Goal: Task Accomplishment & Management: Complete application form

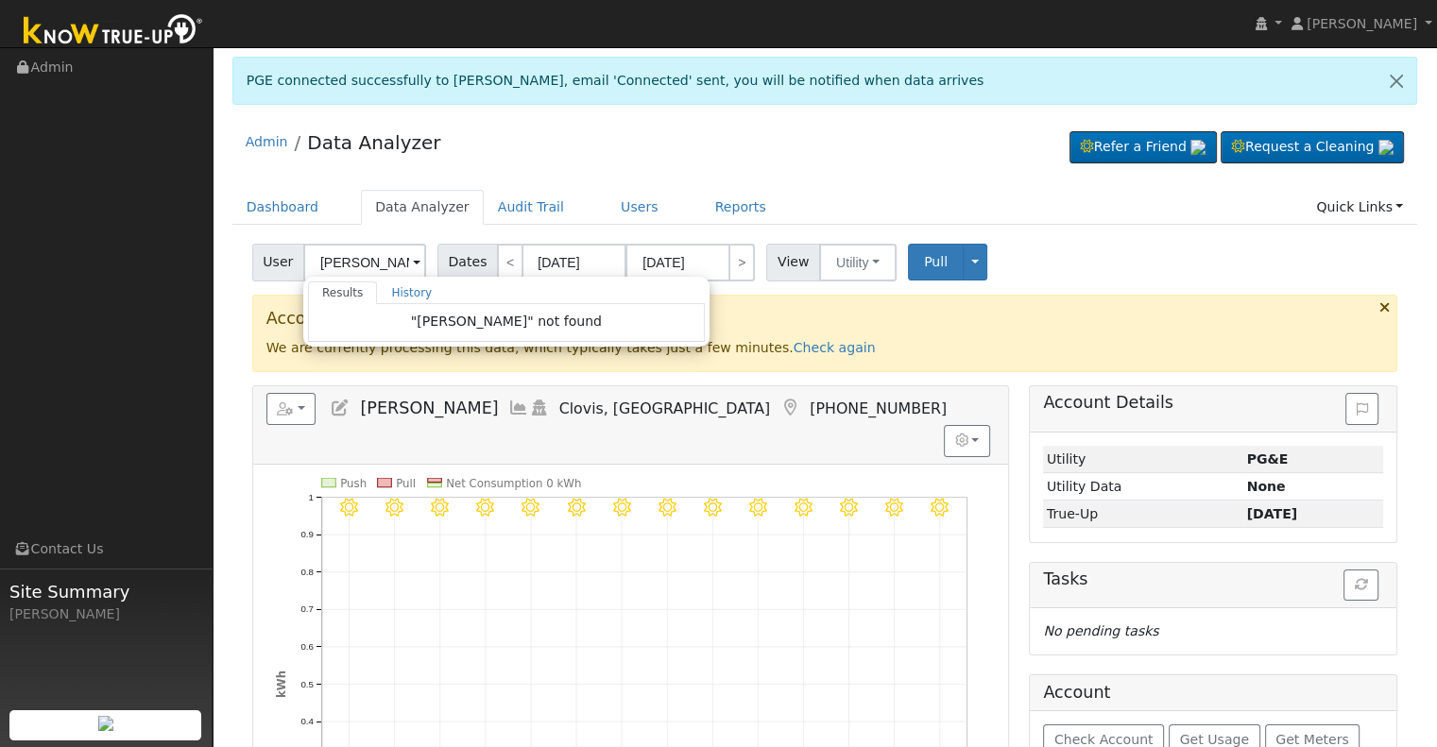
click at [351, 256] on input "[PERSON_NAME]" at bounding box center [364, 263] width 123 height 38
drag, startPoint x: 351, startPoint y: 256, endPoint x: 293, endPoint y: 271, distance: 60.5
click at [293, 271] on div "User [PERSON_NAME] Results History "[PERSON_NAME]" not found Enter text to sear…" at bounding box center [341, 263] width 179 height 38
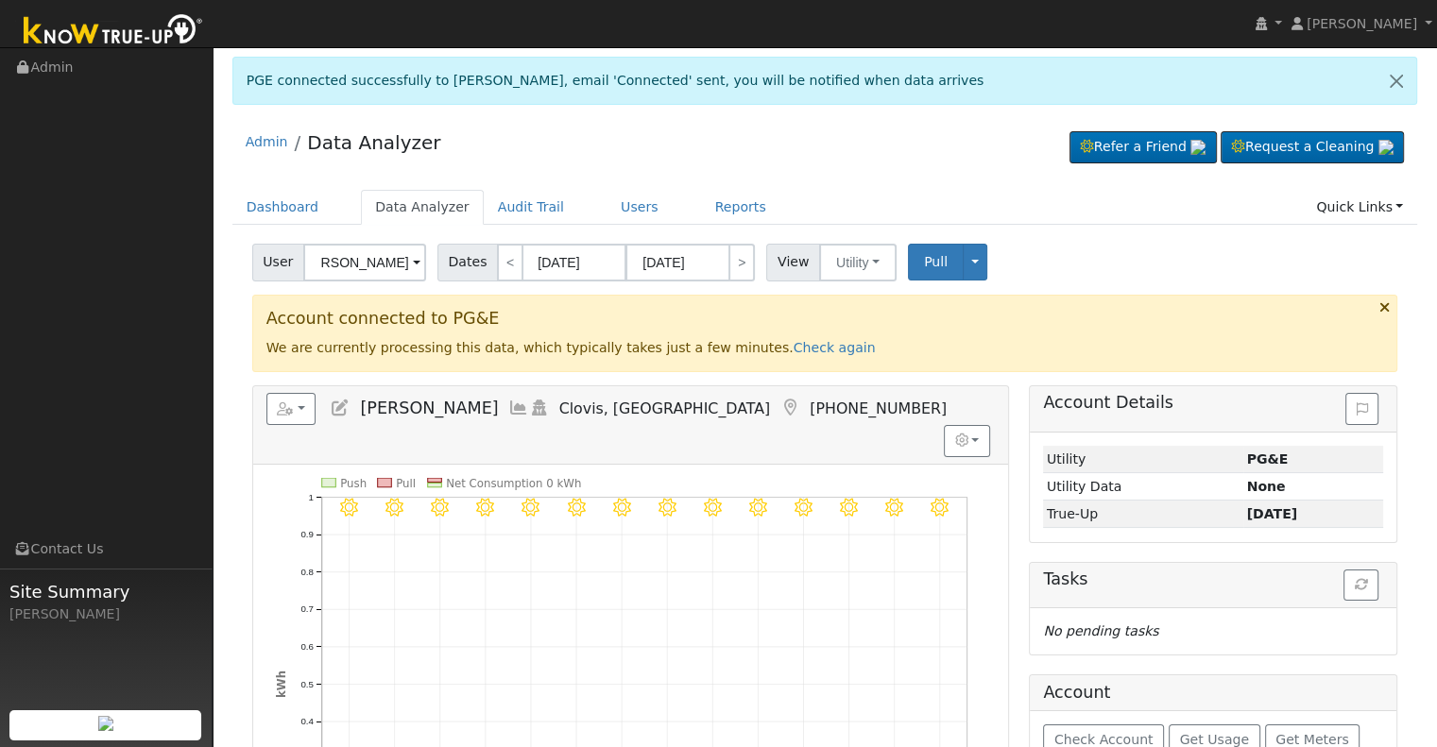
scroll to position [0, 49]
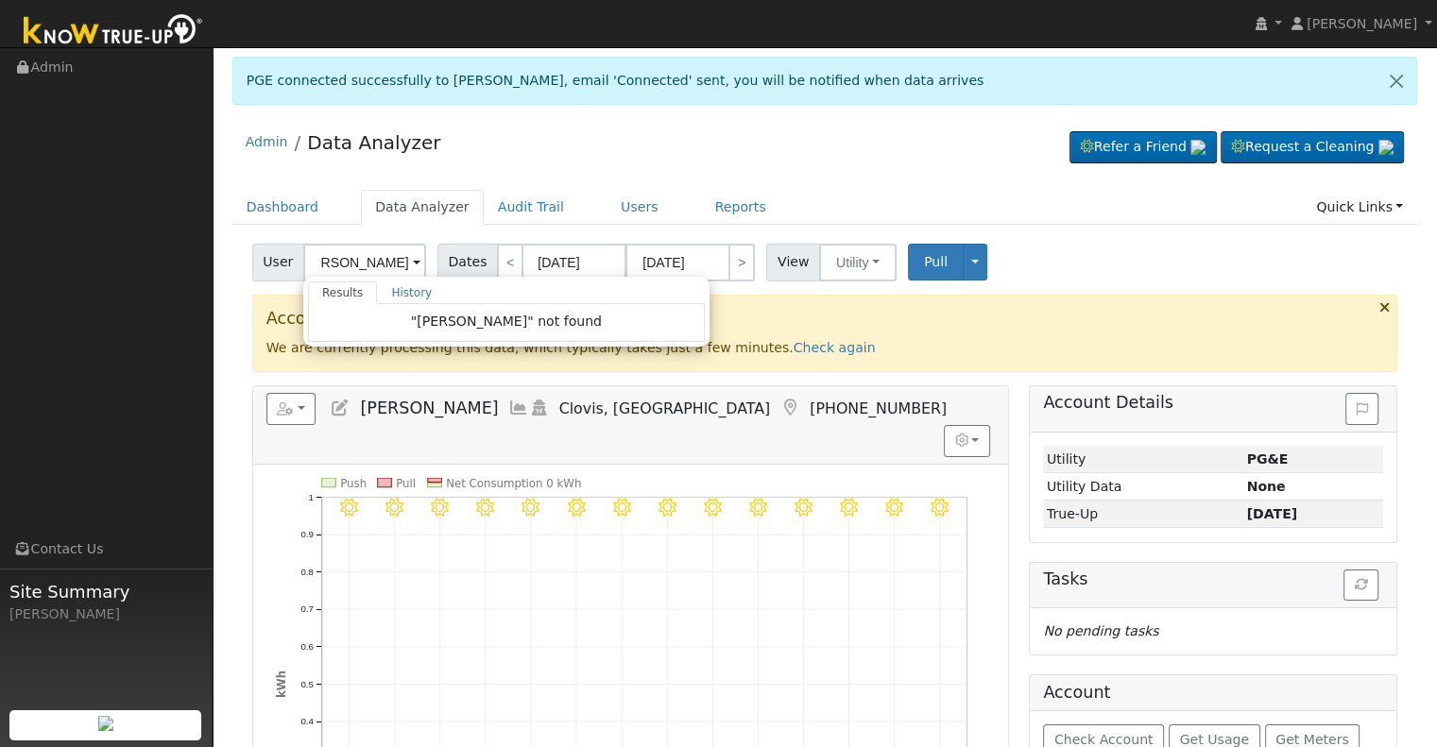
click at [326, 260] on input "[PERSON_NAME]" at bounding box center [364, 263] width 123 height 38
click at [326, 259] on input "[PERSON_NAME]" at bounding box center [364, 263] width 123 height 38
click at [328, 262] on input "[PERSON_NAME]" at bounding box center [364, 263] width 123 height 38
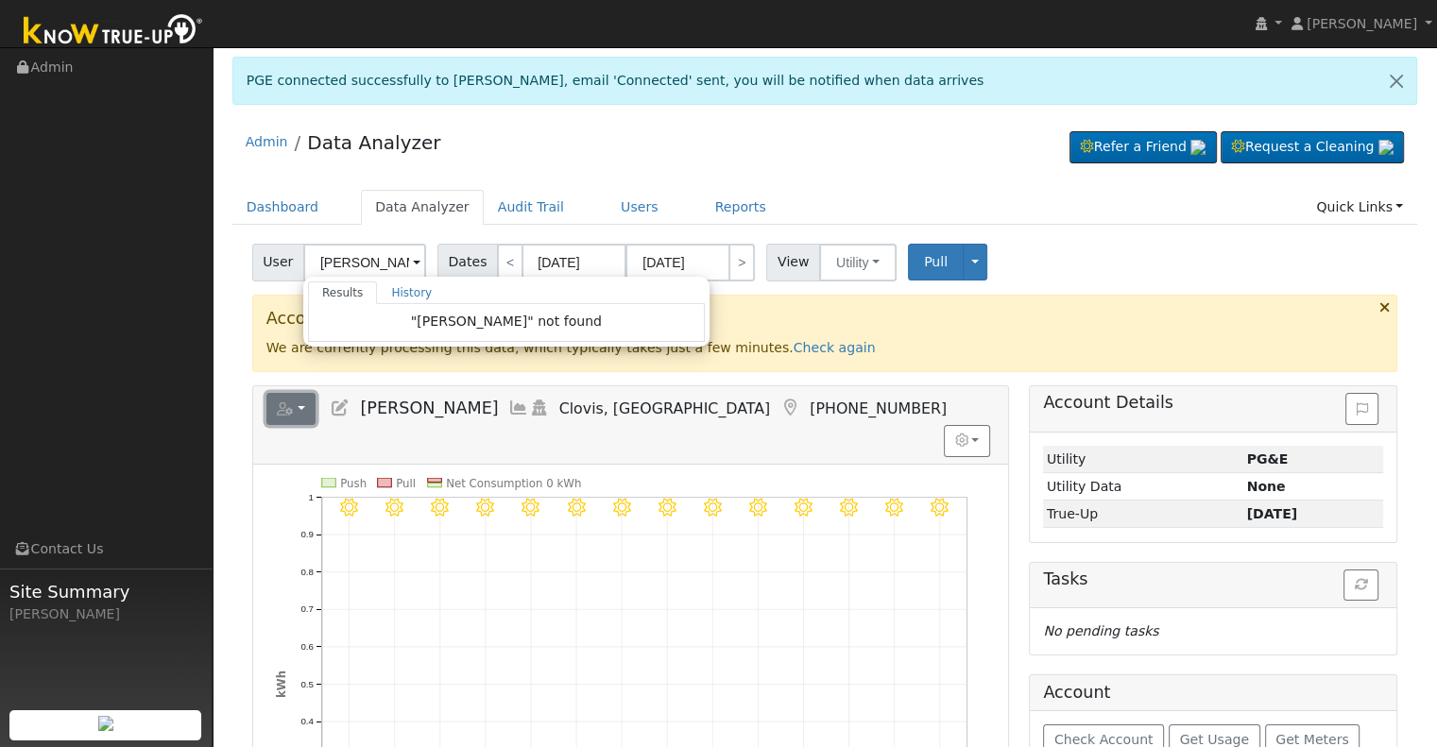
click at [287, 411] on icon "button" at bounding box center [285, 408] width 17 height 13
type input "[PERSON_NAME]"
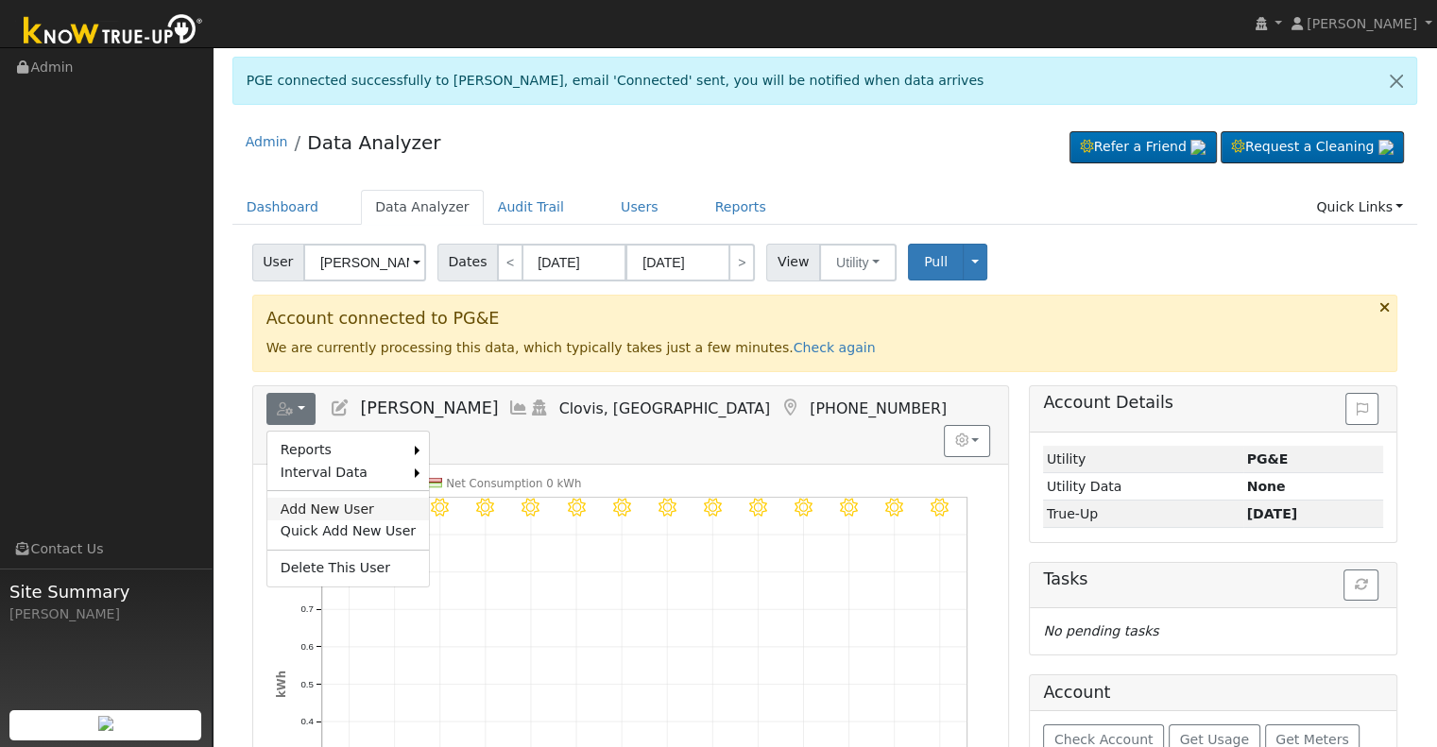
click at [310, 504] on link "Add New User" at bounding box center [348, 509] width 162 height 23
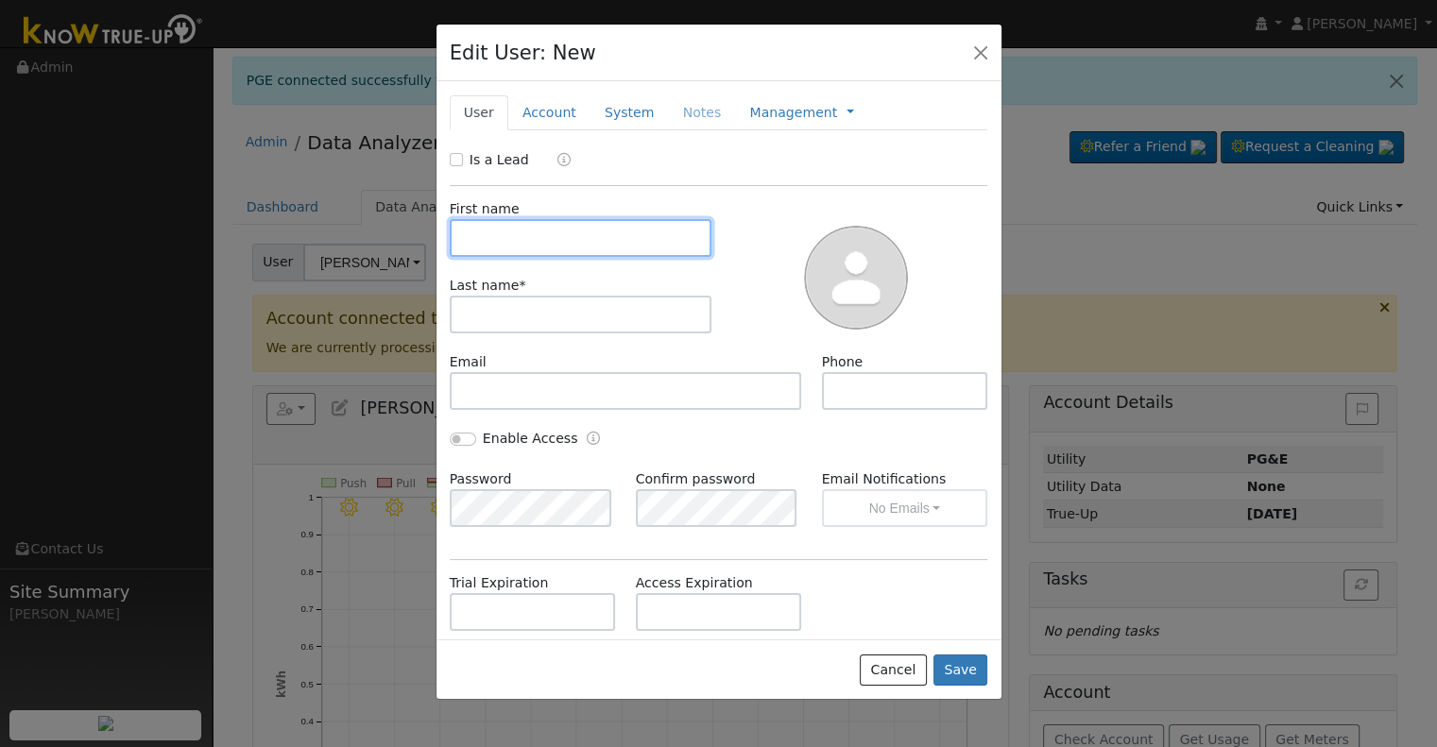
click at [505, 248] on input "text" at bounding box center [581, 238] width 263 height 38
paste input "[PERSON_NAME]"
click at [488, 237] on input "[PERSON_NAME]" at bounding box center [581, 238] width 263 height 38
type input ", [PERSON_NAME]"
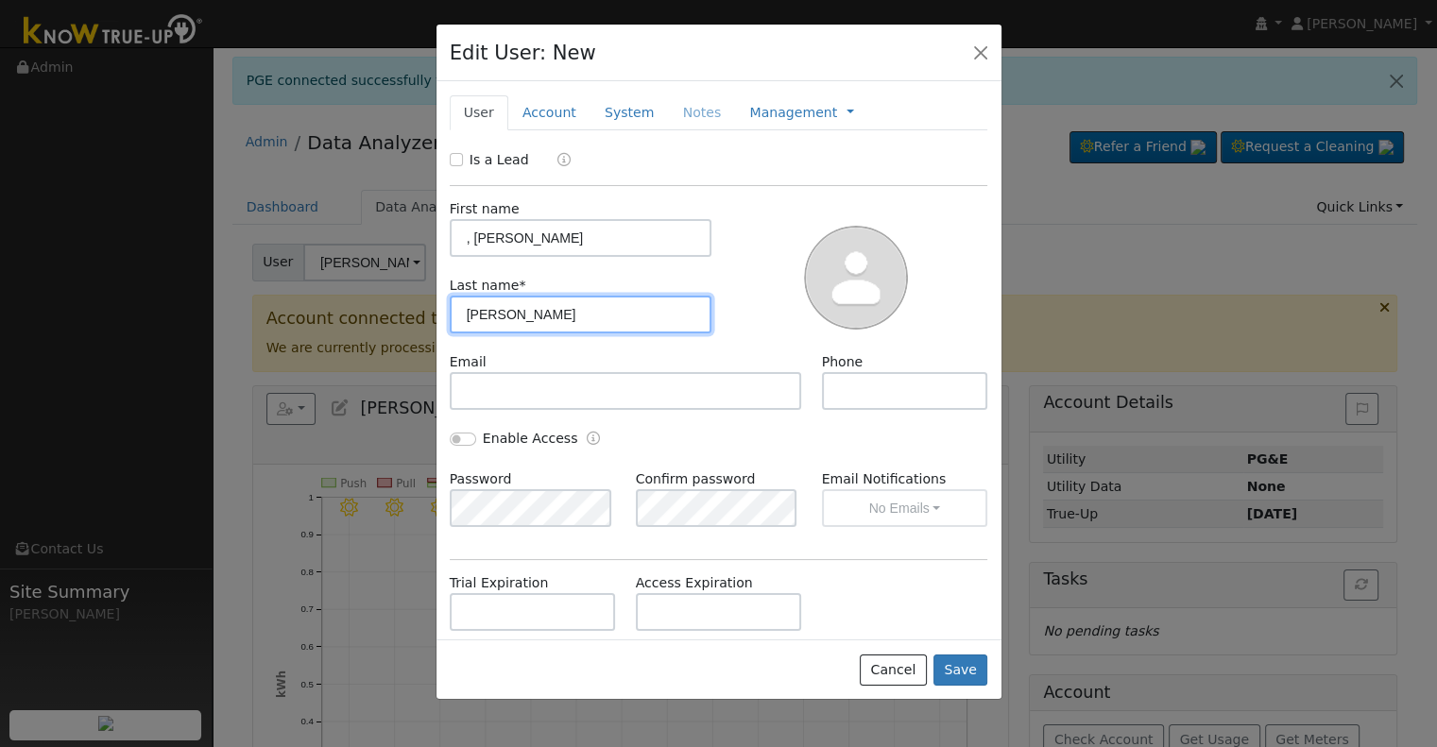
type input "[PERSON_NAME]"
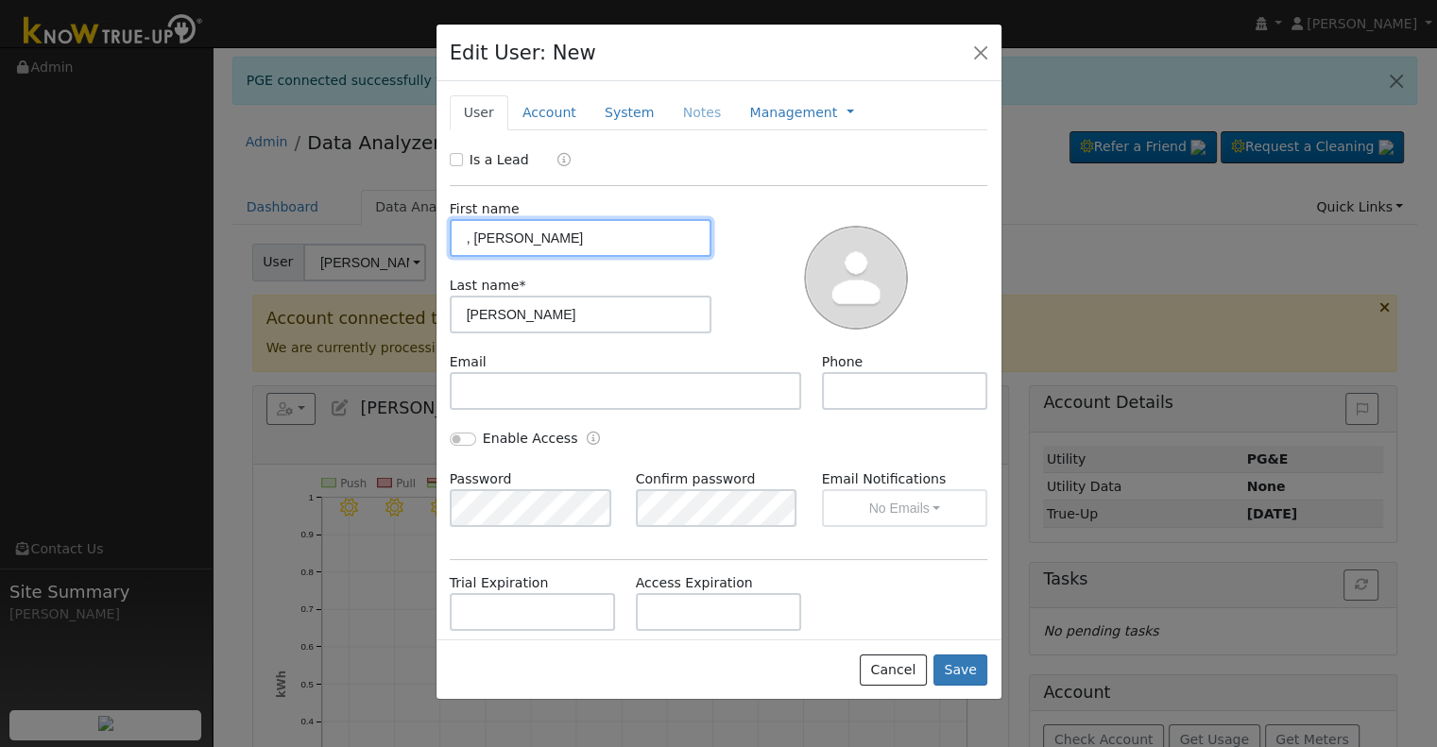
drag, startPoint x: 474, startPoint y: 238, endPoint x: 446, endPoint y: 246, distance: 29.3
click at [446, 246] on div "First name , [PERSON_NAME]" at bounding box center [580, 228] width 282 height 58
type input "[PERSON_NAME]"
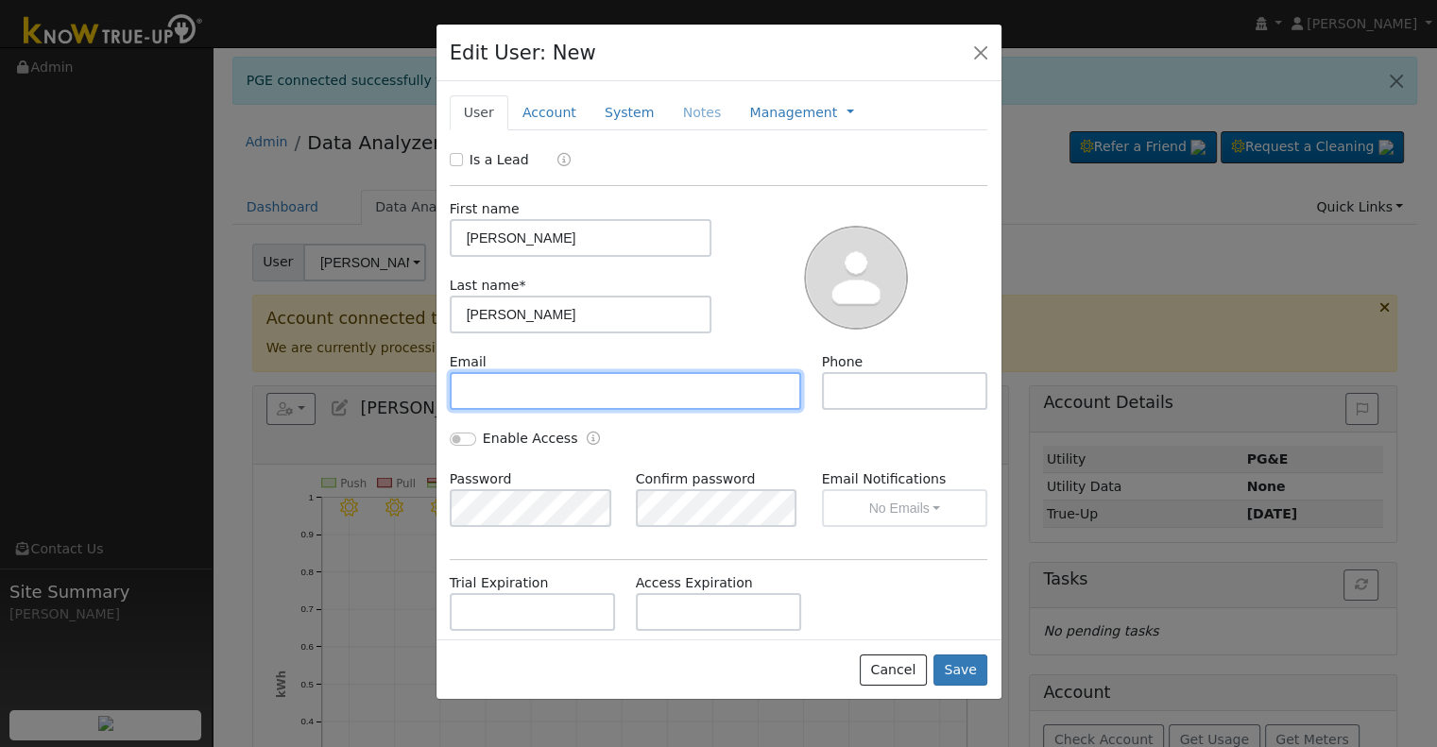
click at [586, 392] on input "text" at bounding box center [626, 391] width 352 height 38
paste input "[EMAIL_ADDRESS][DOMAIN_NAME]"
type input "[EMAIL_ADDRESS][DOMAIN_NAME]"
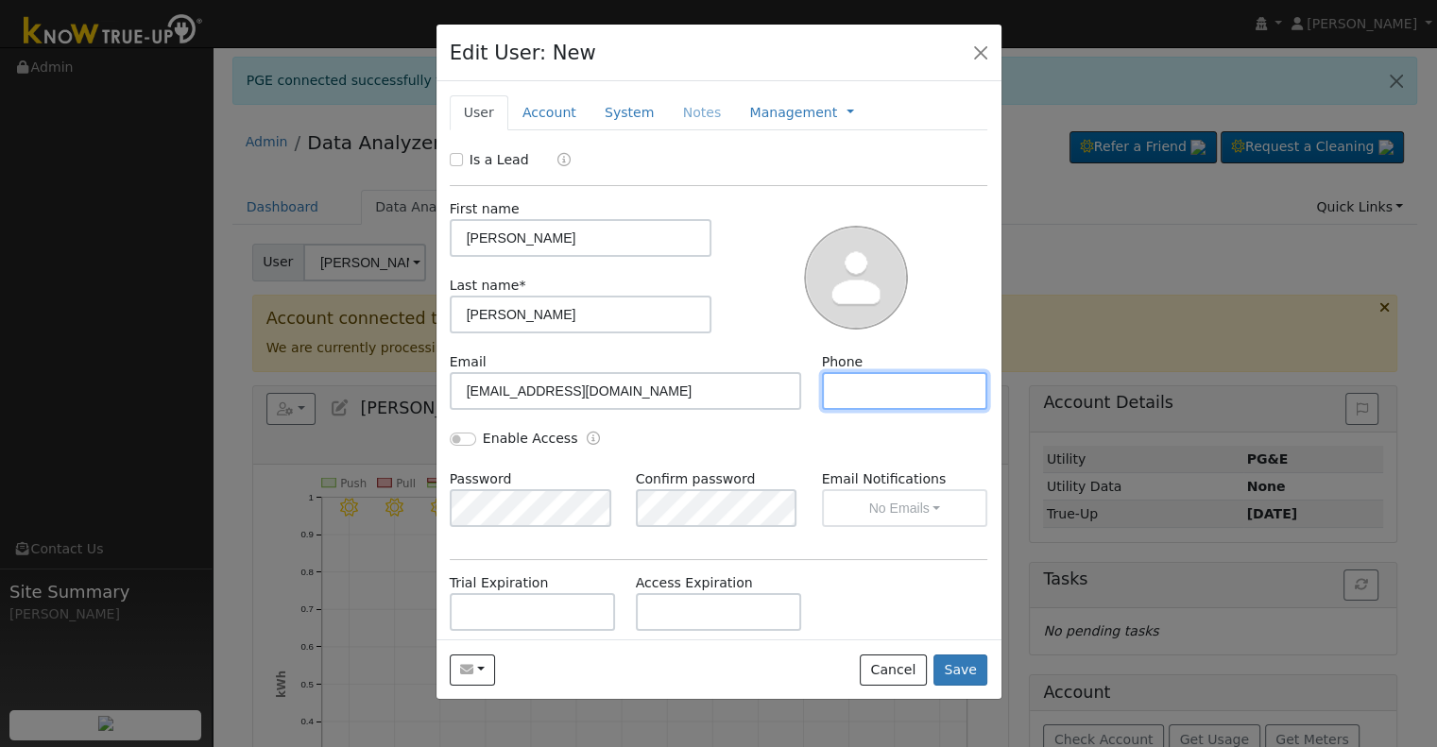
click at [875, 391] on input "text" at bounding box center [905, 391] width 166 height 38
paste input "[PHONE_NUMBER]"
type input "[PHONE_NUMBER]"
click at [552, 116] on link "Account" at bounding box center [549, 112] width 82 height 35
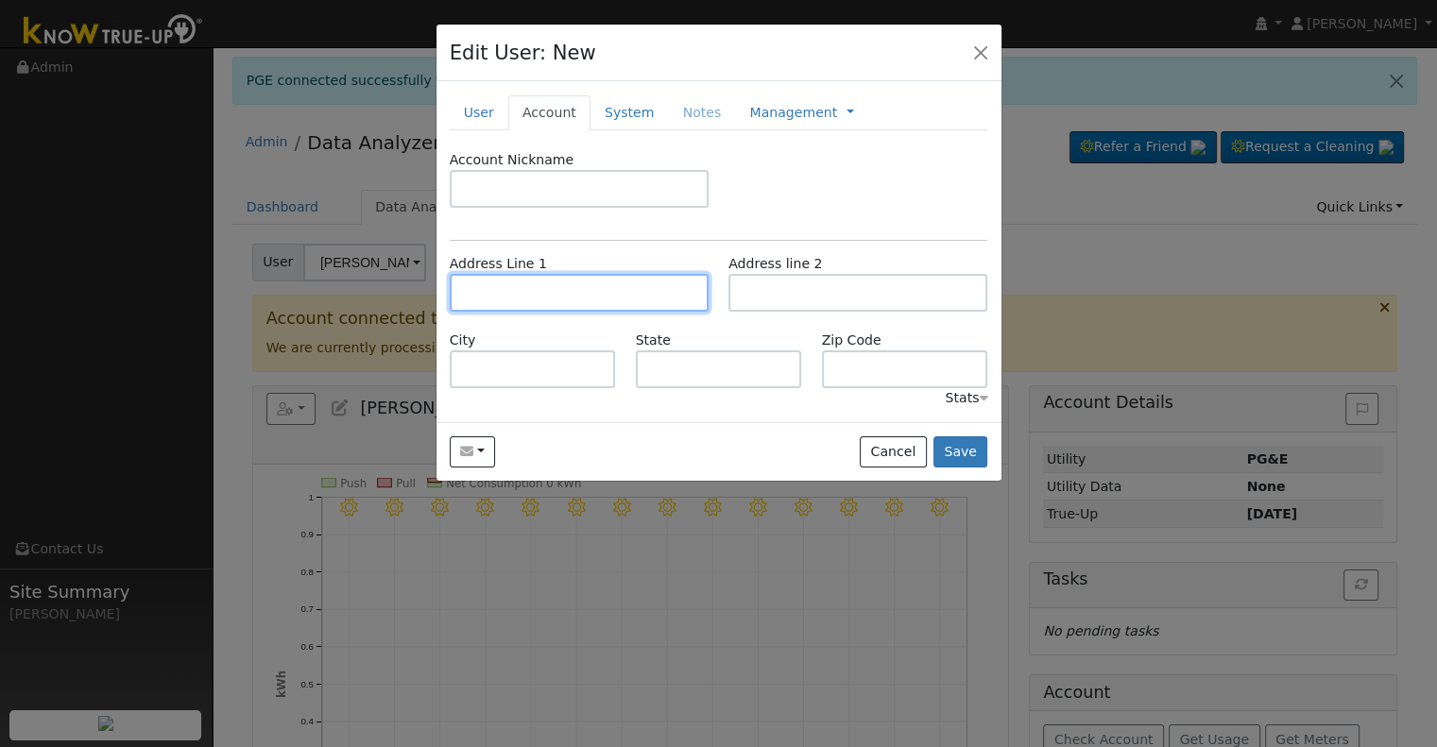
click at [566, 281] on input "text" at bounding box center [579, 293] width 259 height 38
paste input "[STREET_ADDRESS][PERSON_NAME]"
type input "[STREET_ADDRESS][PERSON_NAME]"
type input "Visalia"
type input "CA"
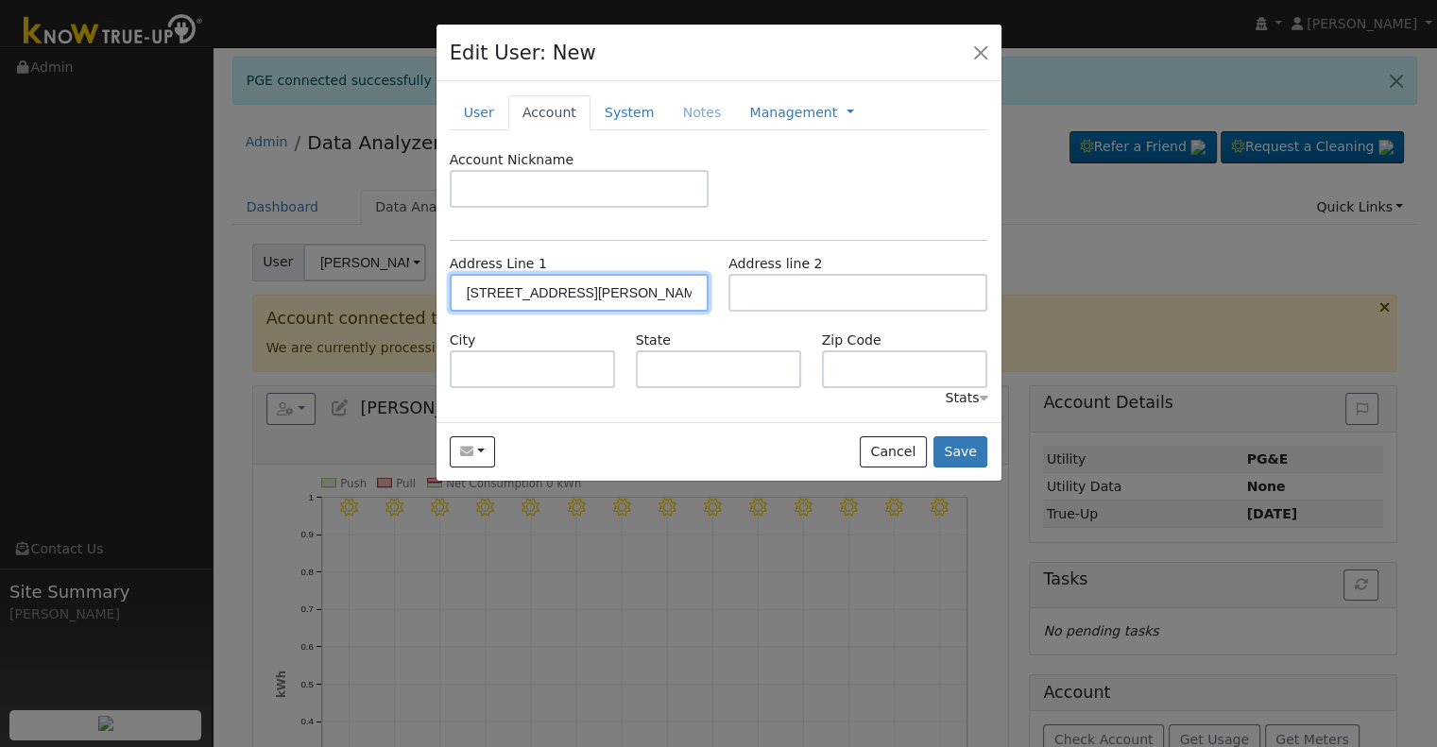
type input "93291"
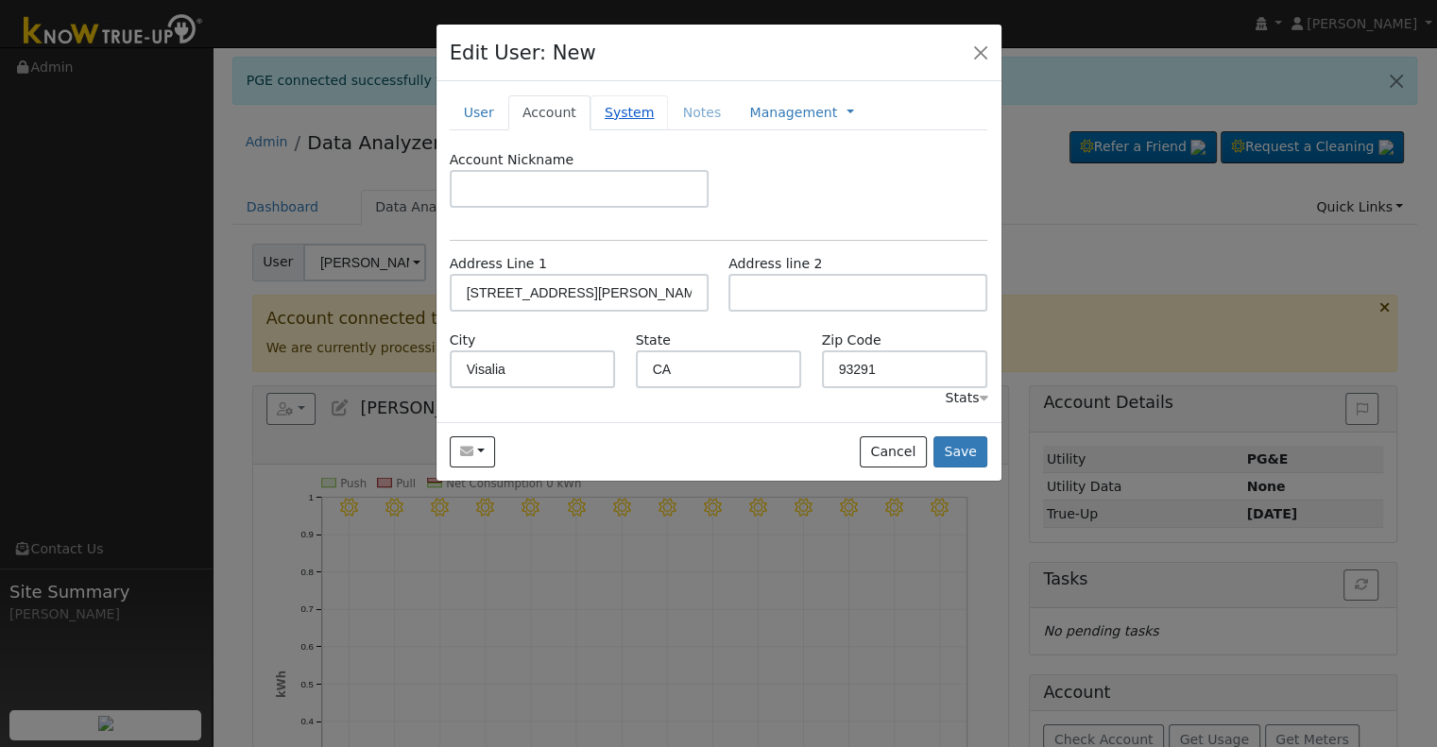
click at [621, 105] on link "System" at bounding box center [629, 112] width 78 height 35
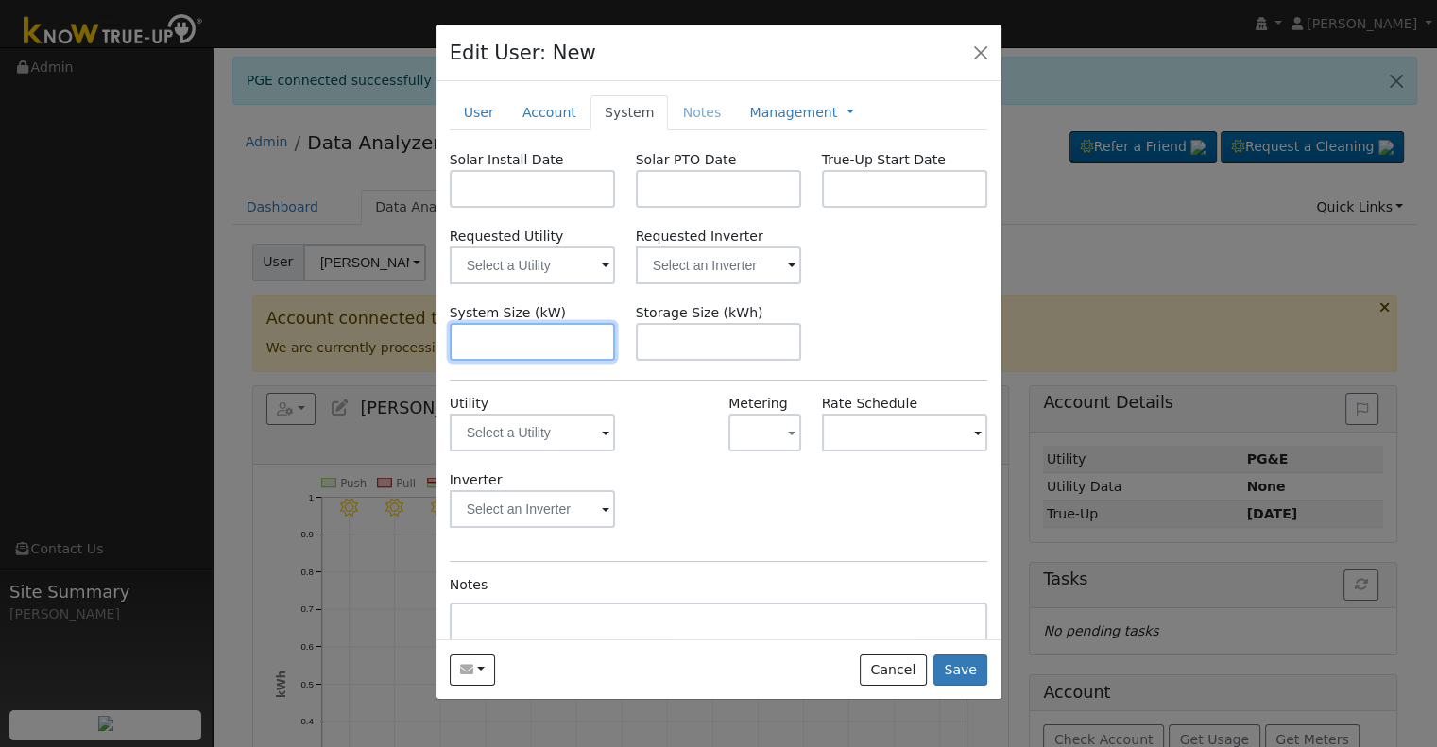
click at [522, 347] on input "text" at bounding box center [533, 342] width 166 height 38
paste input "10.625"
type input "10.6"
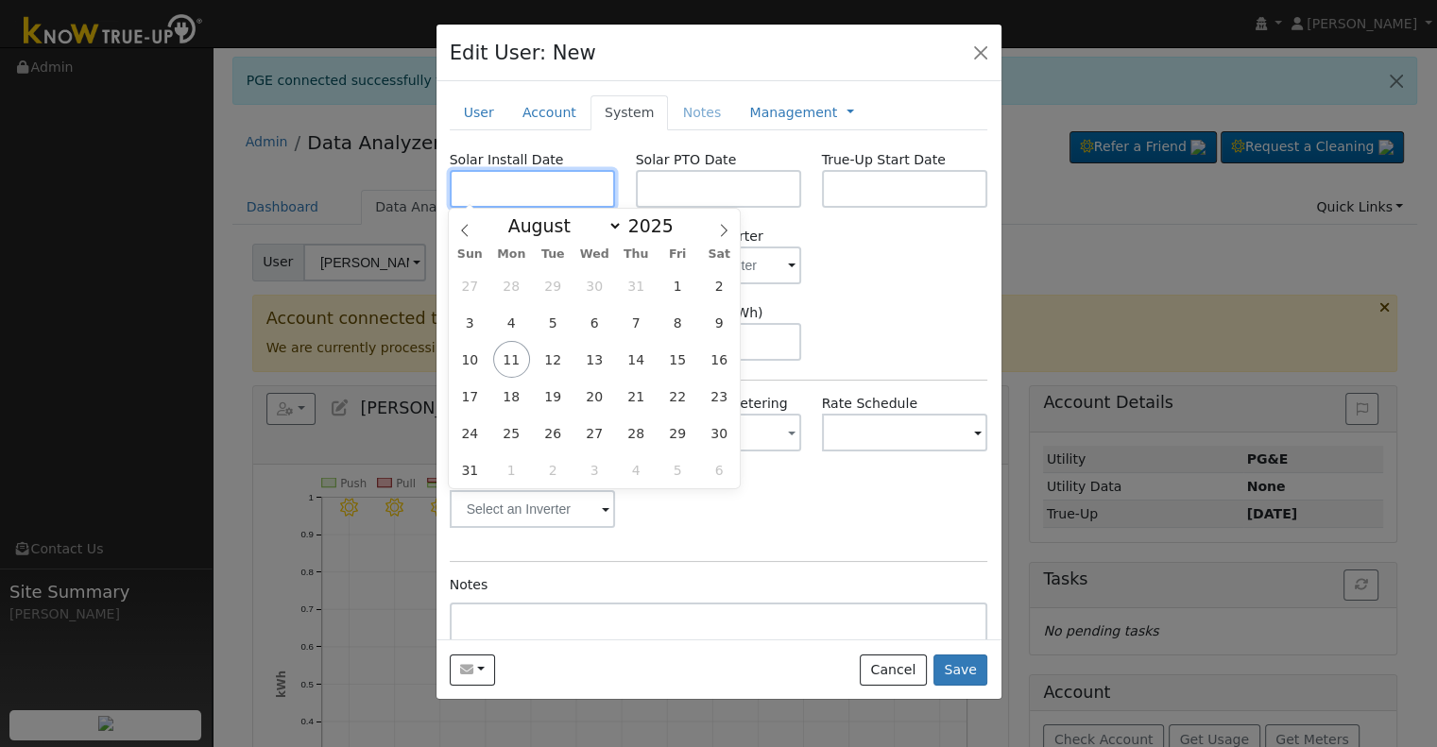
click at [520, 180] on input "text" at bounding box center [533, 189] width 166 height 38
paste input "[DATE]"
type input "[DATE]"
select select "4"
click at [703, 189] on input "text" at bounding box center [719, 189] width 166 height 38
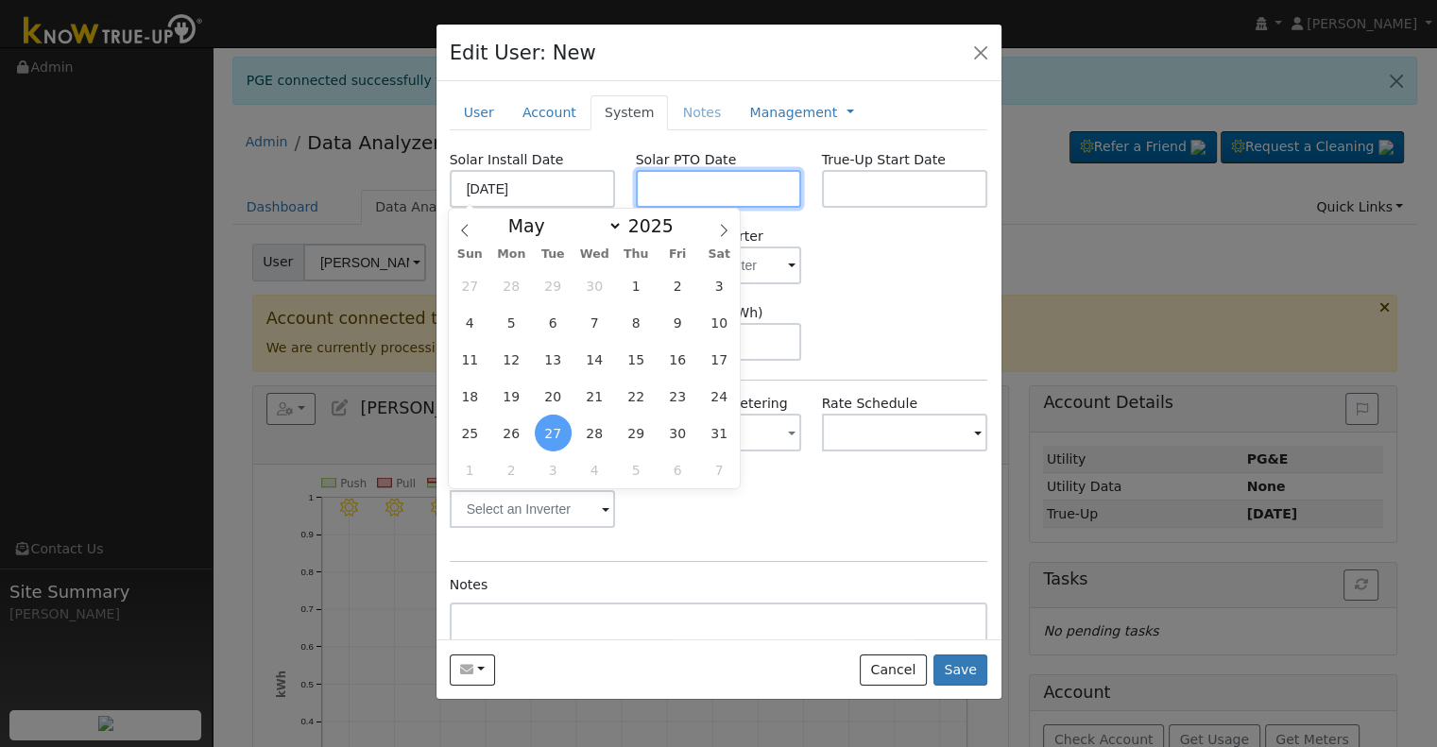
paste input "[DATE]"
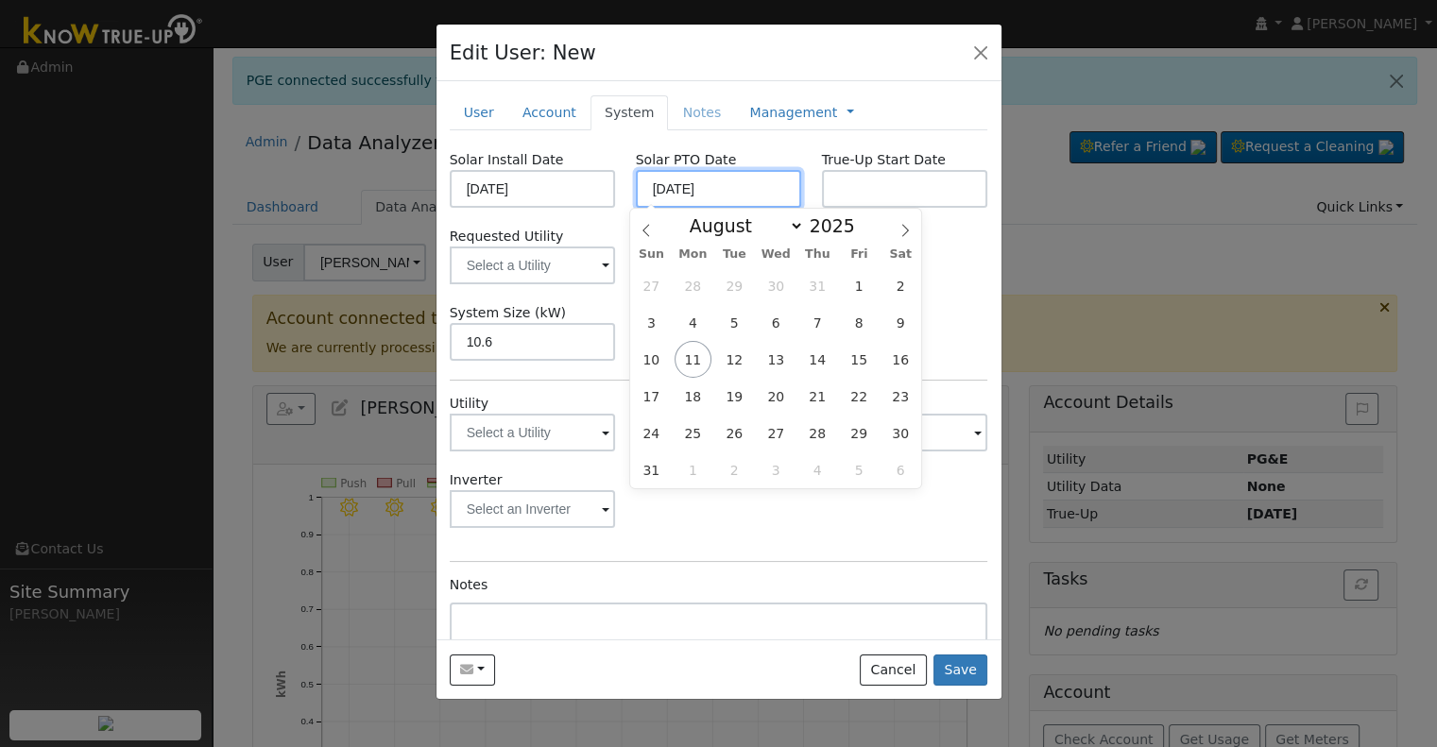
type input "[DATE]"
click at [857, 180] on input "text" at bounding box center [905, 189] width 166 height 38
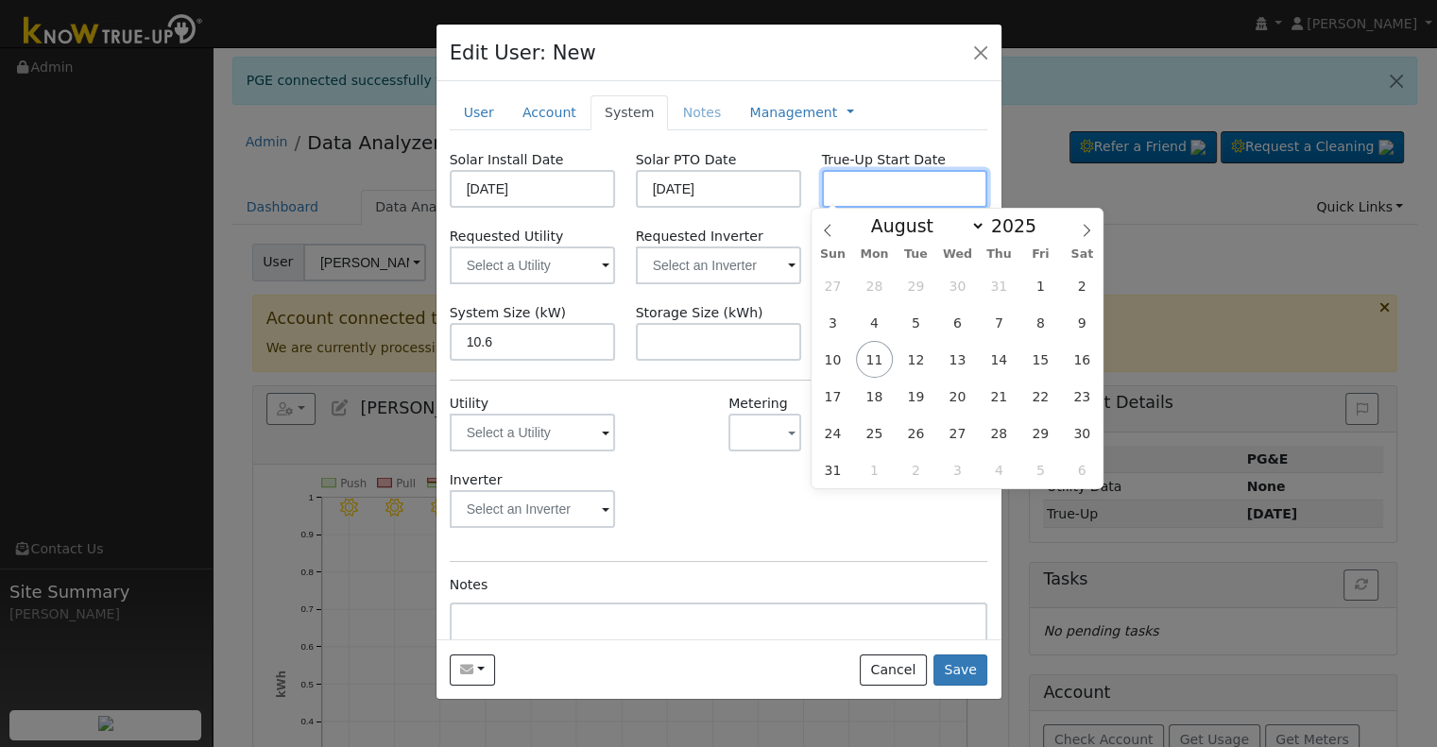
paste input "[DATE]"
type input "[DATE]"
click at [616, 260] on input "text" at bounding box center [533, 266] width 166 height 38
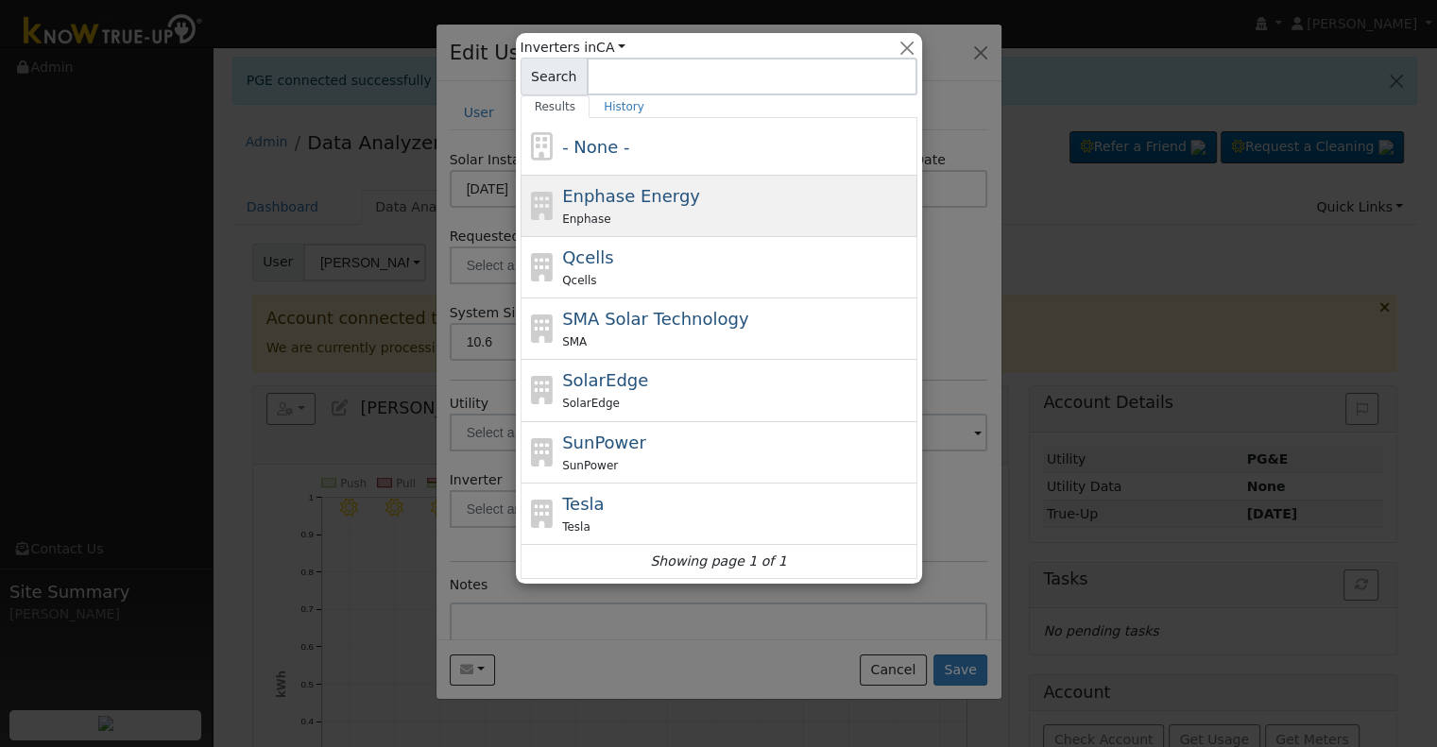
click at [691, 183] on div "Enphase Energy Enphase" at bounding box center [737, 205] width 351 height 45
type input "Enphase Energy"
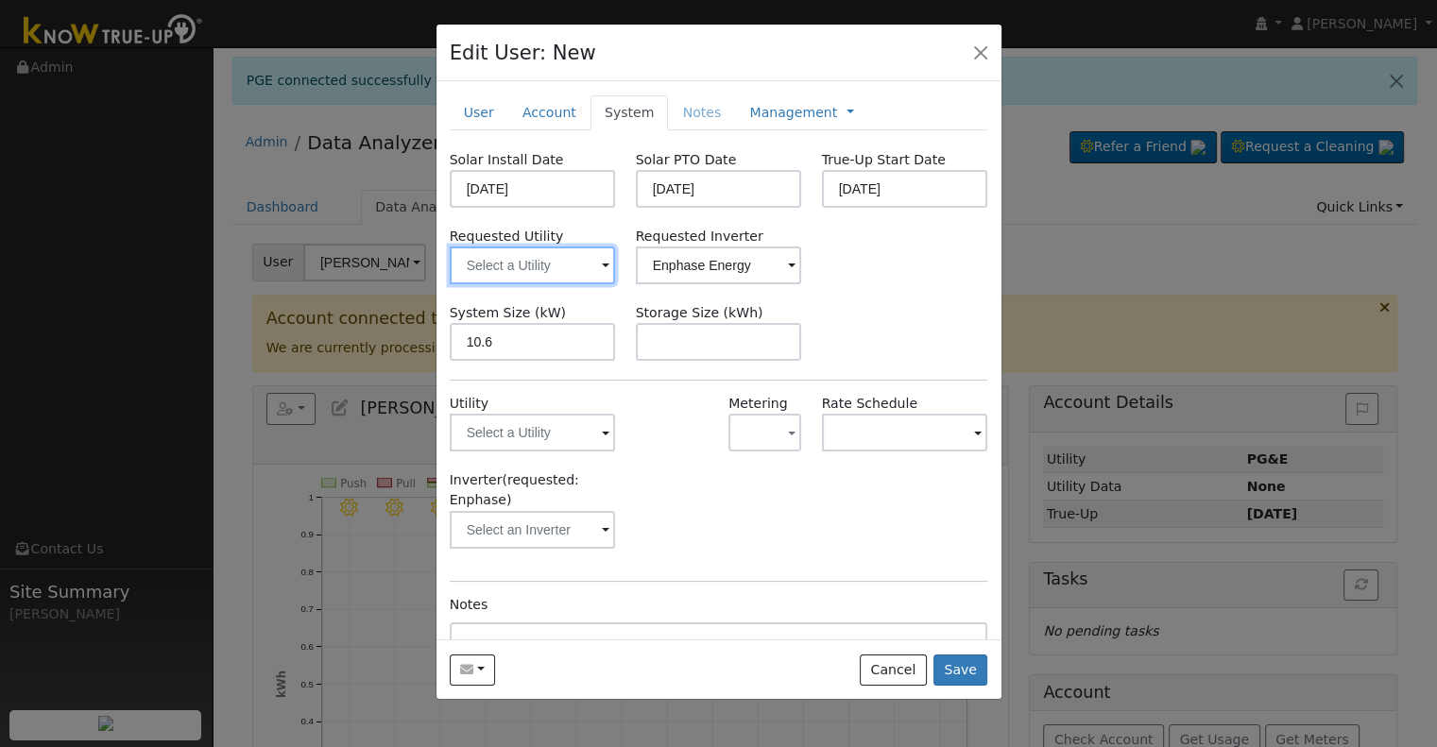
click at [518, 267] on input "text" at bounding box center [533, 266] width 166 height 38
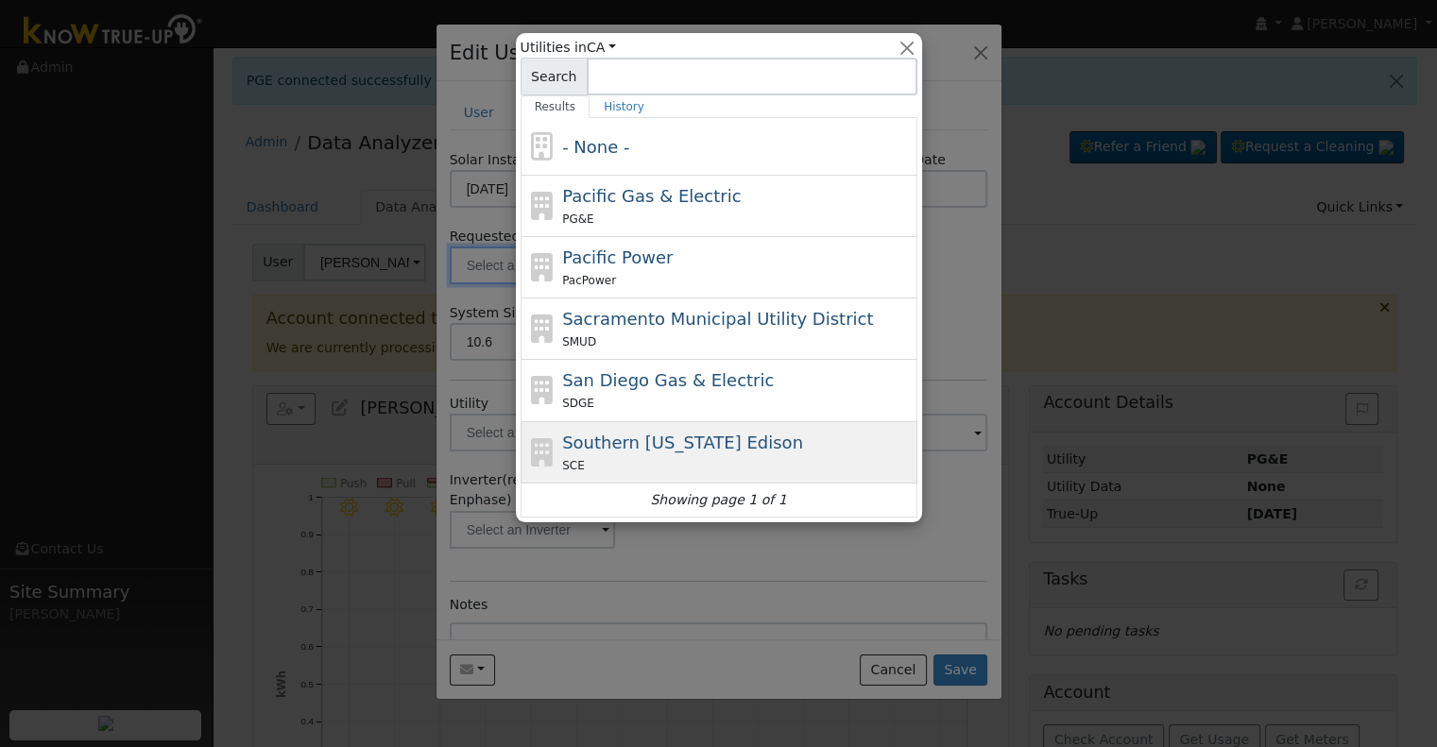
click at [706, 435] on span "Southern [US_STATE] Edison" at bounding box center [682, 443] width 241 height 20
type input "Southern [US_STATE] Edison"
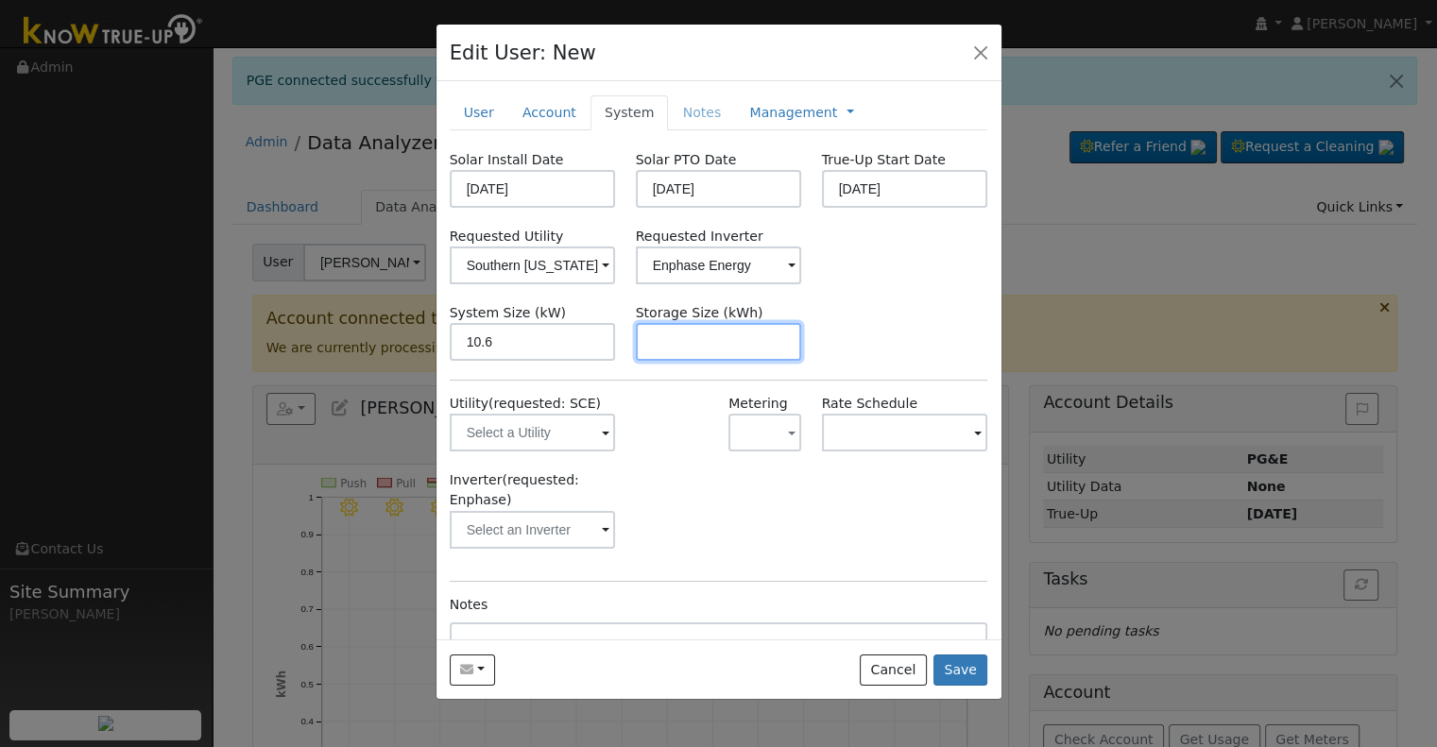
click at [685, 340] on input "text" at bounding box center [719, 342] width 166 height 38
paste input "20.00"
type input "20"
click at [847, 111] on link at bounding box center [851, 113] width 8 height 20
click at [790, 109] on link "Management" at bounding box center [793, 113] width 88 height 20
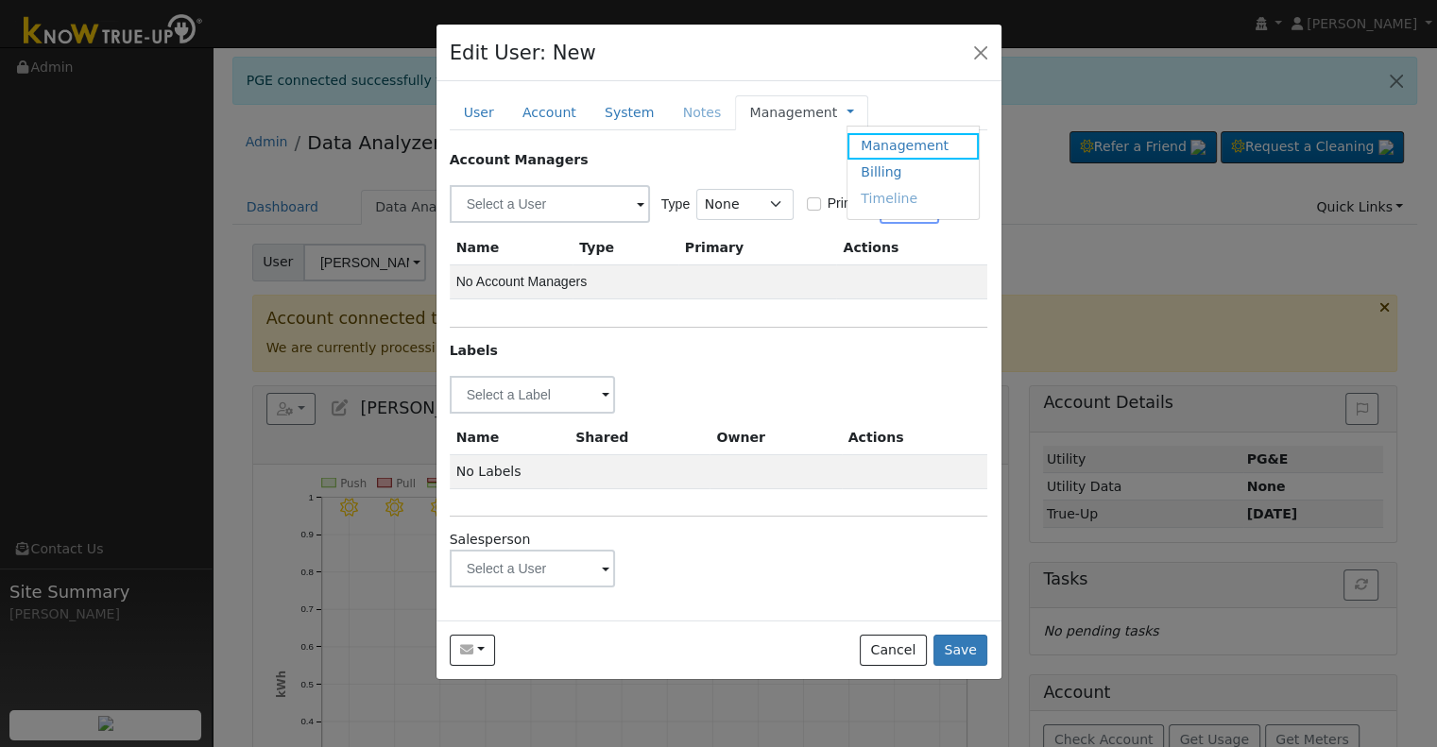
click at [705, 157] on div "Account Managers" at bounding box center [719, 160] width 539 height 20
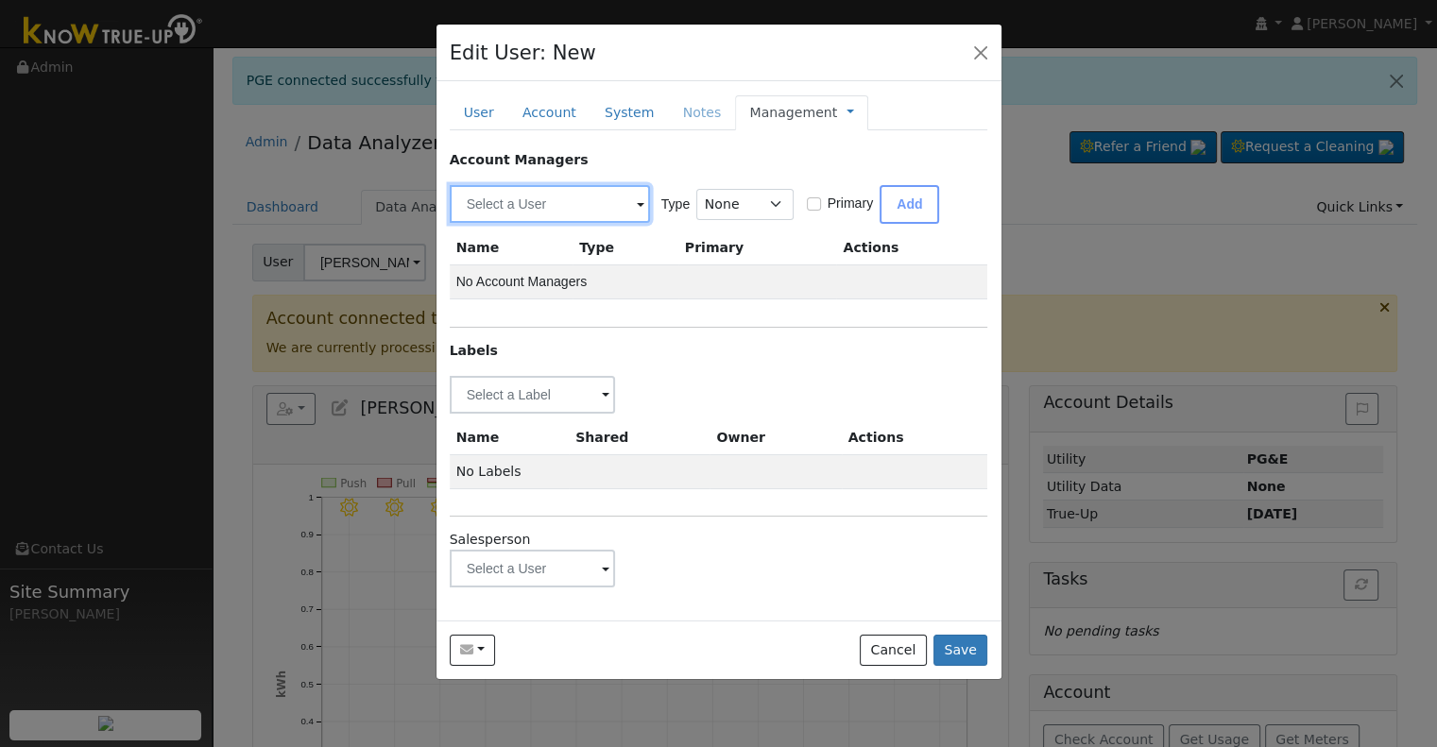
click at [528, 200] on input "text" at bounding box center [550, 204] width 200 height 38
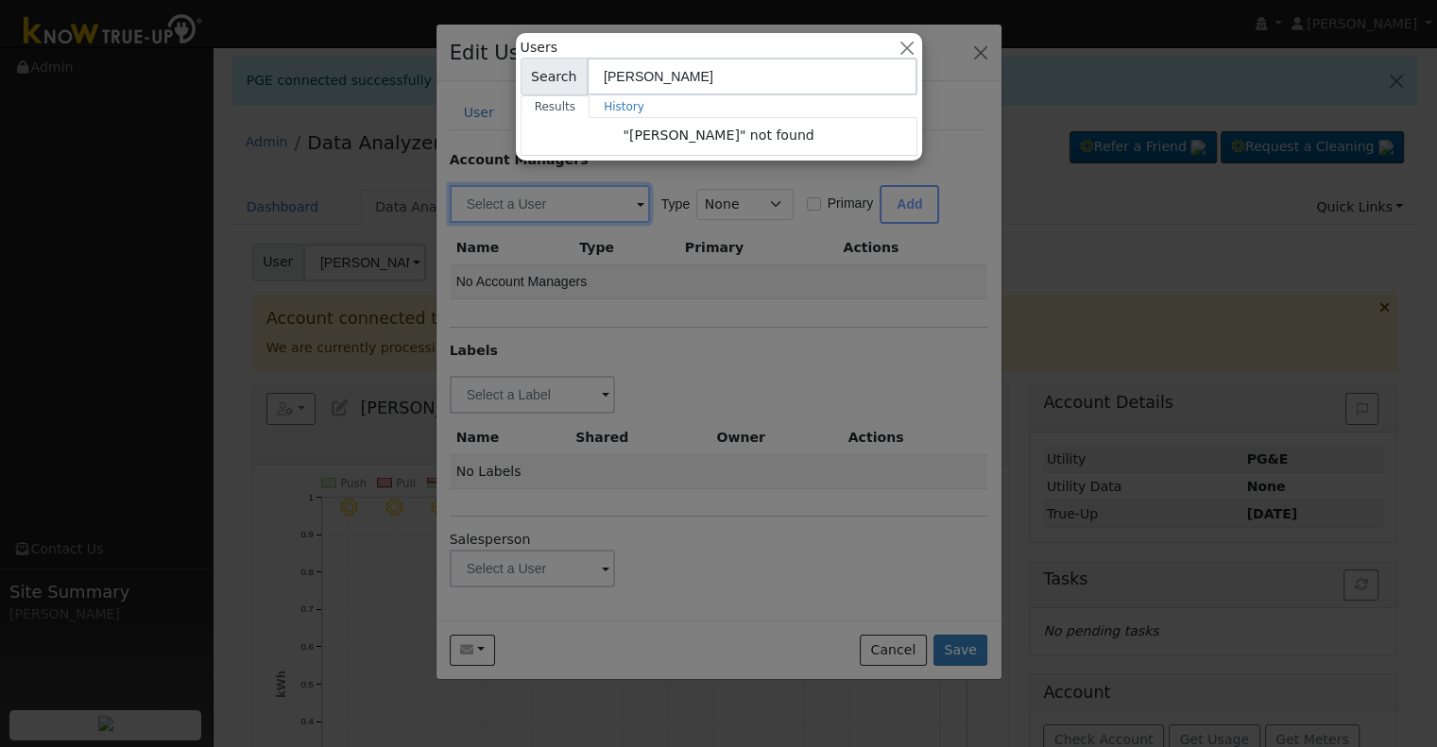
type input "[PERSON_NAME]"
click at [629, 344] on div at bounding box center [718, 373] width 1437 height 747
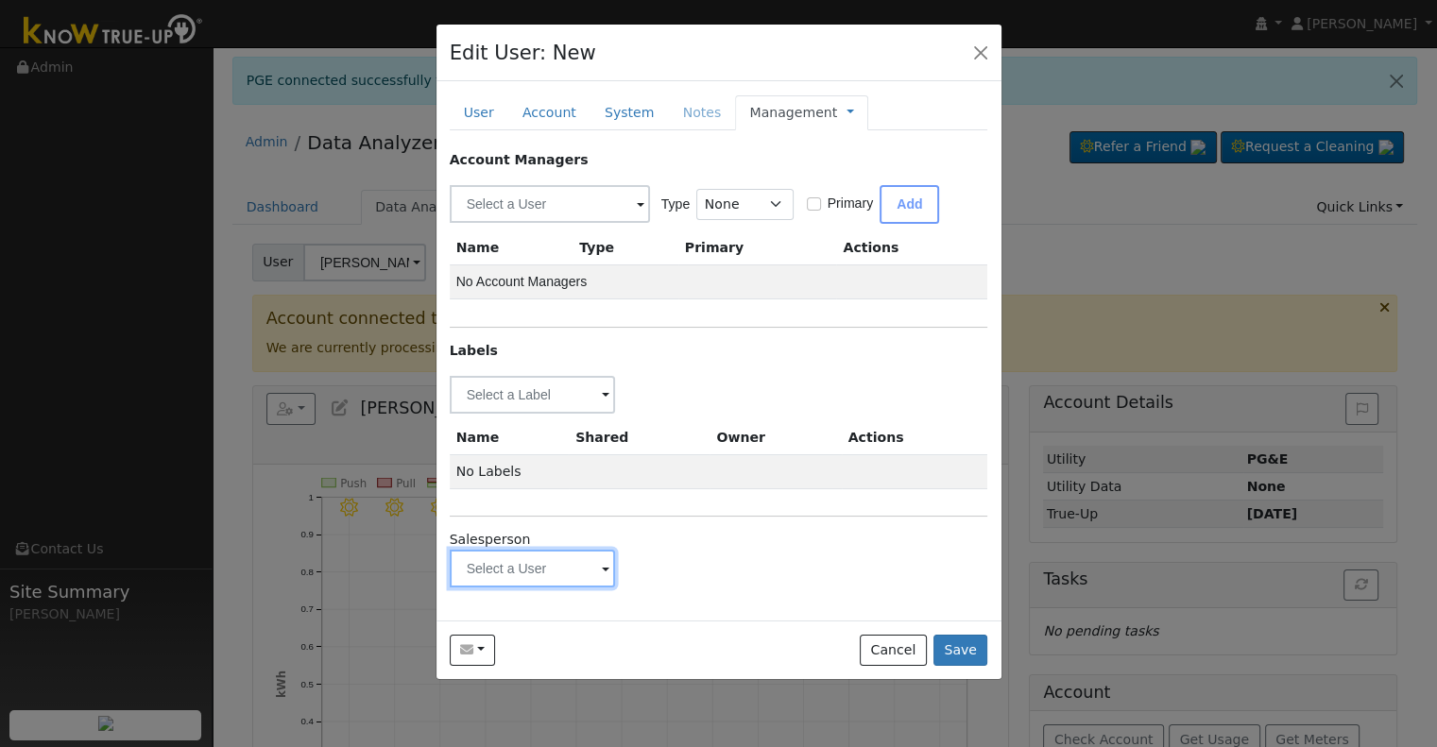
click at [510, 414] on input "text" at bounding box center [533, 395] width 166 height 38
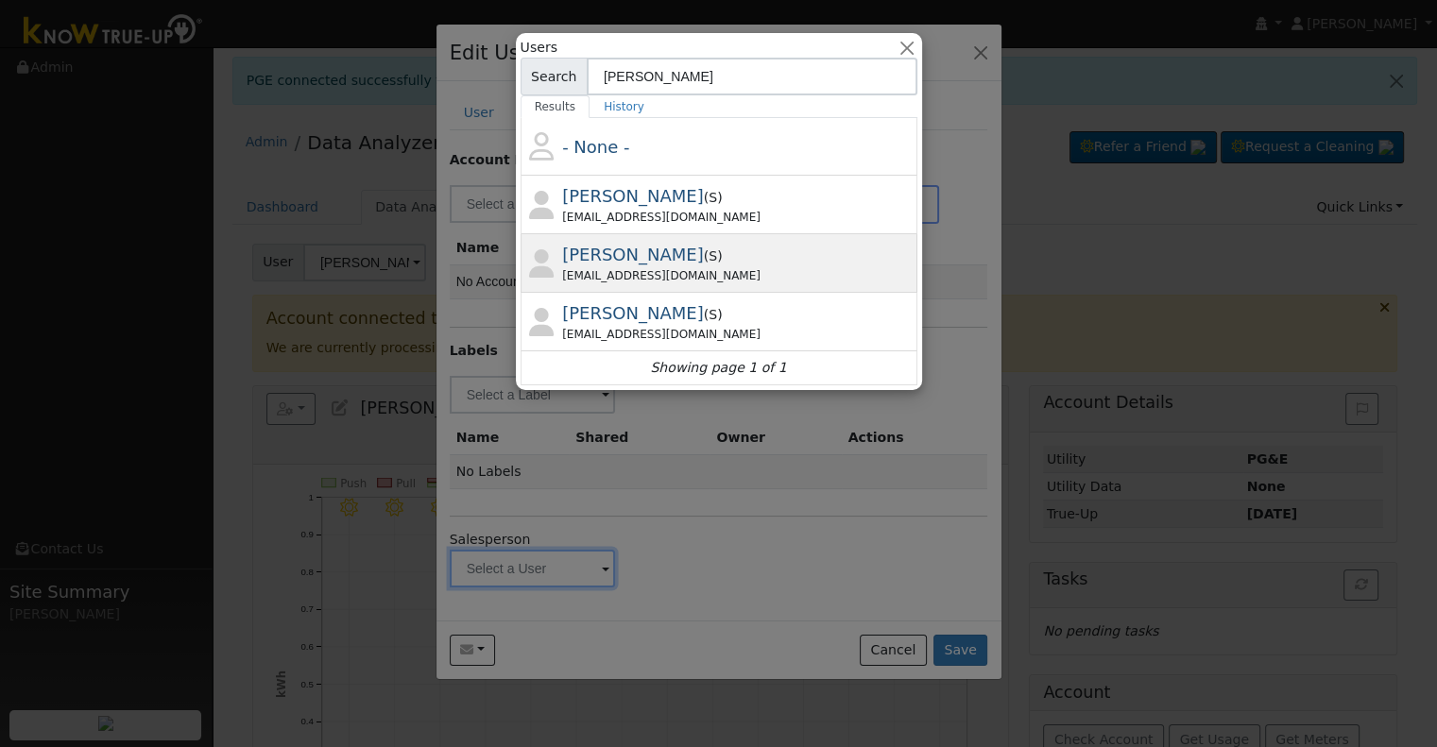
type input "[PERSON_NAME]"
click at [673, 242] on div "[PERSON_NAME] ( S ) [EMAIL_ADDRESS][DOMAIN_NAME]" at bounding box center [737, 263] width 351 height 43
type input "[PERSON_NAME]"
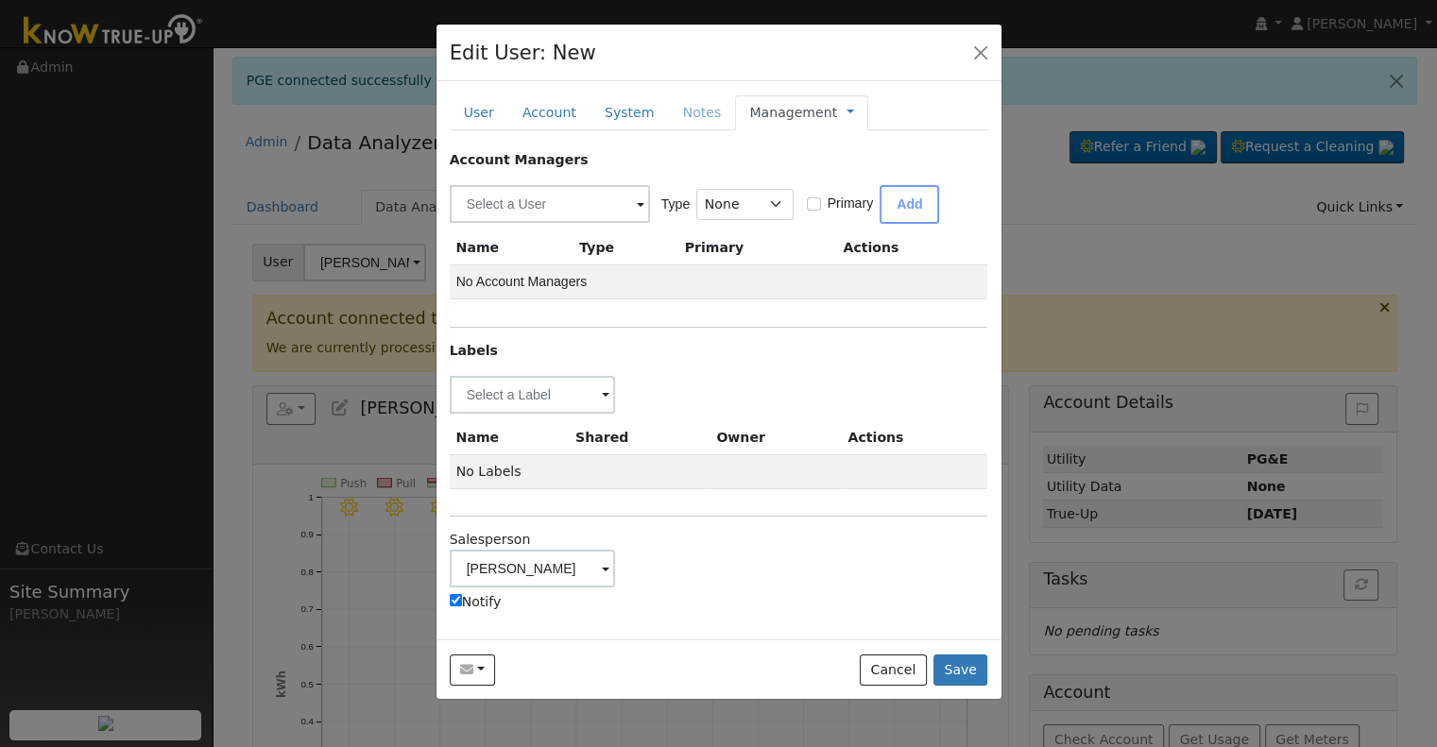
click at [465, 603] on label "Notify" at bounding box center [476, 602] width 52 height 20
click at [462, 603] on input "Notify" at bounding box center [456, 600] width 12 height 12
checkbox input "false"
click at [518, 390] on input "text" at bounding box center [533, 395] width 166 height 38
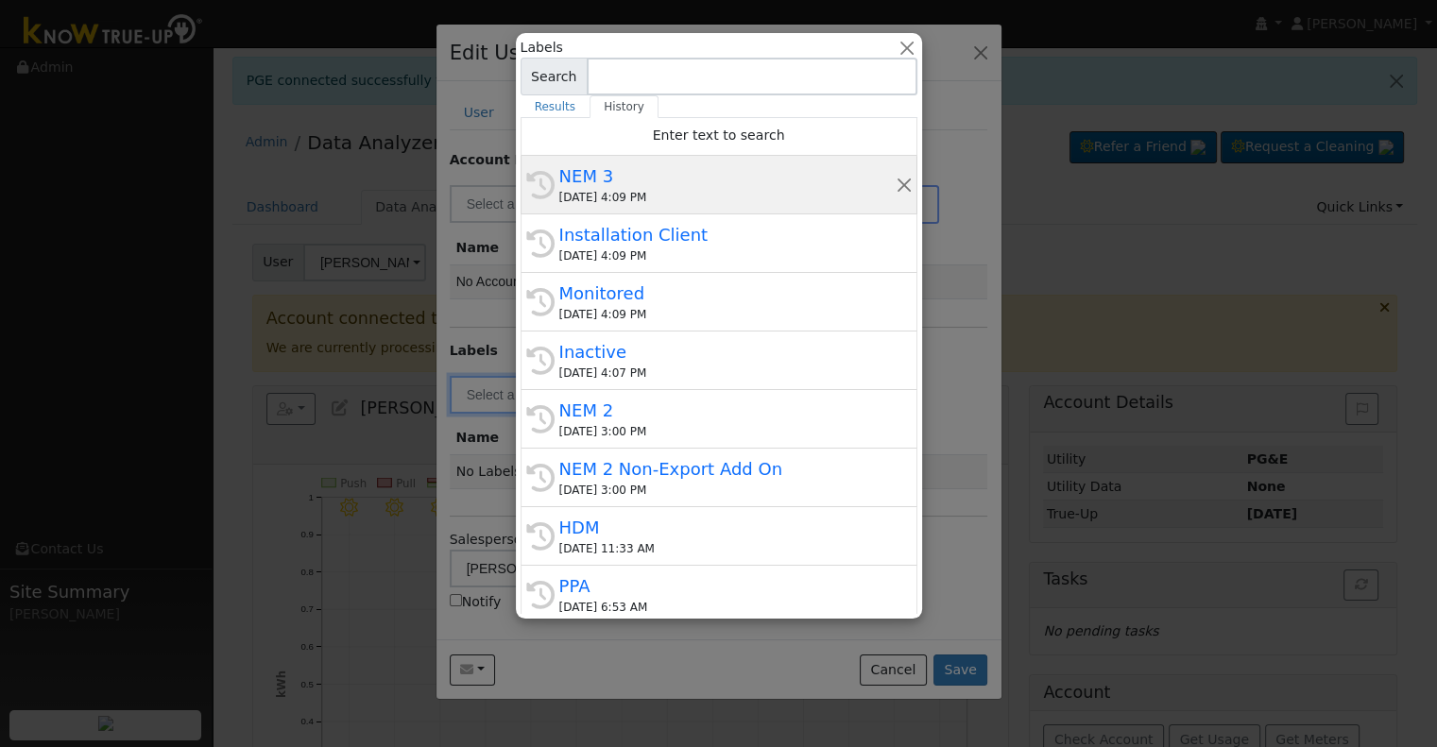
click at [640, 194] on div "[DATE] 4:09 PM" at bounding box center [727, 197] width 336 height 17
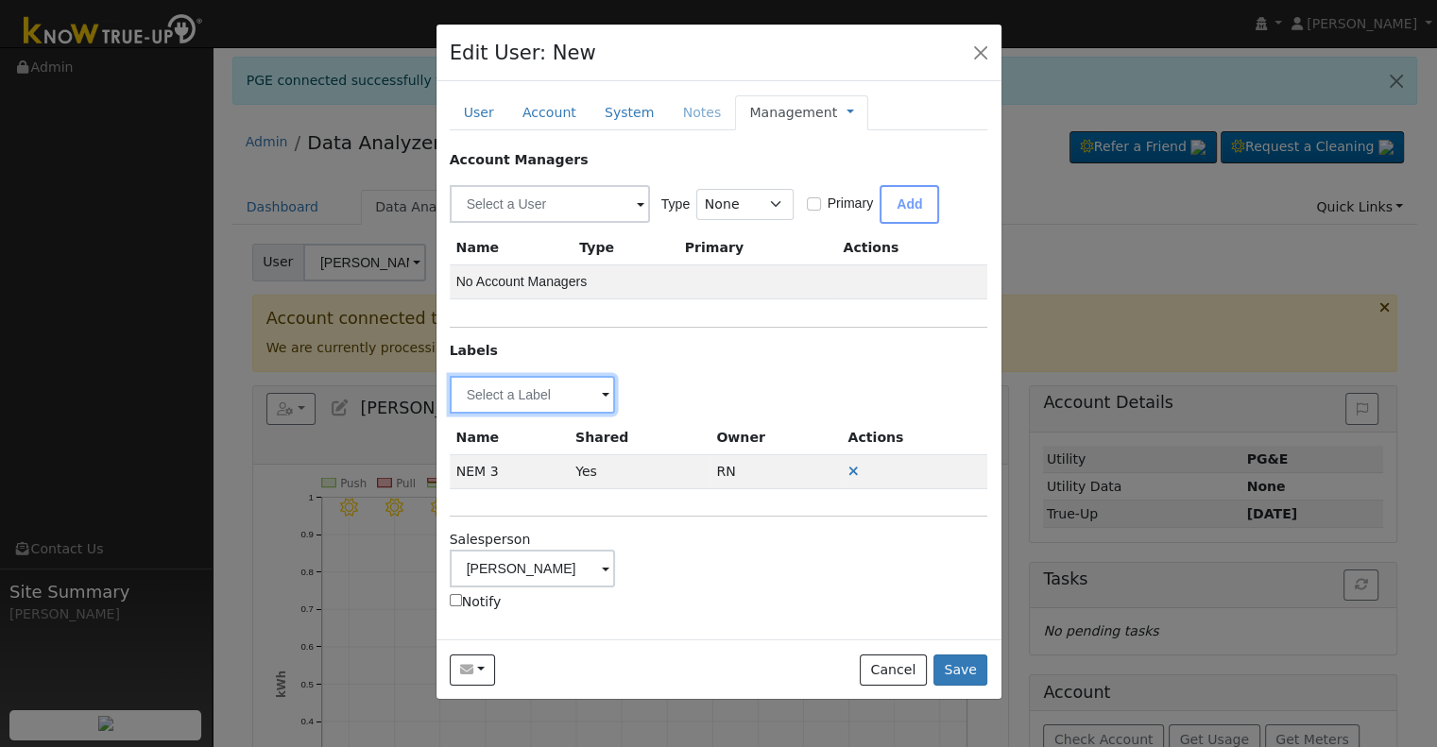
click at [480, 399] on input "text" at bounding box center [533, 395] width 166 height 38
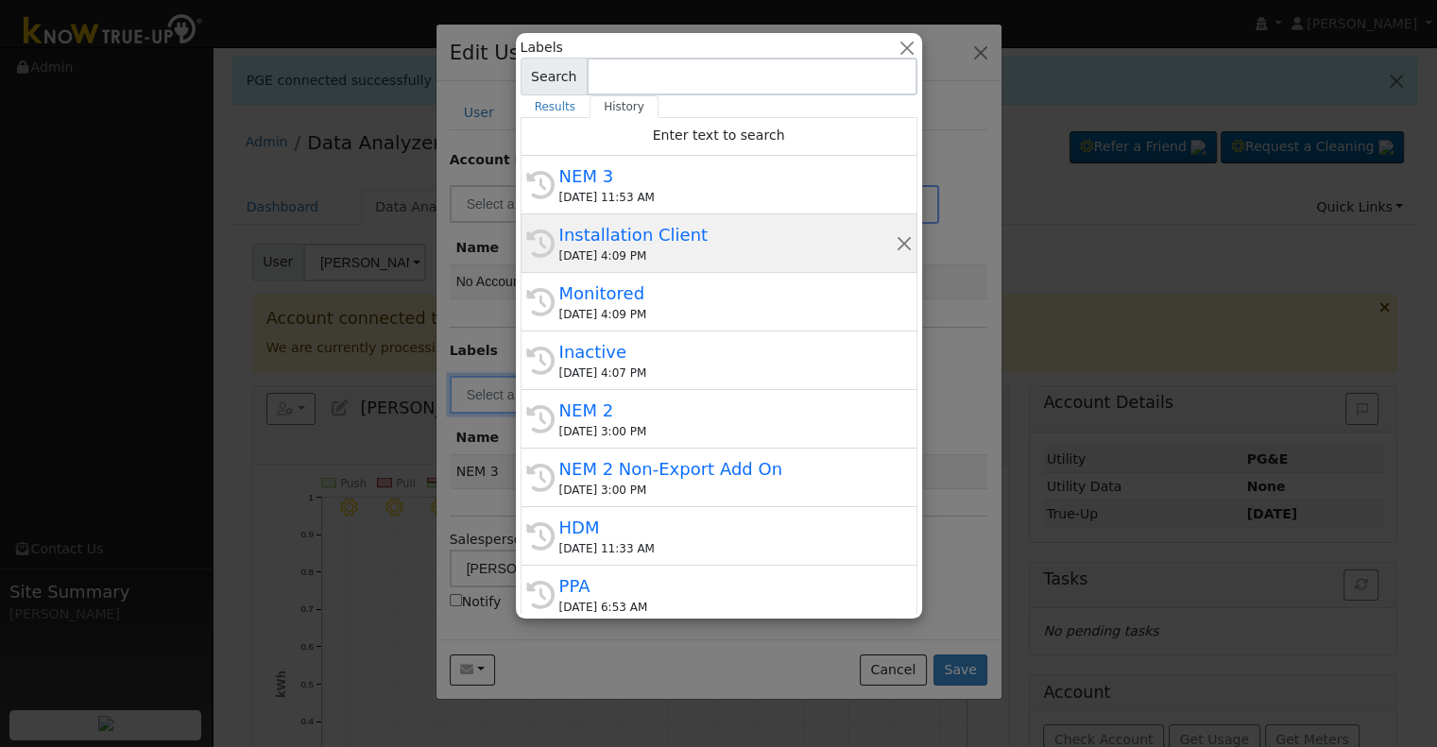
click at [674, 242] on div "Installation Client" at bounding box center [727, 235] width 336 height 26
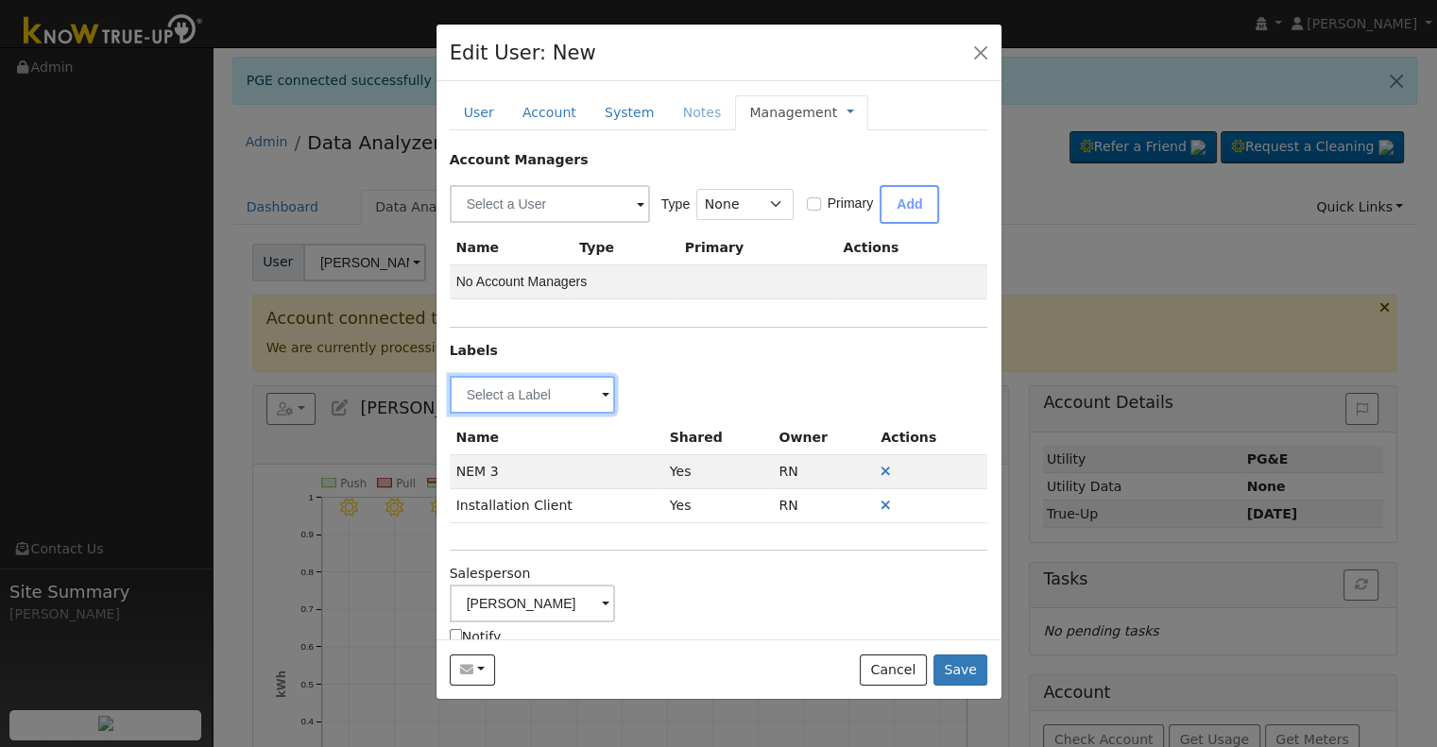
click at [486, 392] on input "text" at bounding box center [533, 395] width 166 height 38
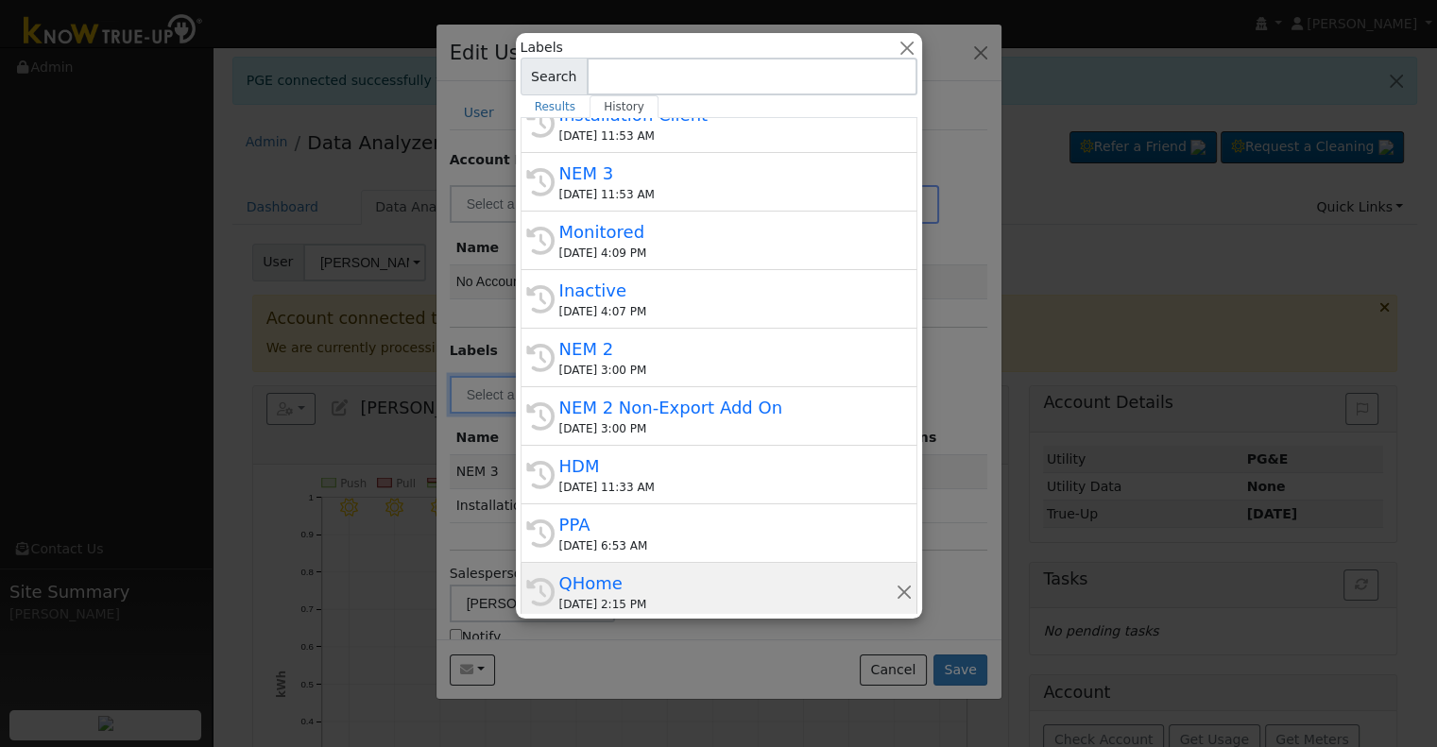
scroll to position [94, 0]
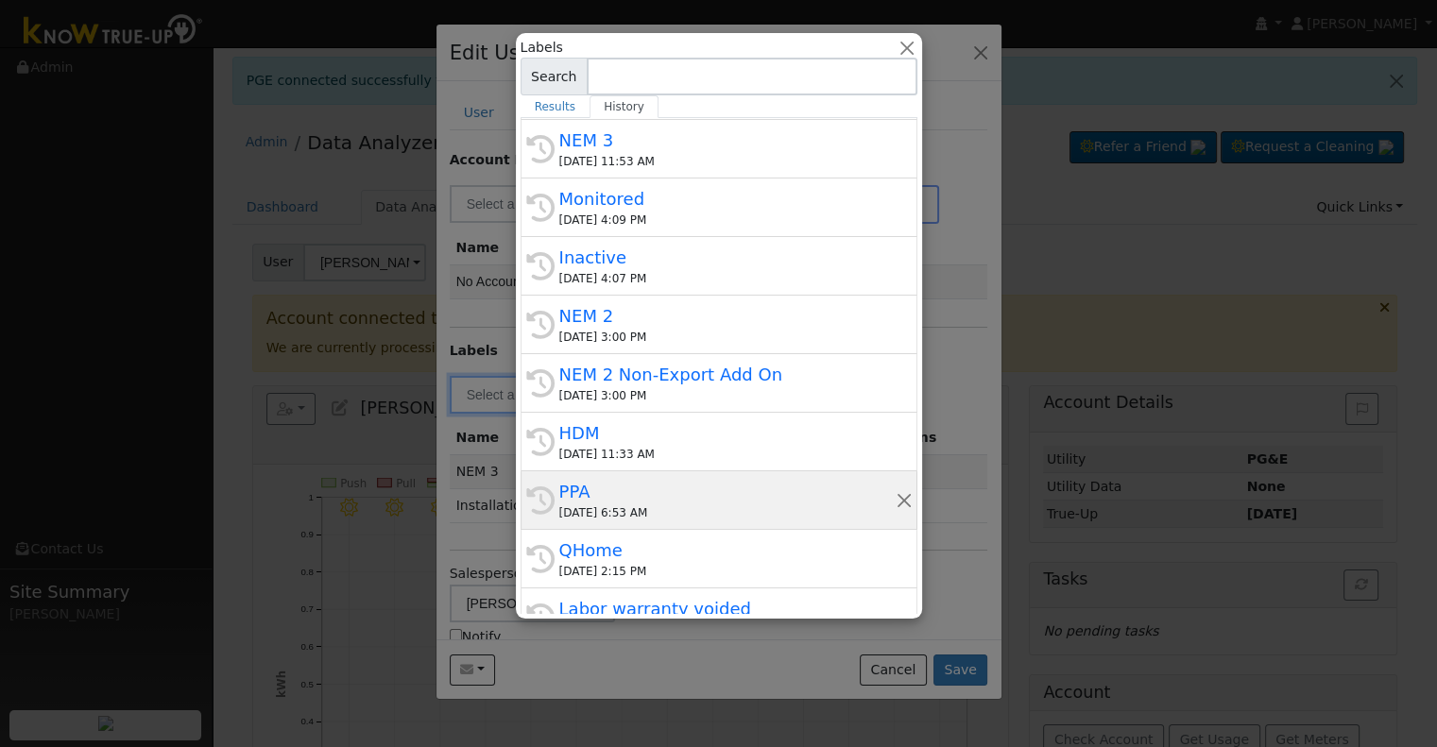
click at [631, 505] on div "[DATE] 6:53 AM" at bounding box center [727, 513] width 336 height 17
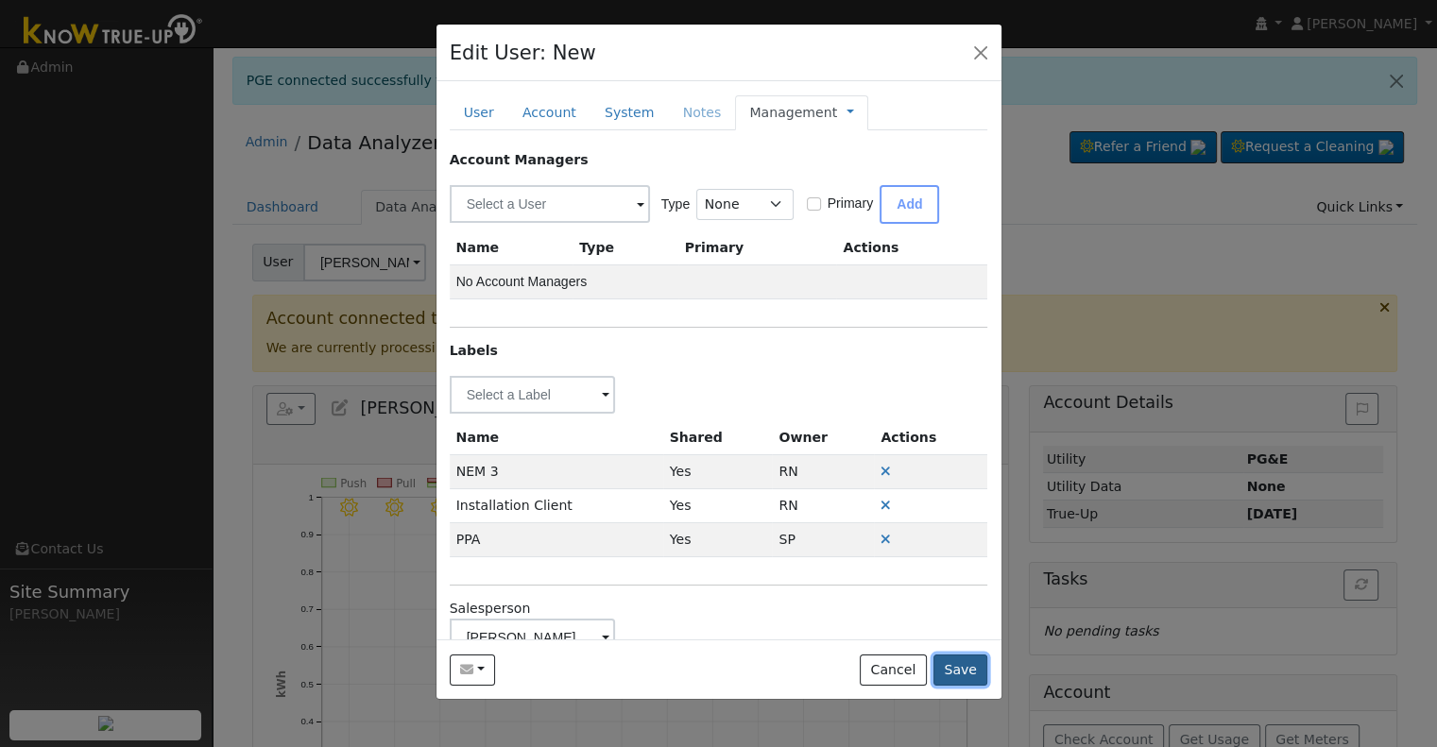
click at [973, 680] on button "Save" at bounding box center [960, 671] width 55 height 32
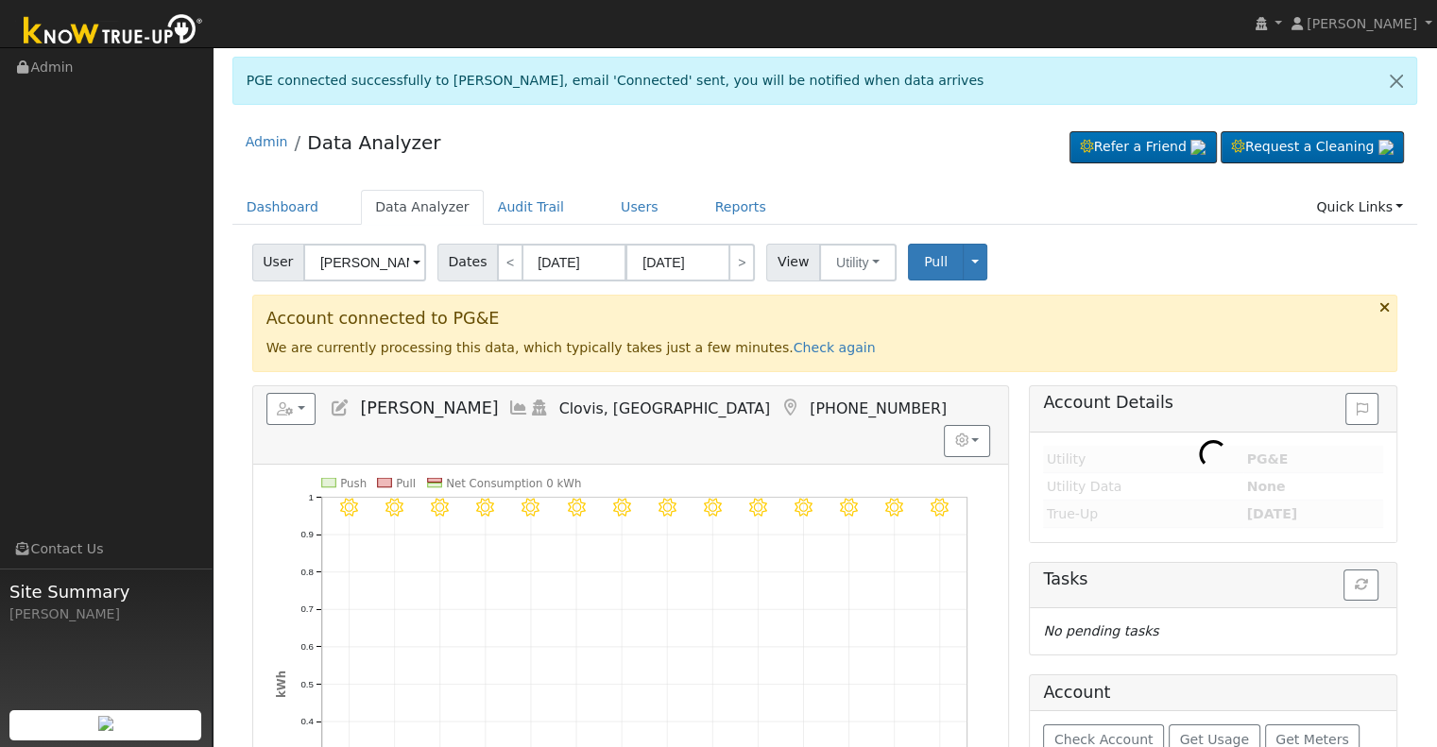
type input "[PERSON_NAME]"
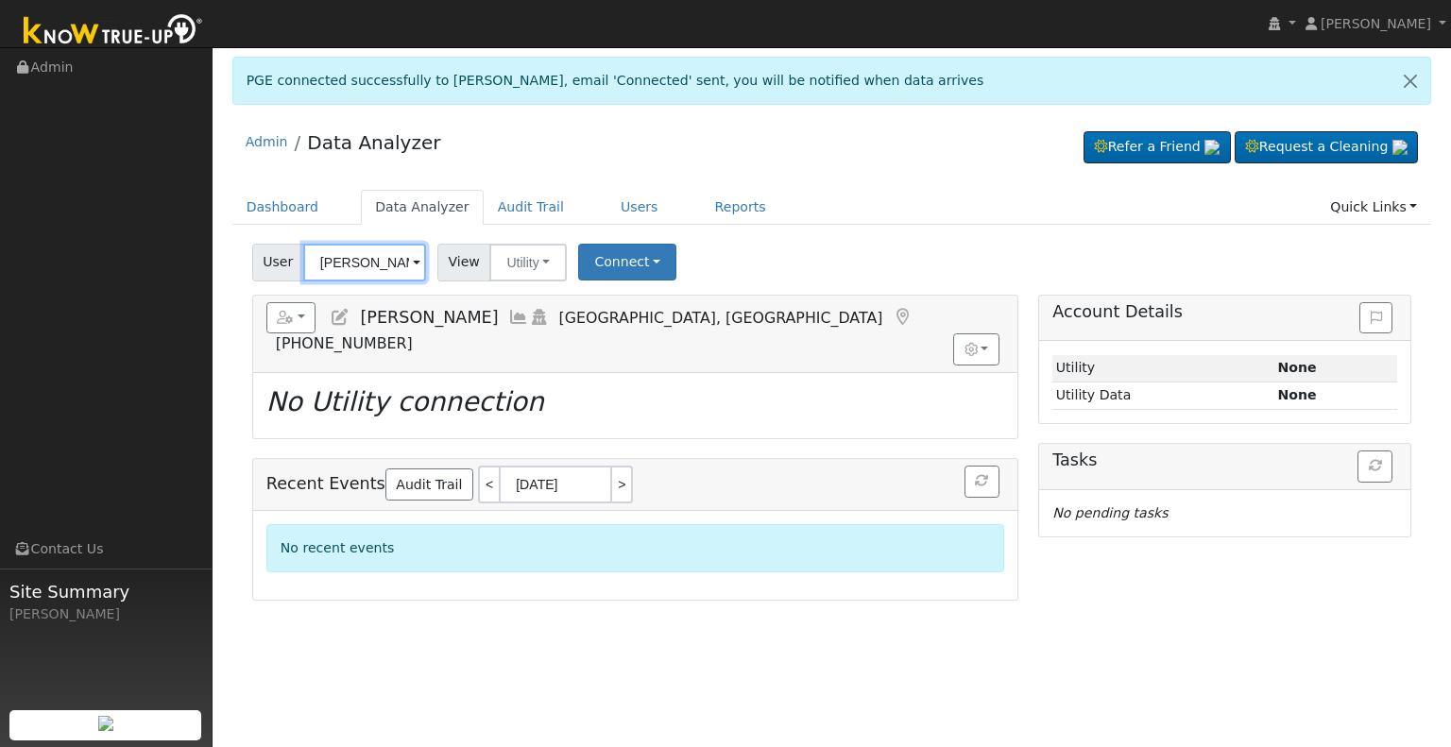
click at [363, 257] on input "[PERSON_NAME]" at bounding box center [364, 263] width 123 height 38
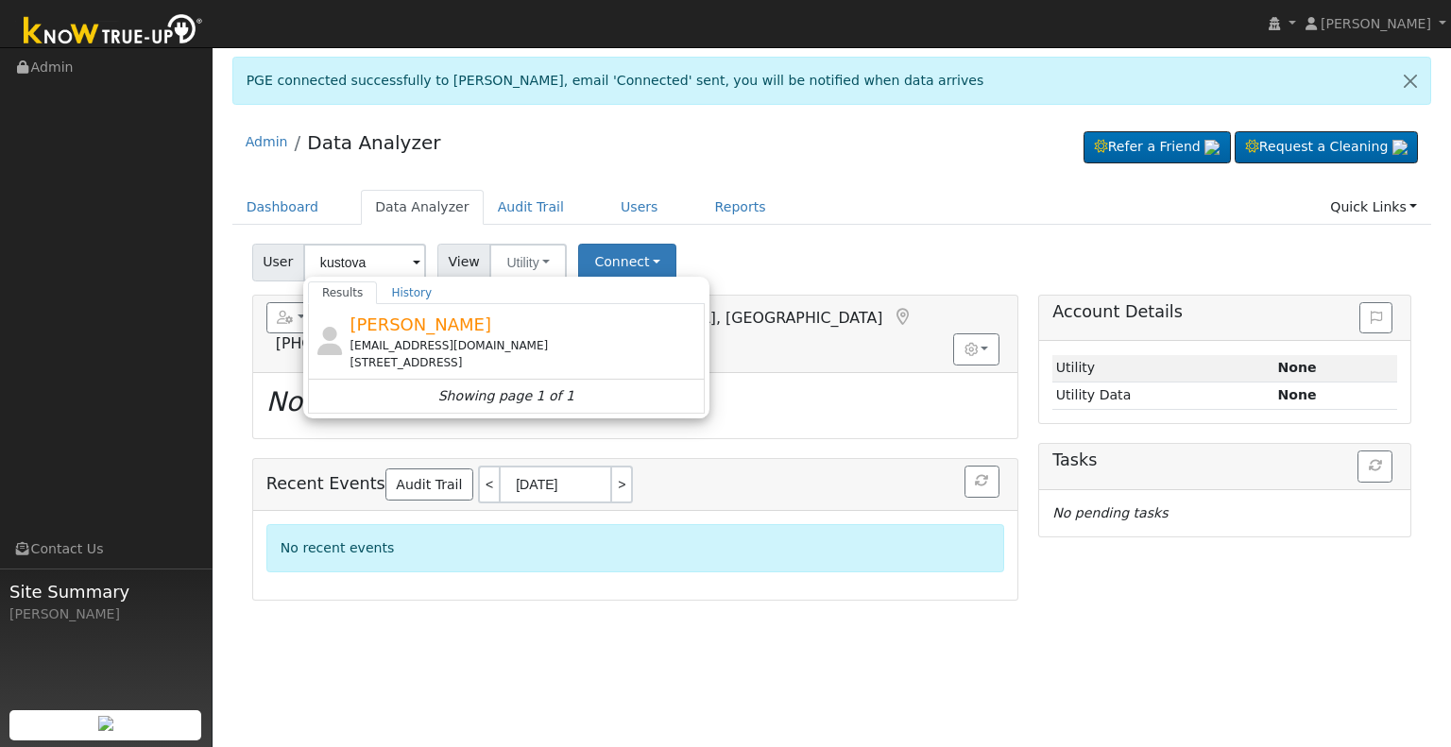
drag, startPoint x: 480, startPoint y: 325, endPoint x: 453, endPoint y: 338, distance: 29.6
click at [476, 330] on div "[PERSON_NAME] [EMAIL_ADDRESS][DOMAIN_NAME] [STREET_ADDRESS]" at bounding box center [525, 342] width 351 height 60
type input "[PERSON_NAME]"
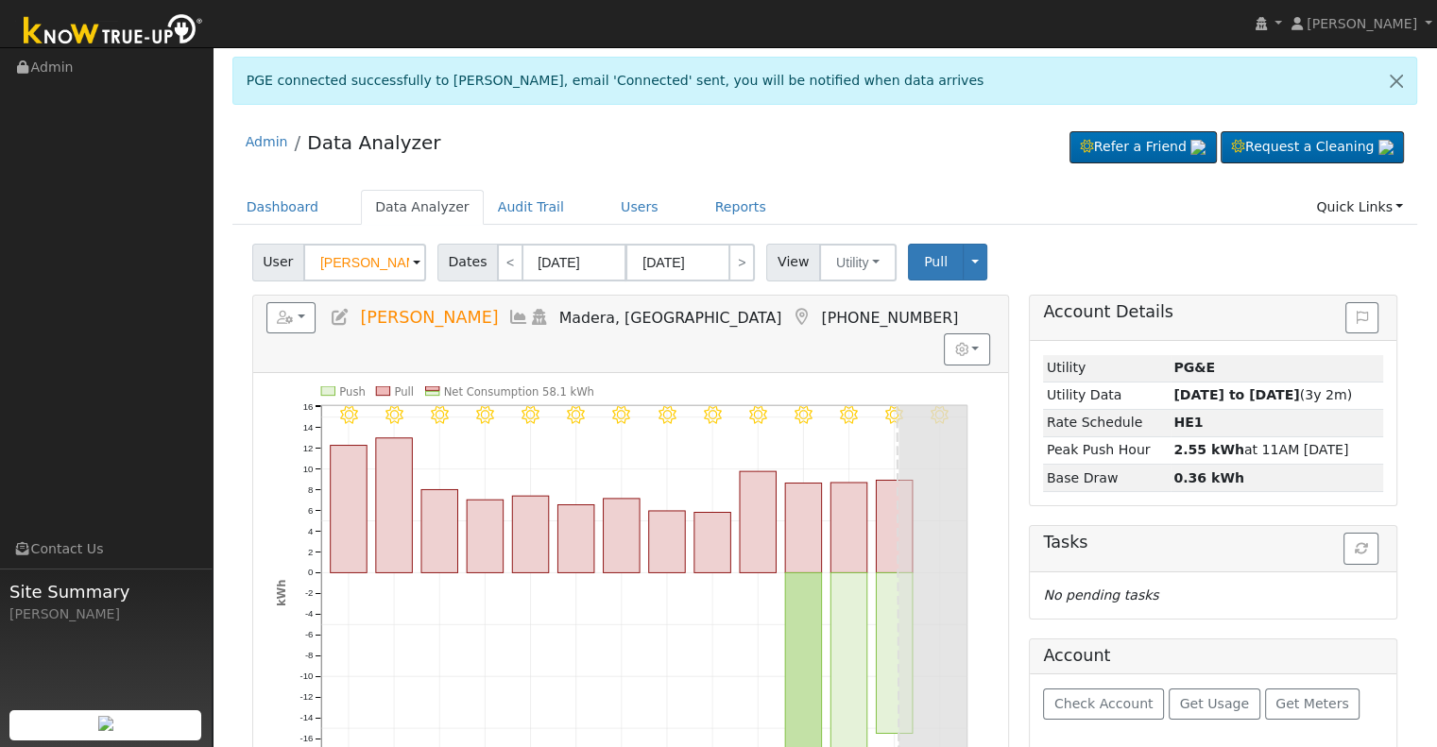
click at [339, 318] on icon at bounding box center [340, 317] width 21 height 17
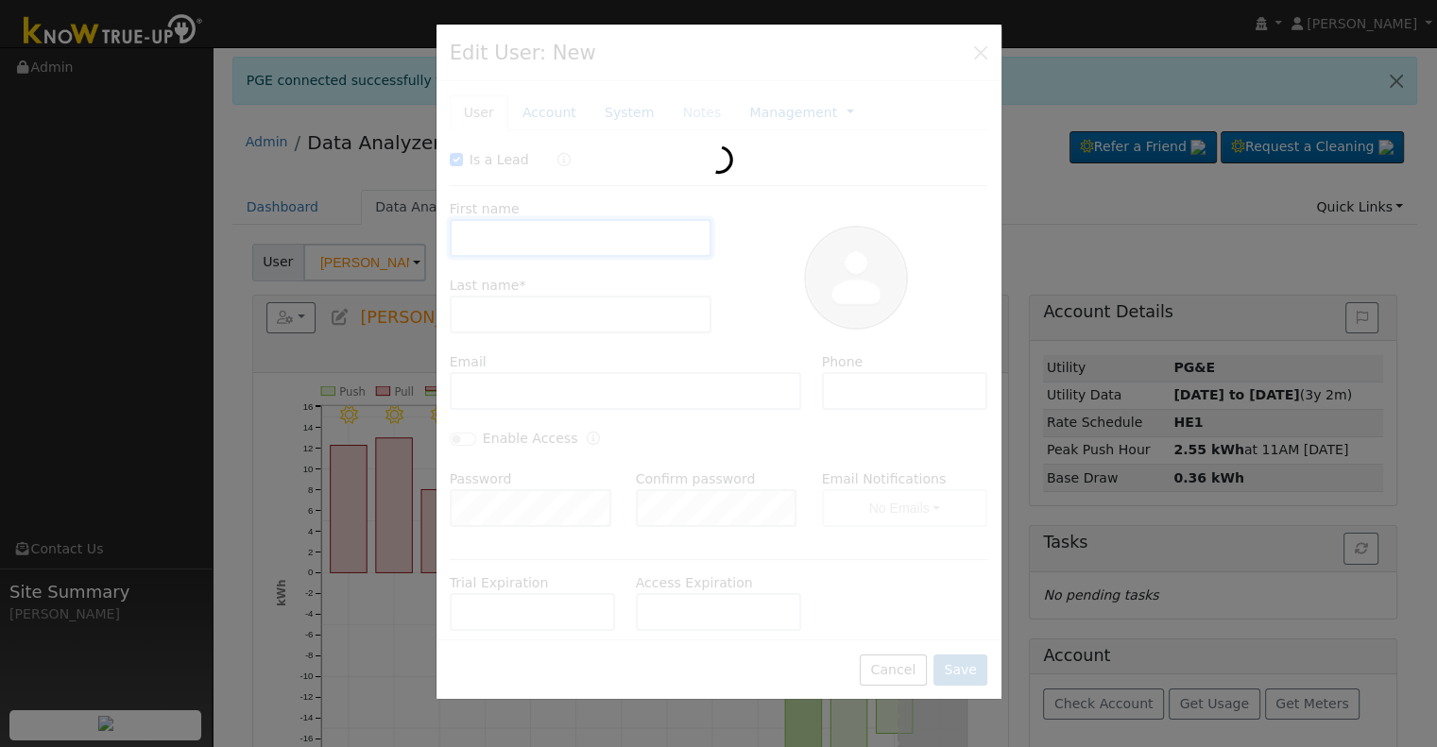
checkbox input "true"
type input "[PERSON_NAME]"
type input "Kustova"
type input "[EMAIL_ADDRESS][DOMAIN_NAME]"
type input "[PHONE_NUMBER]"
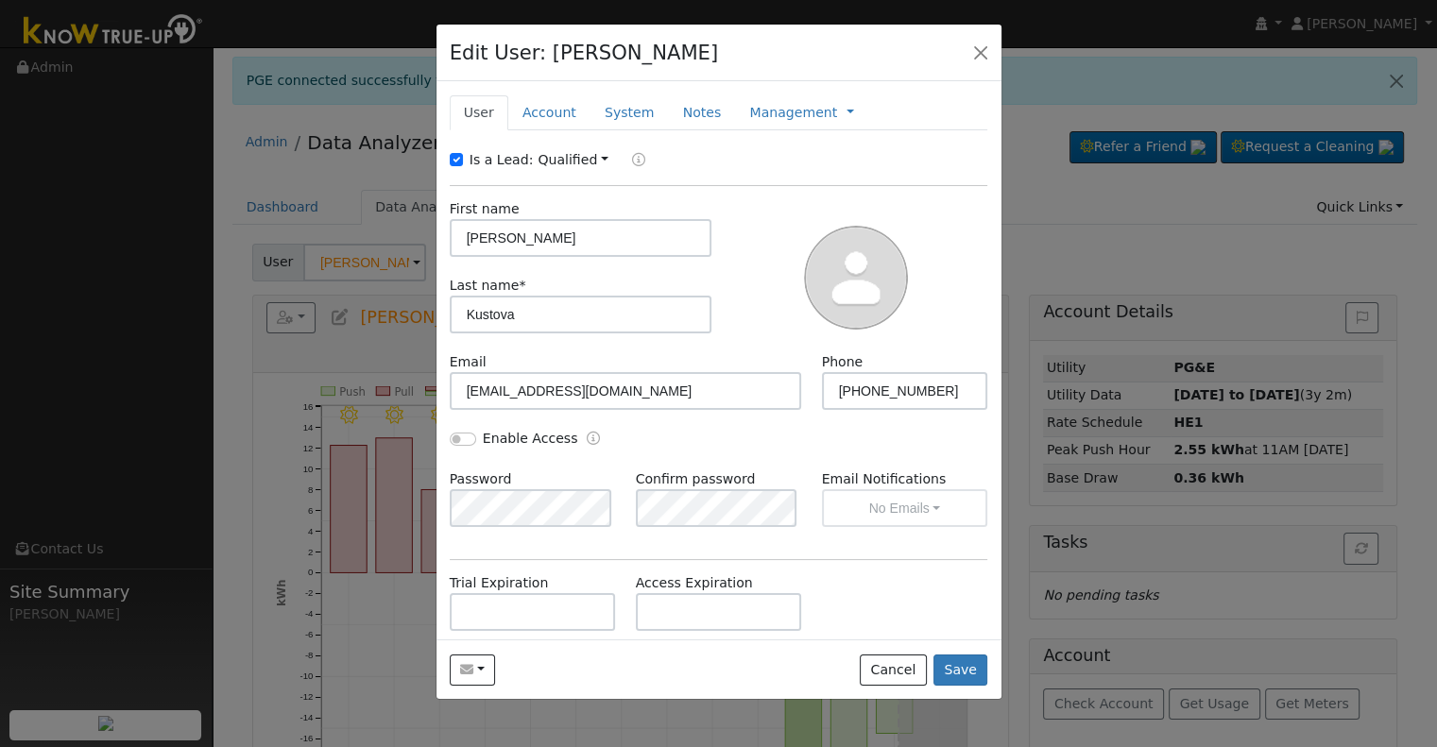
click at [465, 162] on div "Is a Lead:" at bounding box center [494, 160] width 89 height 20
click at [482, 159] on label "Is a Lead:" at bounding box center [502, 160] width 64 height 20
click at [463, 159] on input "Is a Lead:" at bounding box center [456, 159] width 13 height 13
checkbox input "false"
click at [447, 446] on div "Enable Access" at bounding box center [578, 440] width 279 height 22
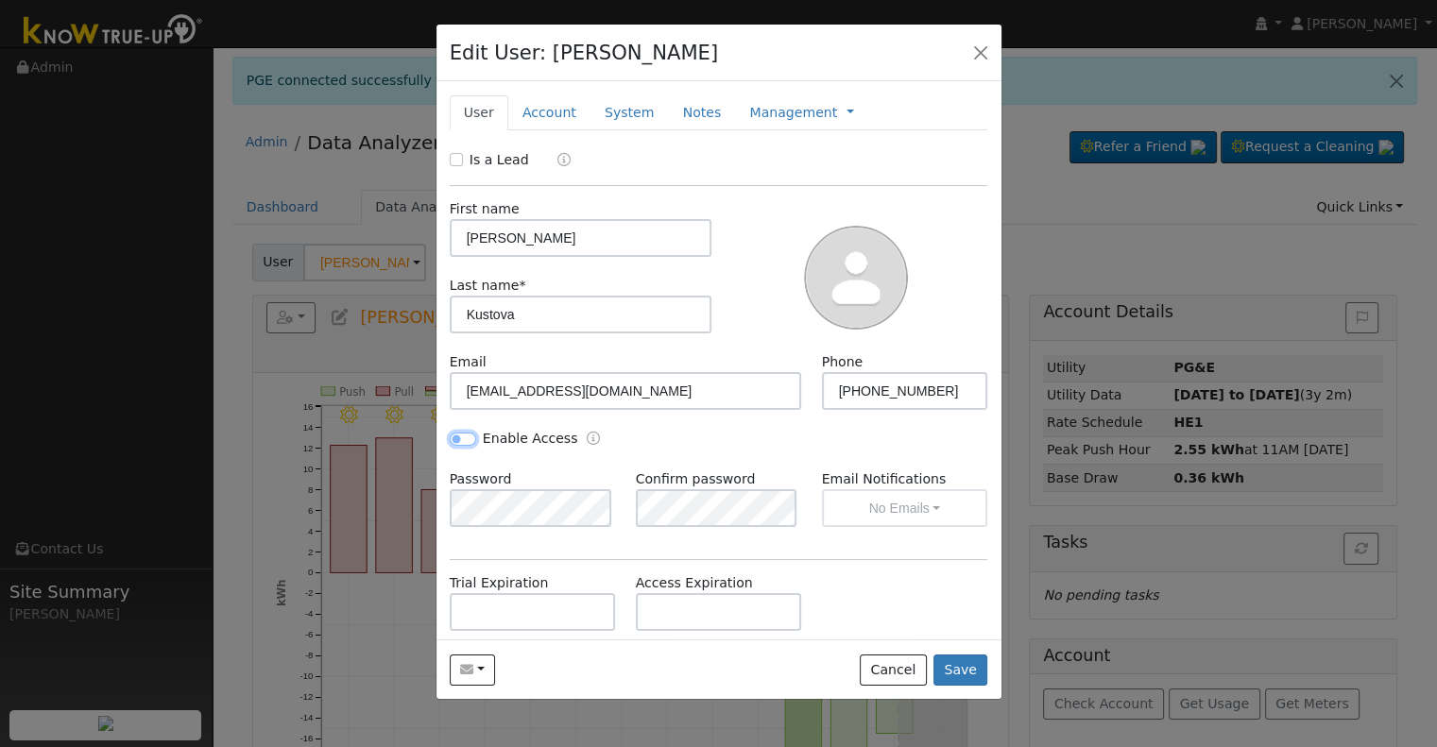
click at [453, 441] on input "Enable Access" at bounding box center [463, 439] width 26 height 13
checkbox input "true"
click at [867, 512] on button "No Emails" at bounding box center [905, 508] width 166 height 38
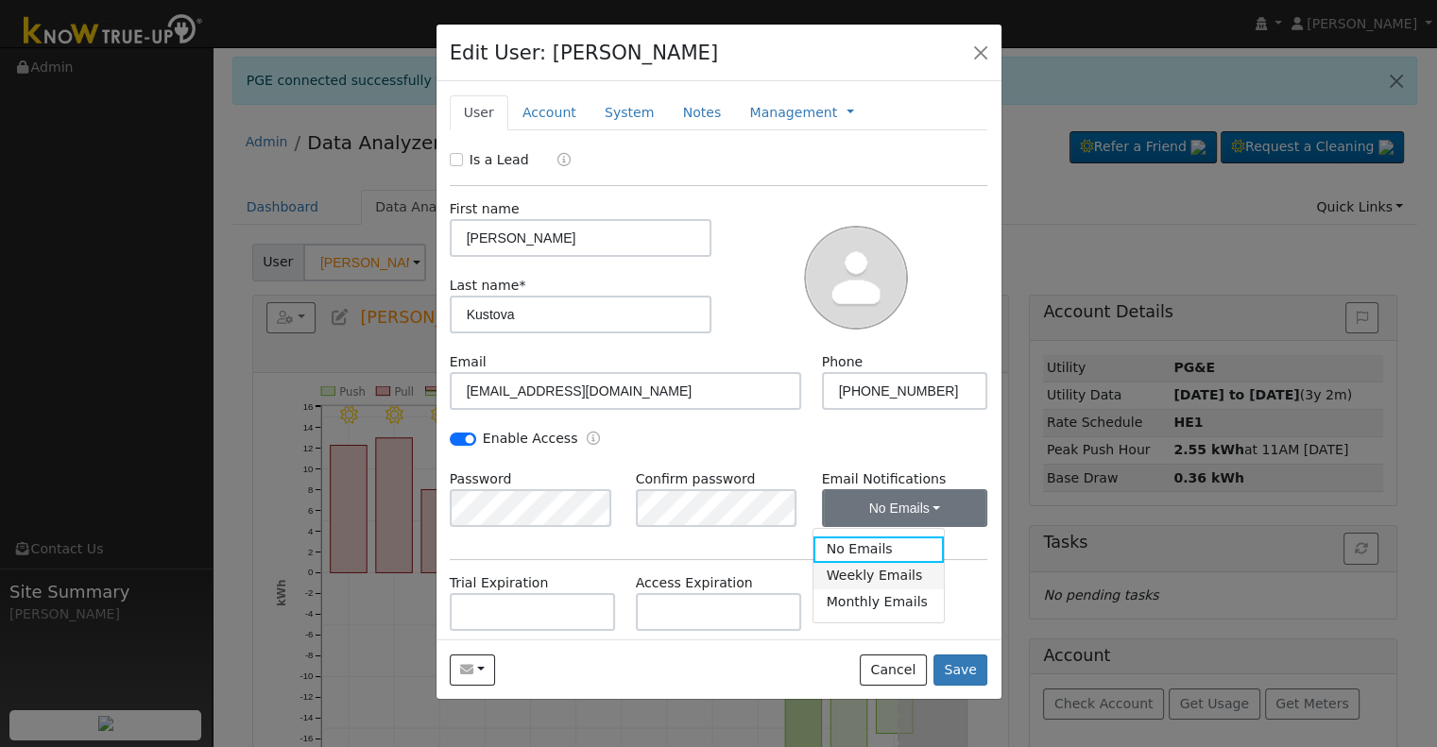
click at [868, 572] on link "Weekly Emails" at bounding box center [878, 576] width 131 height 26
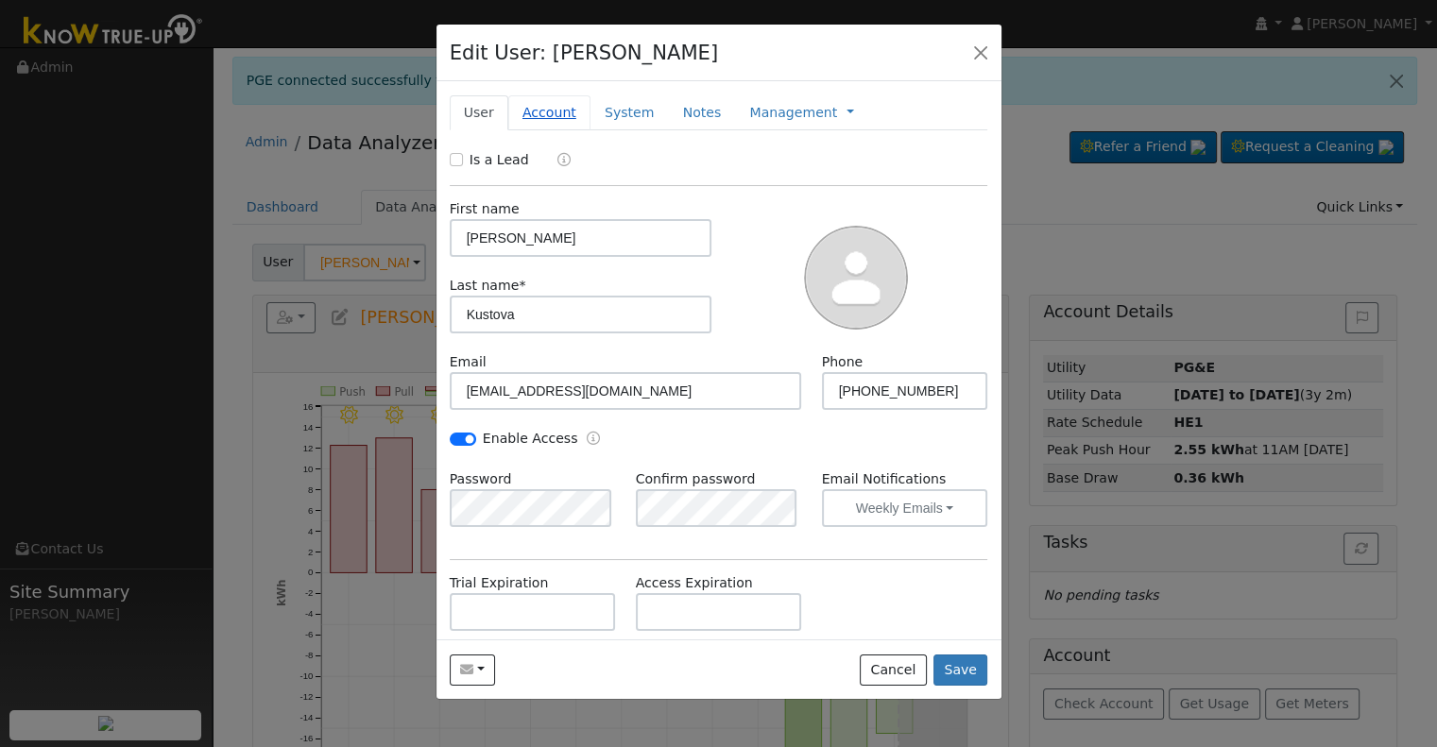
click at [555, 108] on link "Account" at bounding box center [549, 112] width 82 height 35
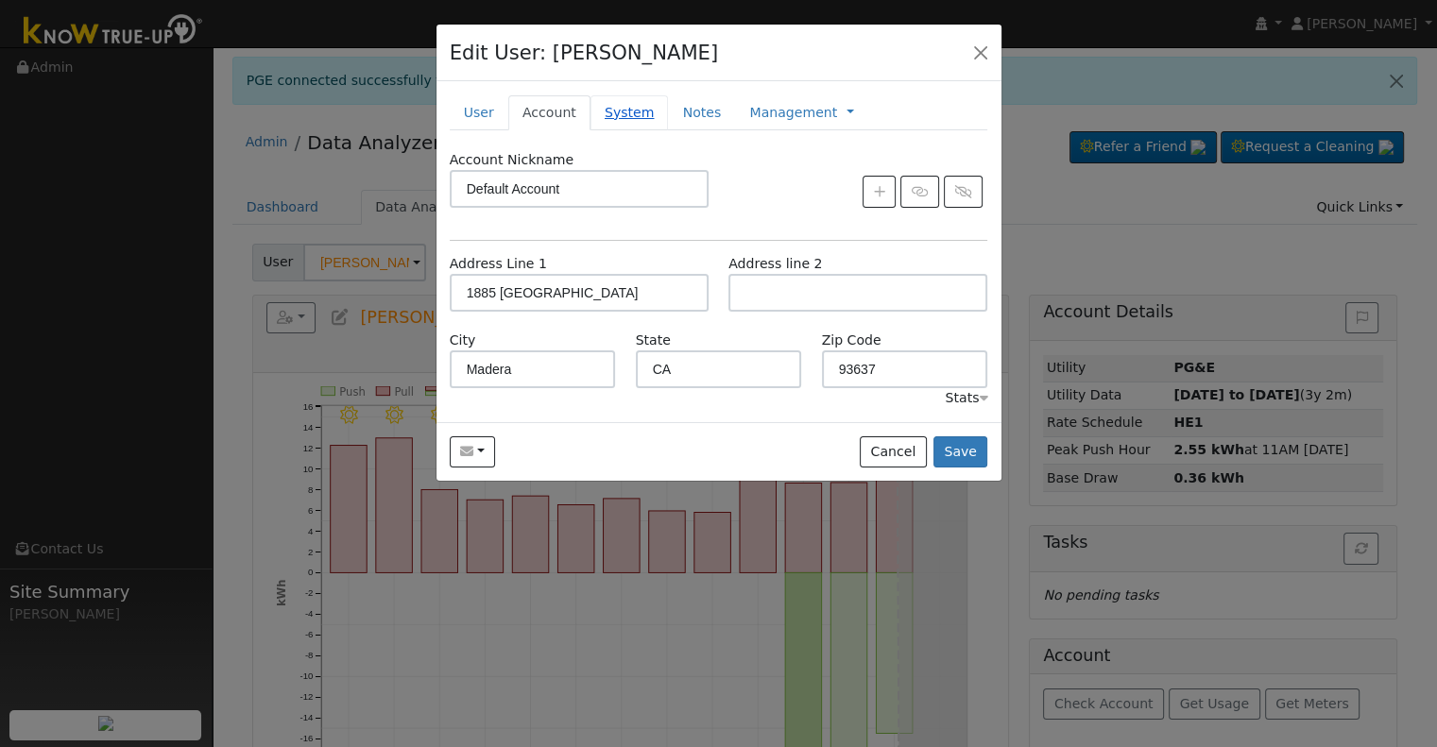
click at [613, 110] on link "System" at bounding box center [629, 112] width 78 height 35
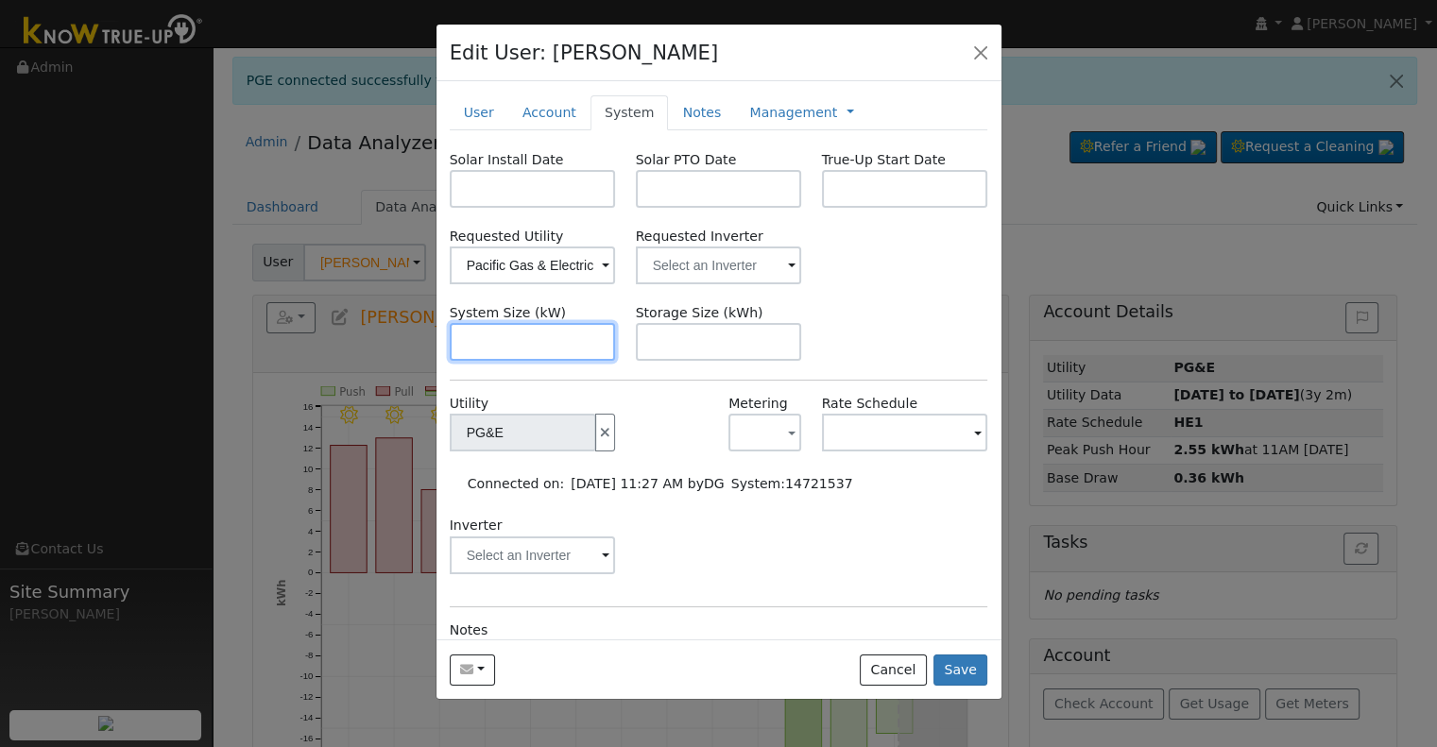
click at [519, 328] on input "text" at bounding box center [533, 342] width 166 height 38
paste input "4.100"
type input "4.1"
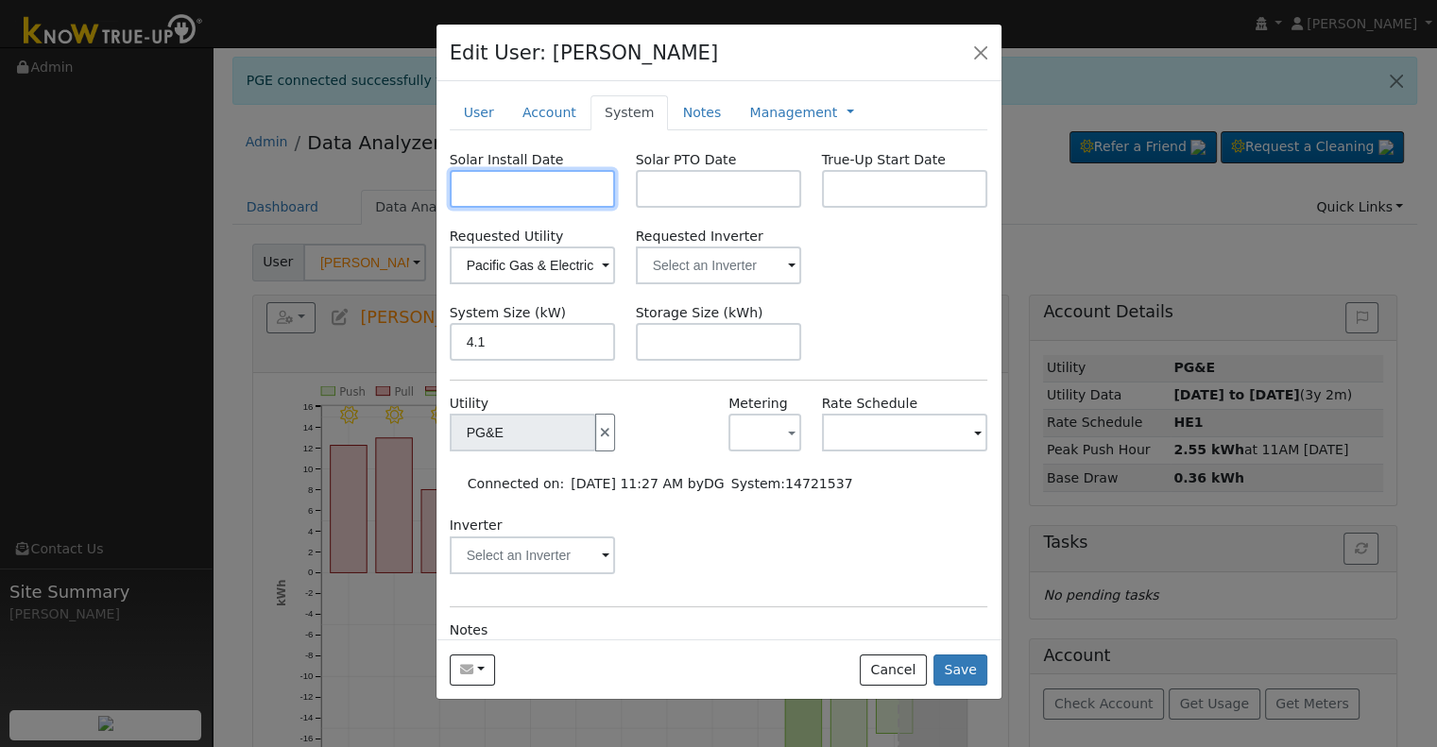
click at [484, 198] on input "text" at bounding box center [533, 189] width 166 height 38
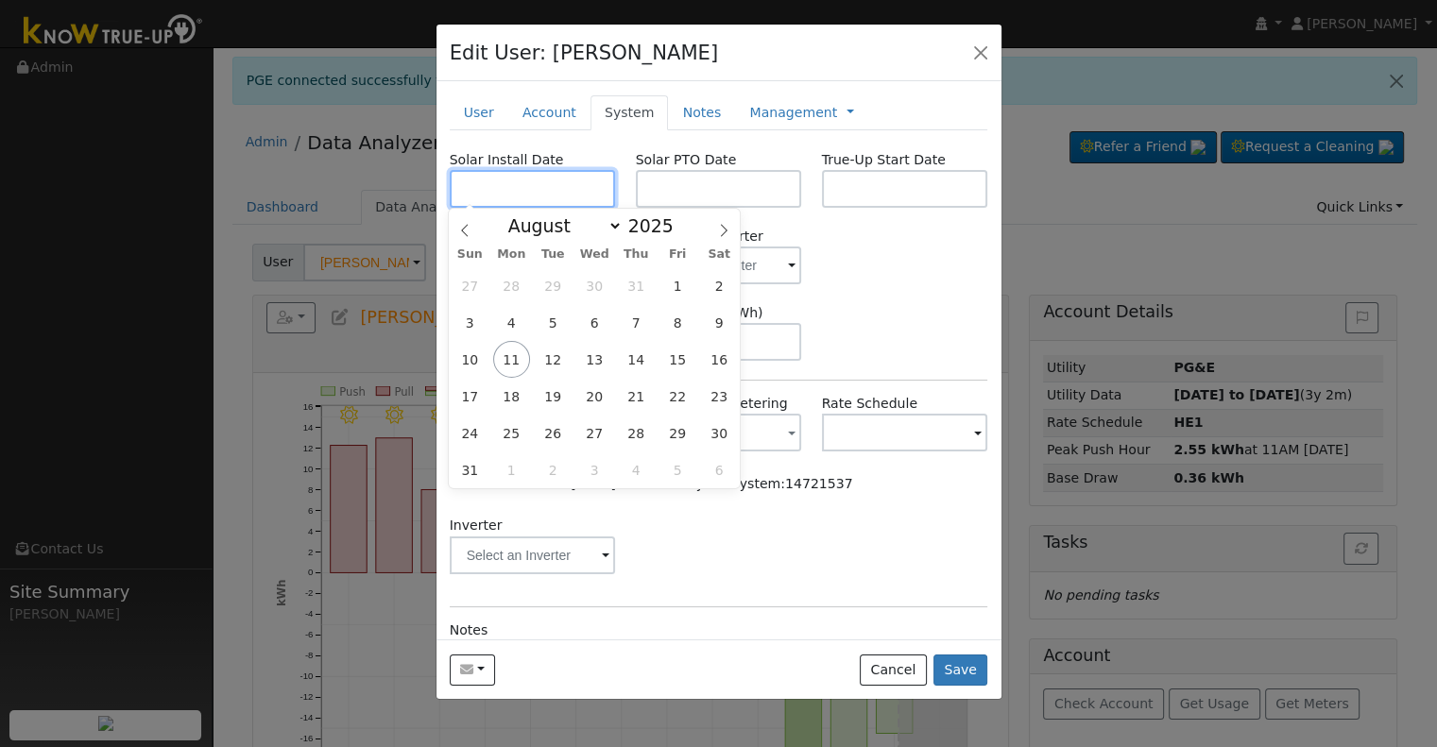
paste input "[DATE]"
type input "[DATE]"
select select "6"
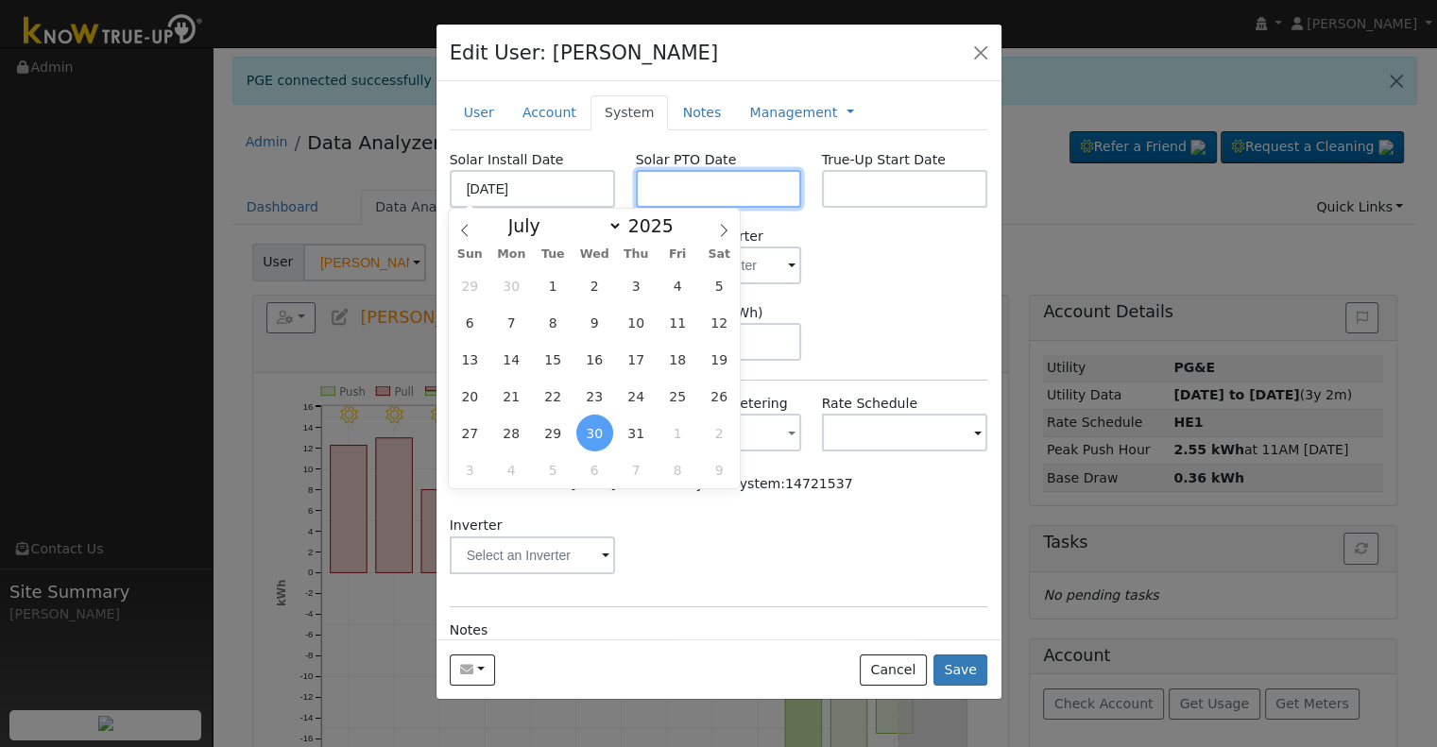
click at [691, 192] on input "text" at bounding box center [719, 189] width 166 height 38
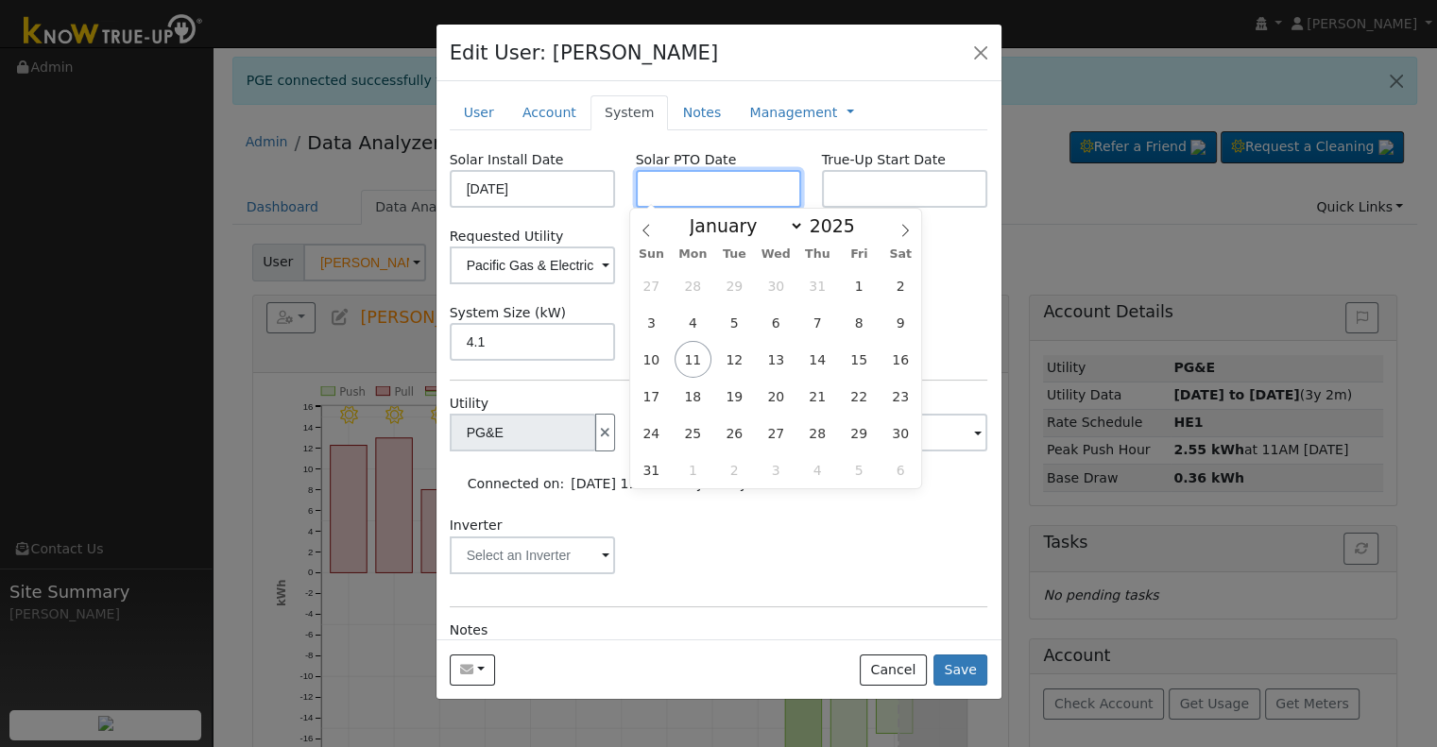
paste input "[DATE]"
type input "[DATE]"
click at [861, 180] on input "text" at bounding box center [905, 189] width 166 height 38
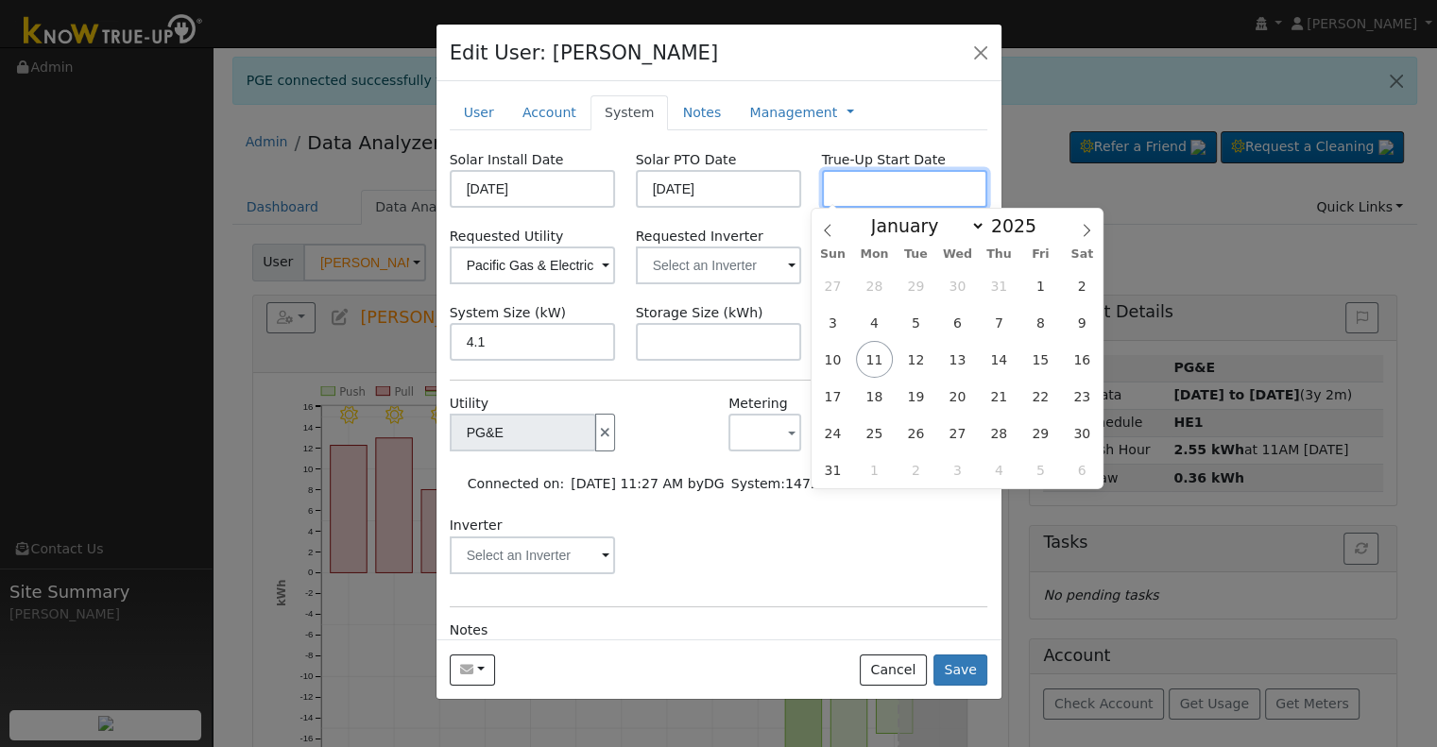
paste input "[DATE]"
type input "[DATE]"
click at [616, 268] on input "text" at bounding box center [533, 266] width 166 height 38
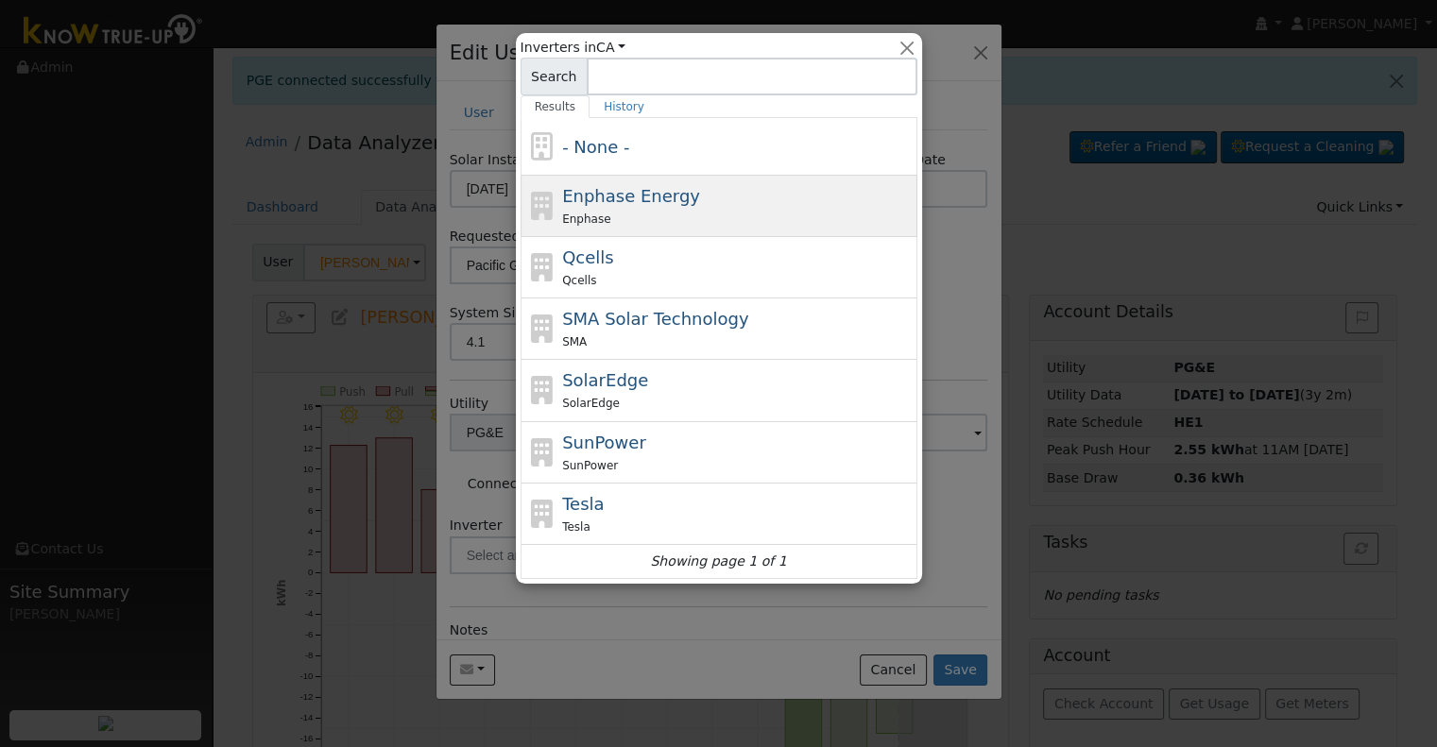
click at [669, 202] on span "Enphase Energy" at bounding box center [631, 196] width 138 height 20
type input "Enphase Energy"
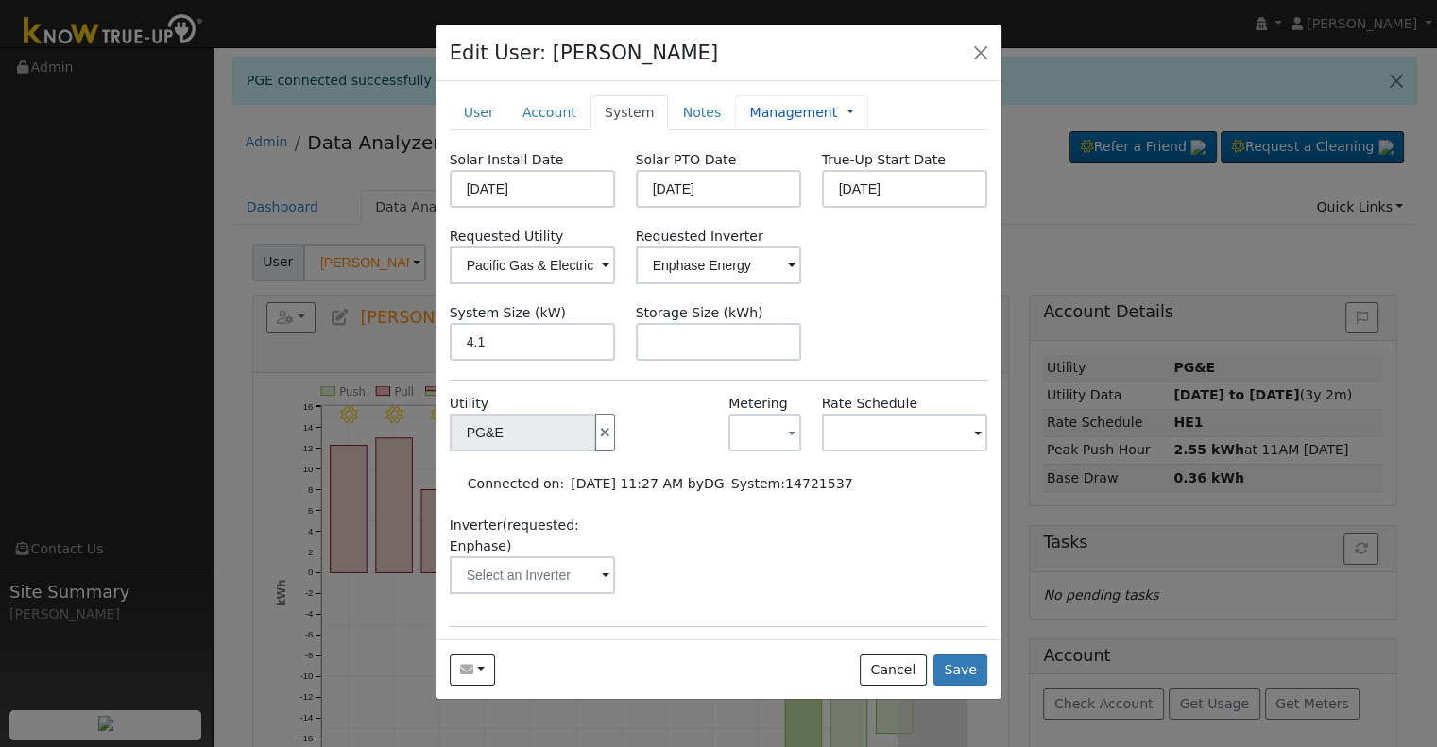
click at [847, 110] on link at bounding box center [851, 113] width 8 height 20
click at [847, 166] on link "Billing" at bounding box center [912, 173] width 131 height 26
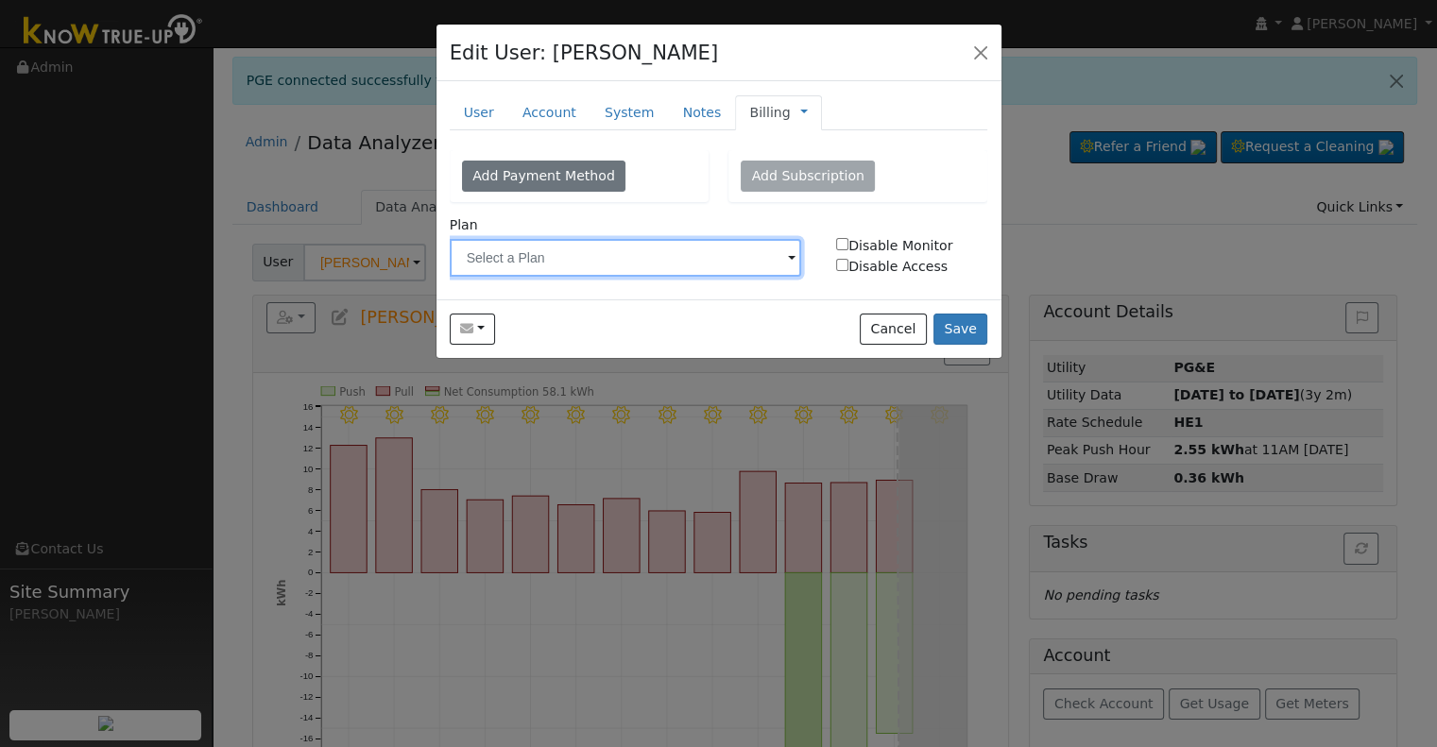
click at [667, 260] on input "text" at bounding box center [626, 258] width 352 height 38
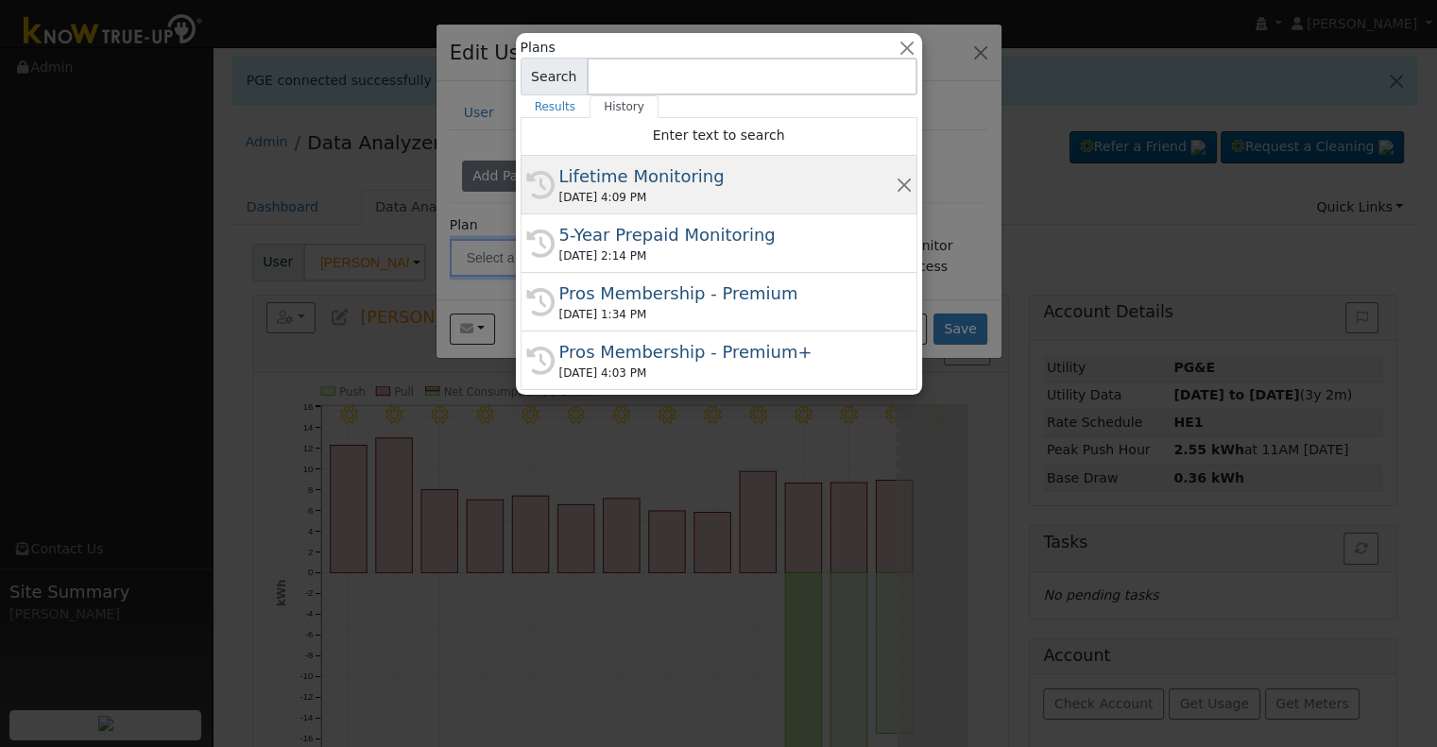
click at [645, 194] on div "[DATE] 4:09 PM" at bounding box center [727, 197] width 336 height 17
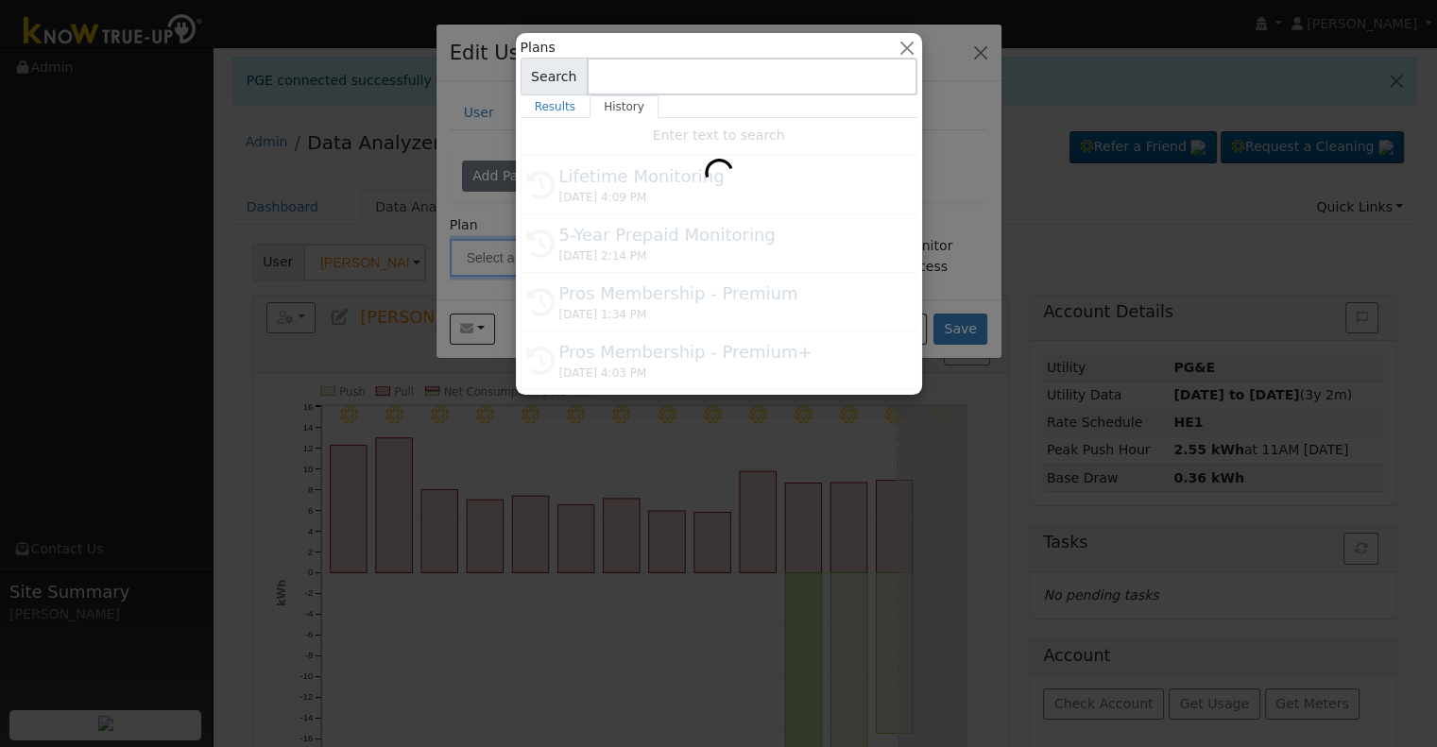
type input "Lifetime Monitoring"
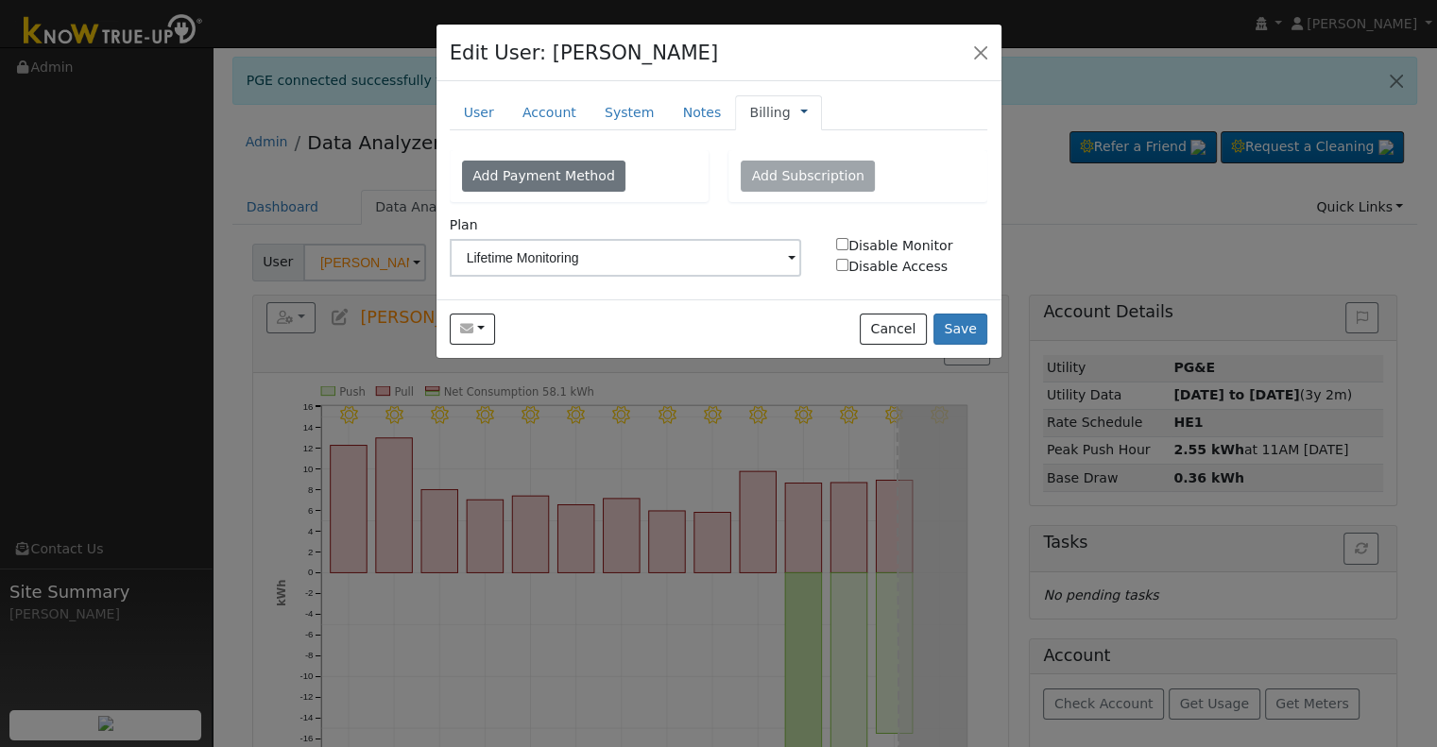
click at [800, 109] on link at bounding box center [804, 113] width 8 height 20
click at [801, 137] on link "Management" at bounding box center [866, 146] width 131 height 26
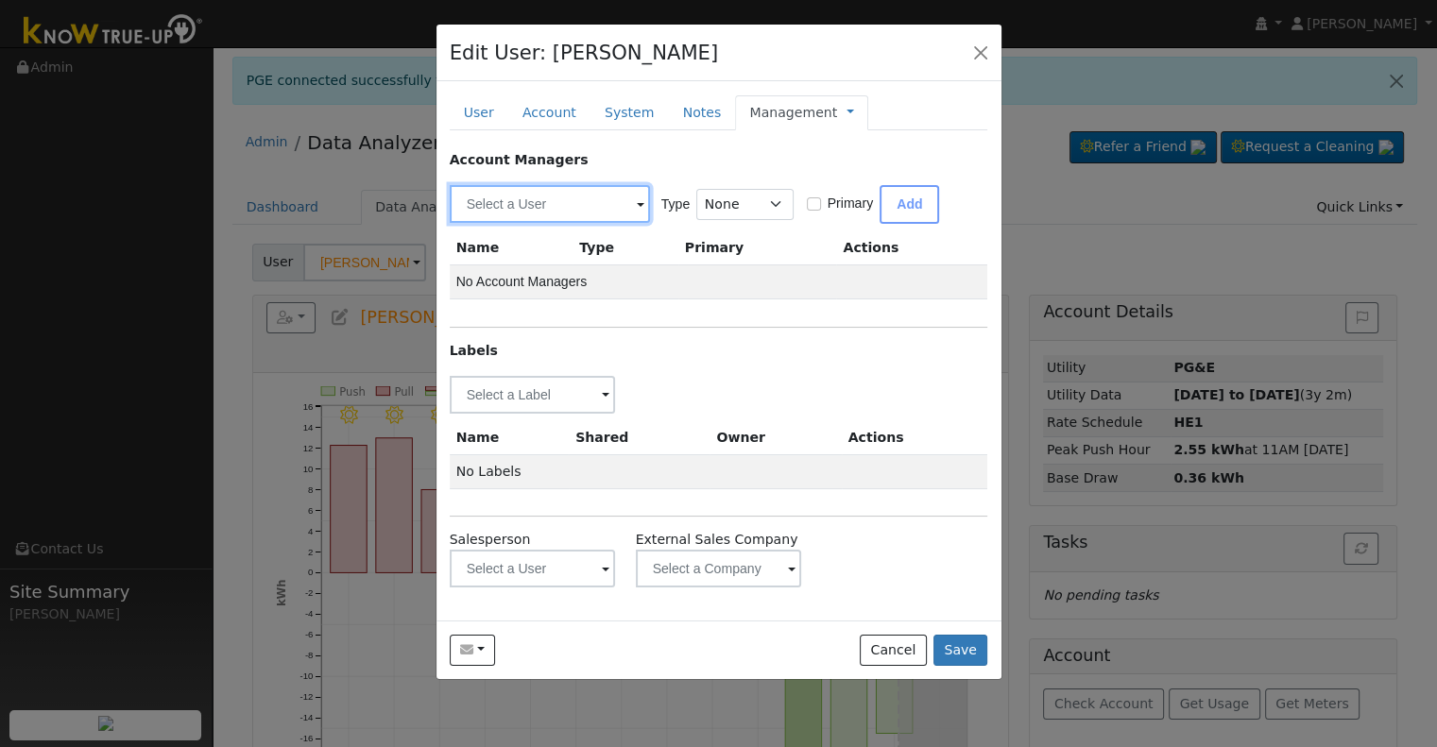
click at [549, 213] on input "text" at bounding box center [550, 204] width 200 height 38
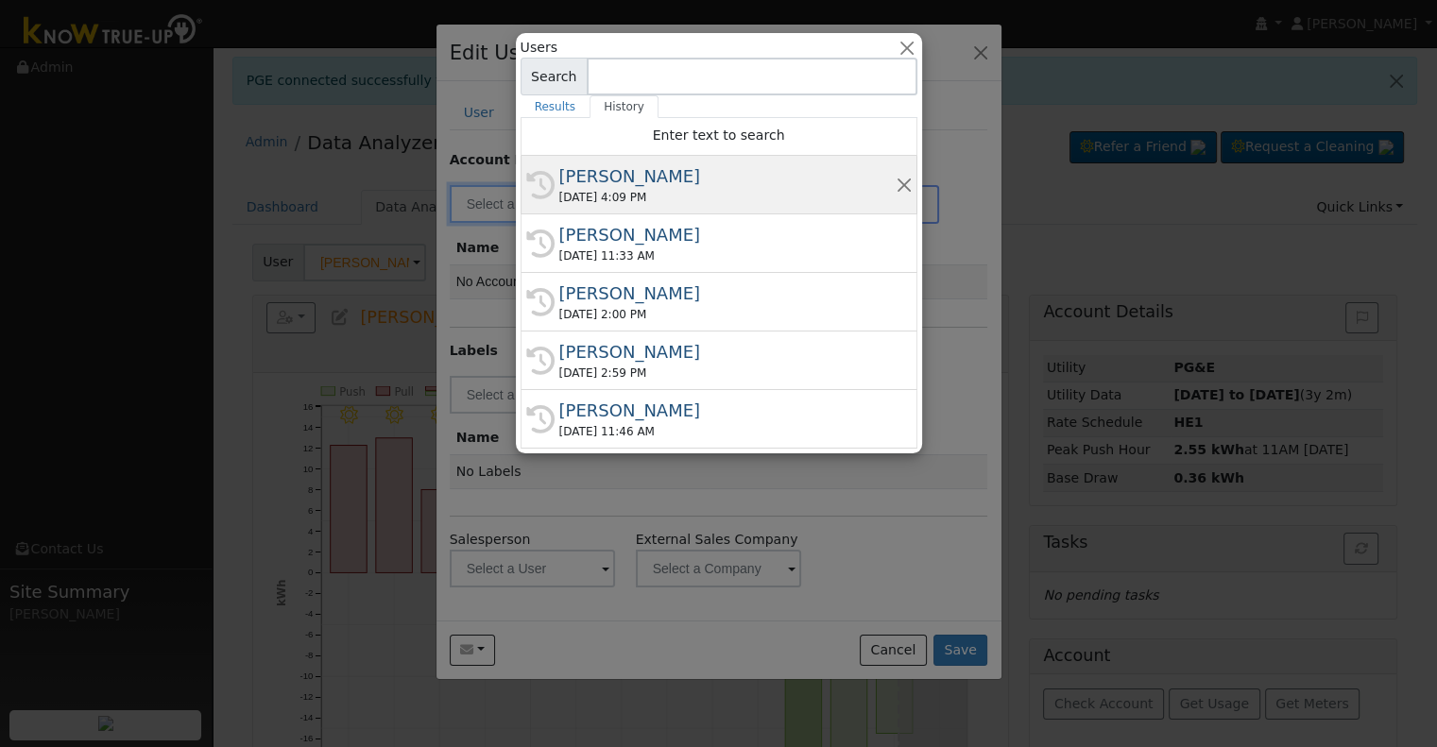
click at [705, 196] on div "[DATE] 4:09 PM" at bounding box center [727, 197] width 336 height 17
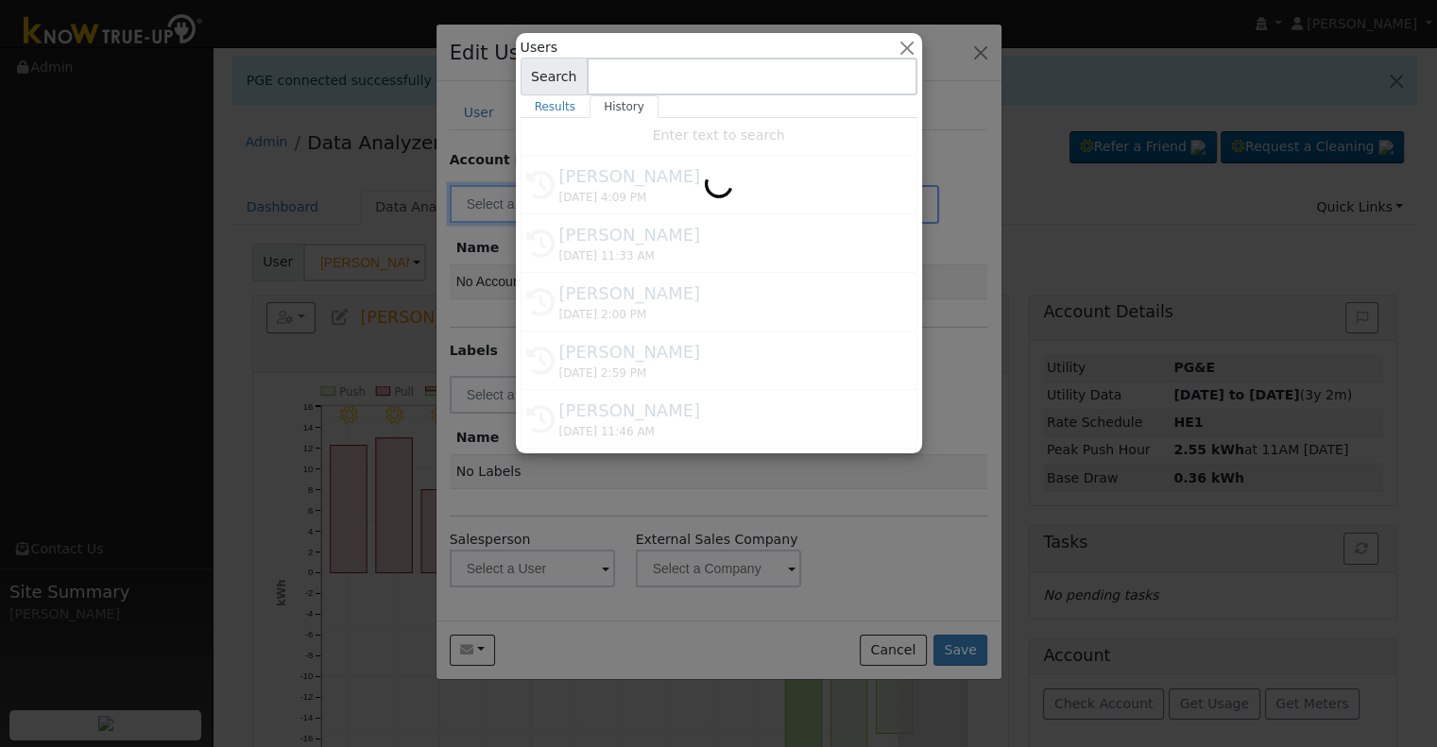
type input "[PERSON_NAME]"
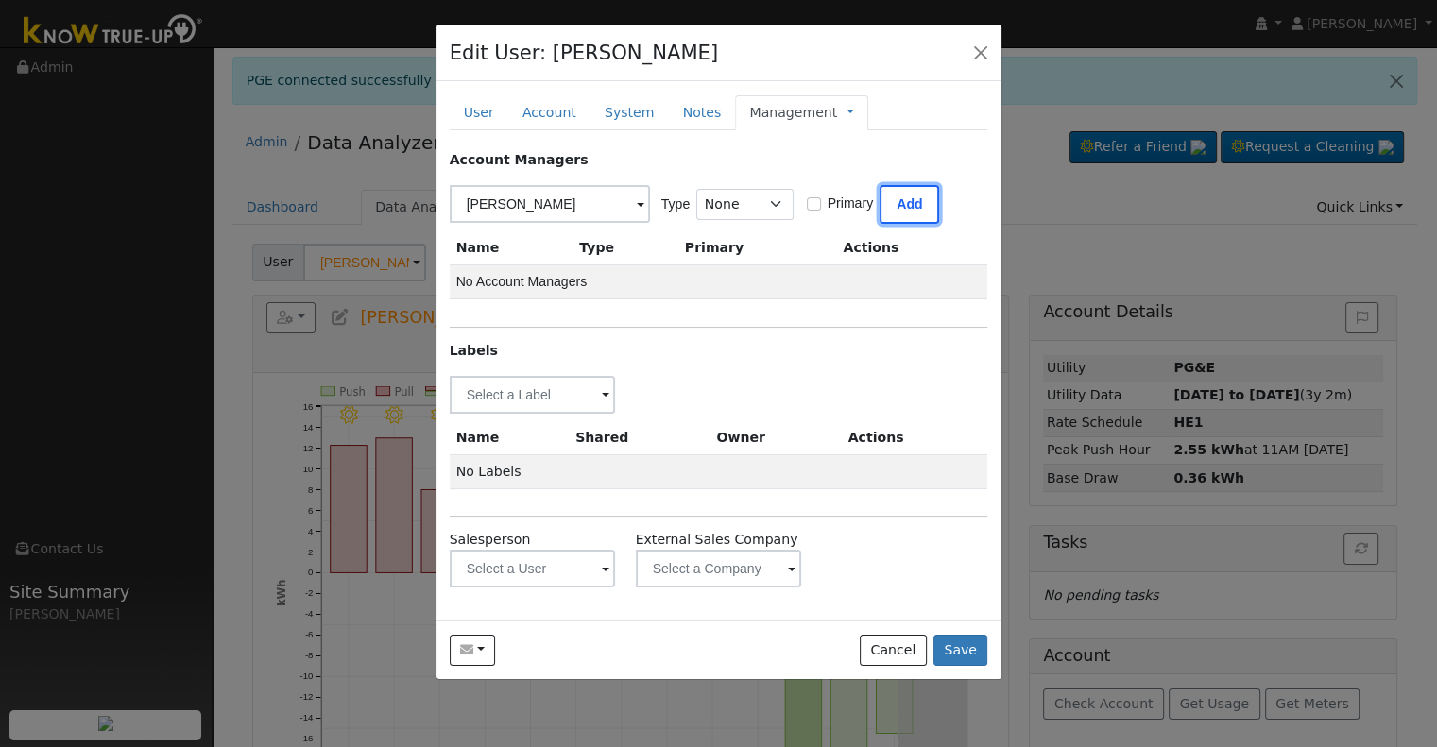
click at [910, 194] on button "Add" at bounding box center [910, 204] width 60 height 39
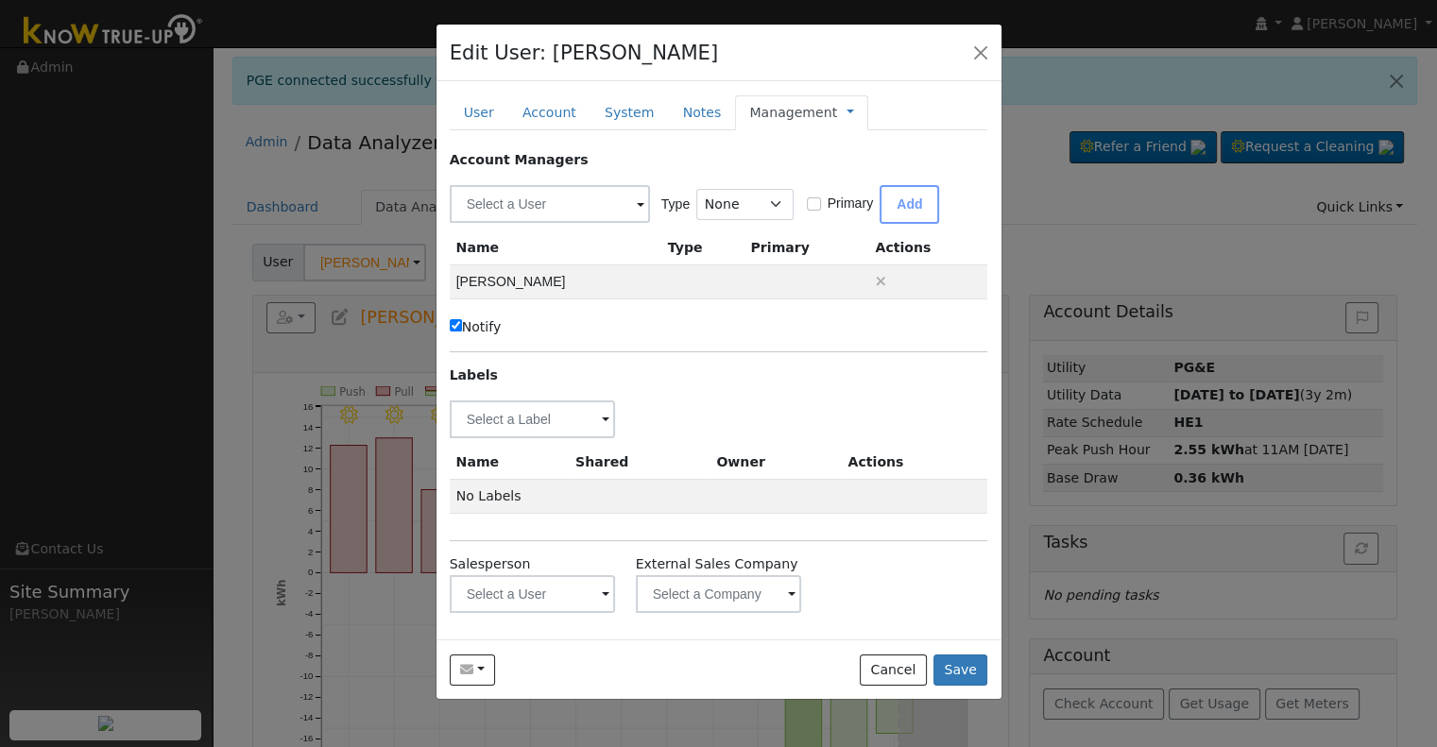
click at [480, 321] on label "Notify" at bounding box center [476, 327] width 52 height 20
click at [462, 321] on input "Notify" at bounding box center [456, 325] width 12 height 12
checkbox input "false"
click at [532, 419] on input "text" at bounding box center [533, 420] width 166 height 38
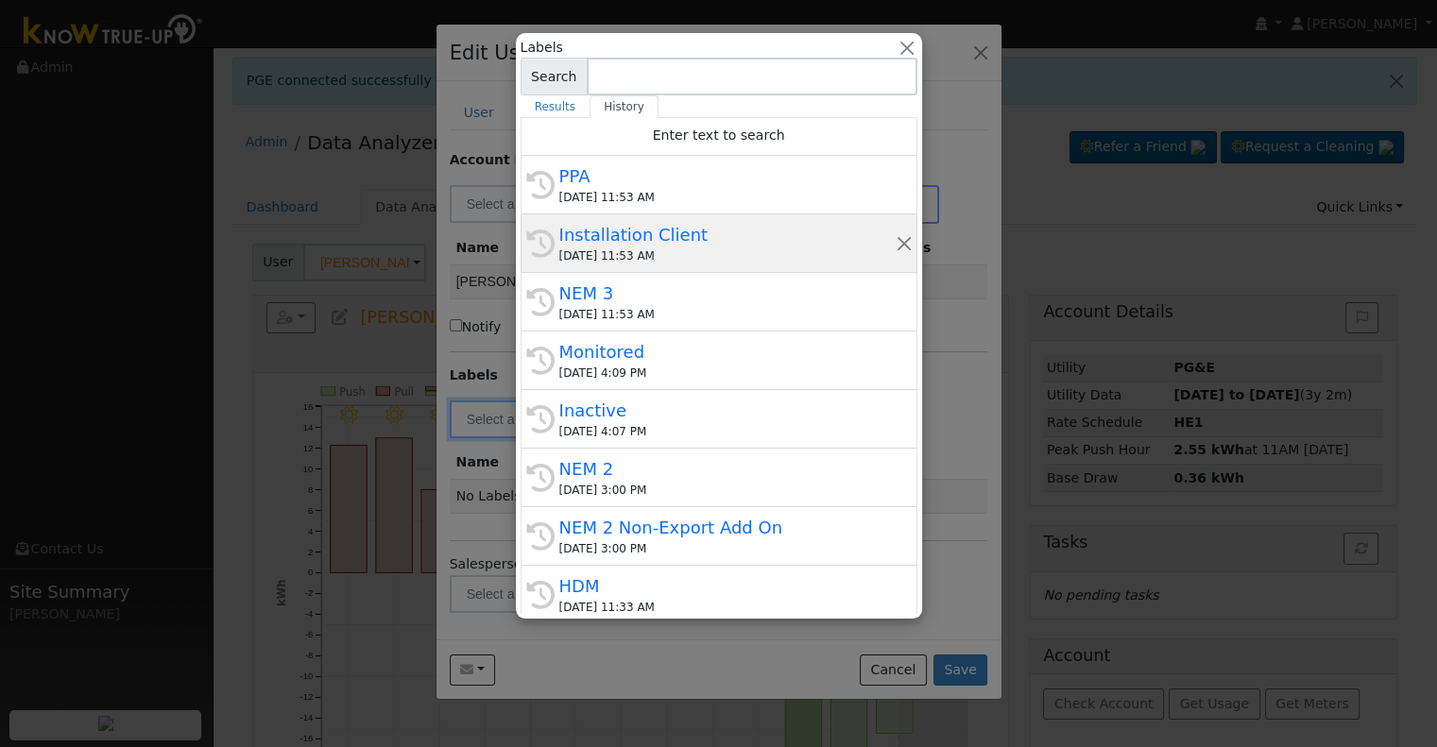
click at [669, 235] on div "Installation Client" at bounding box center [727, 235] width 336 height 26
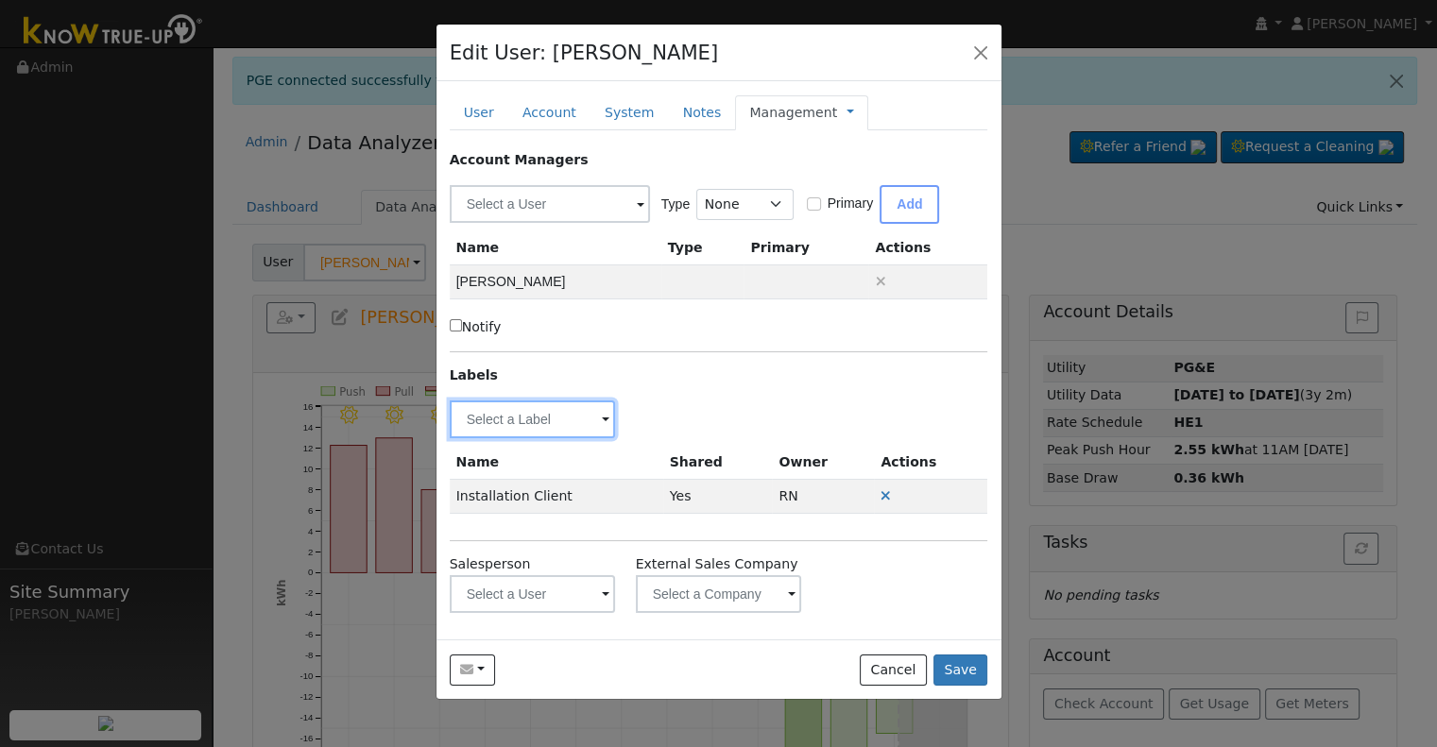
click at [523, 412] on input "text" at bounding box center [533, 420] width 166 height 38
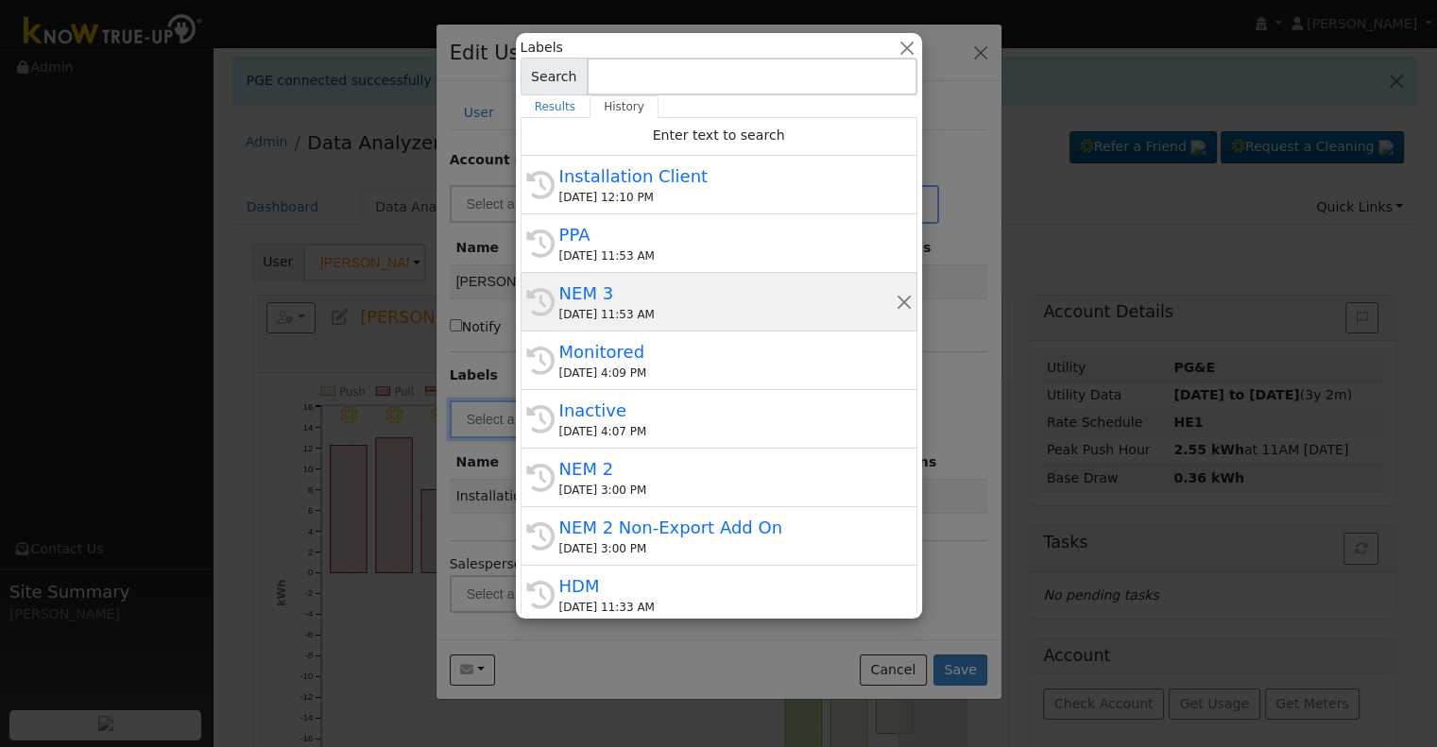
click at [694, 300] on div "NEM 3" at bounding box center [727, 294] width 336 height 26
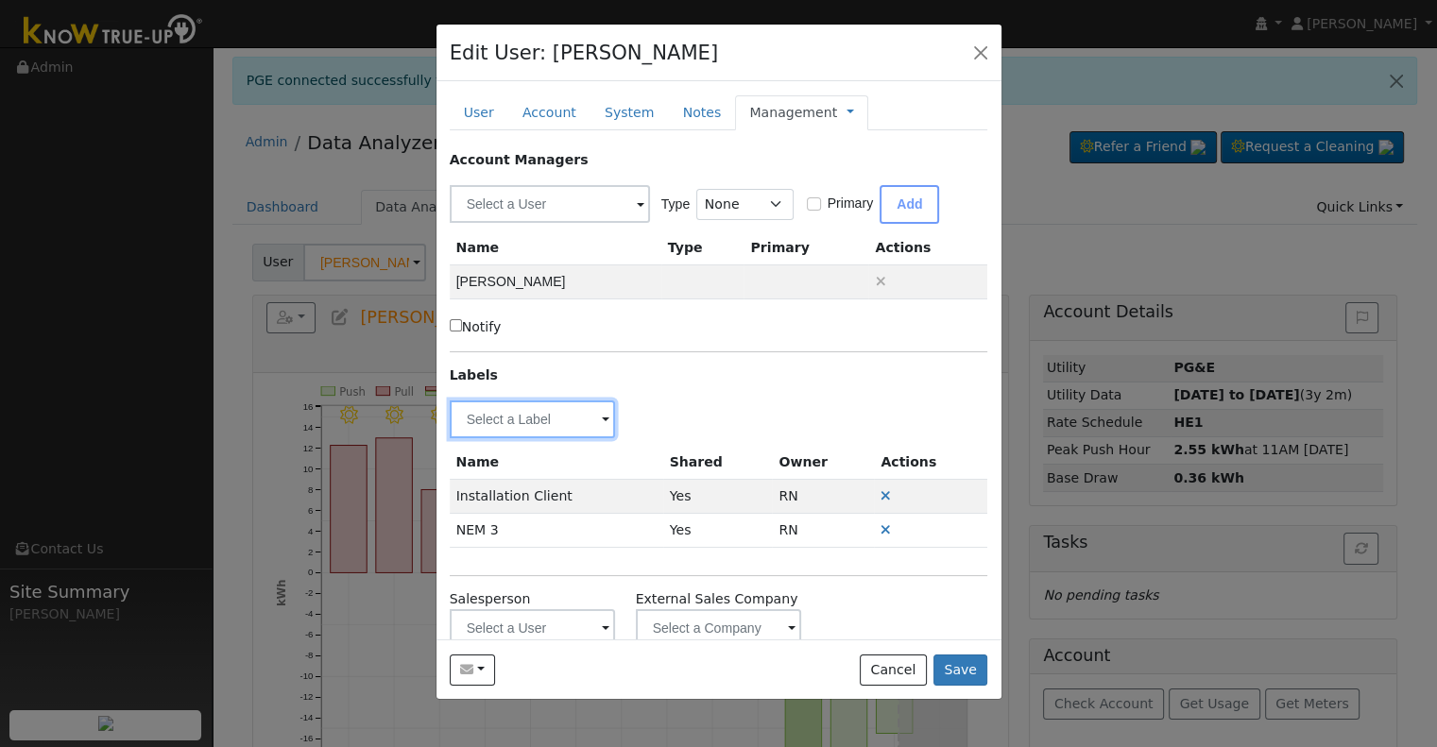
click at [534, 423] on input "text" at bounding box center [533, 420] width 166 height 38
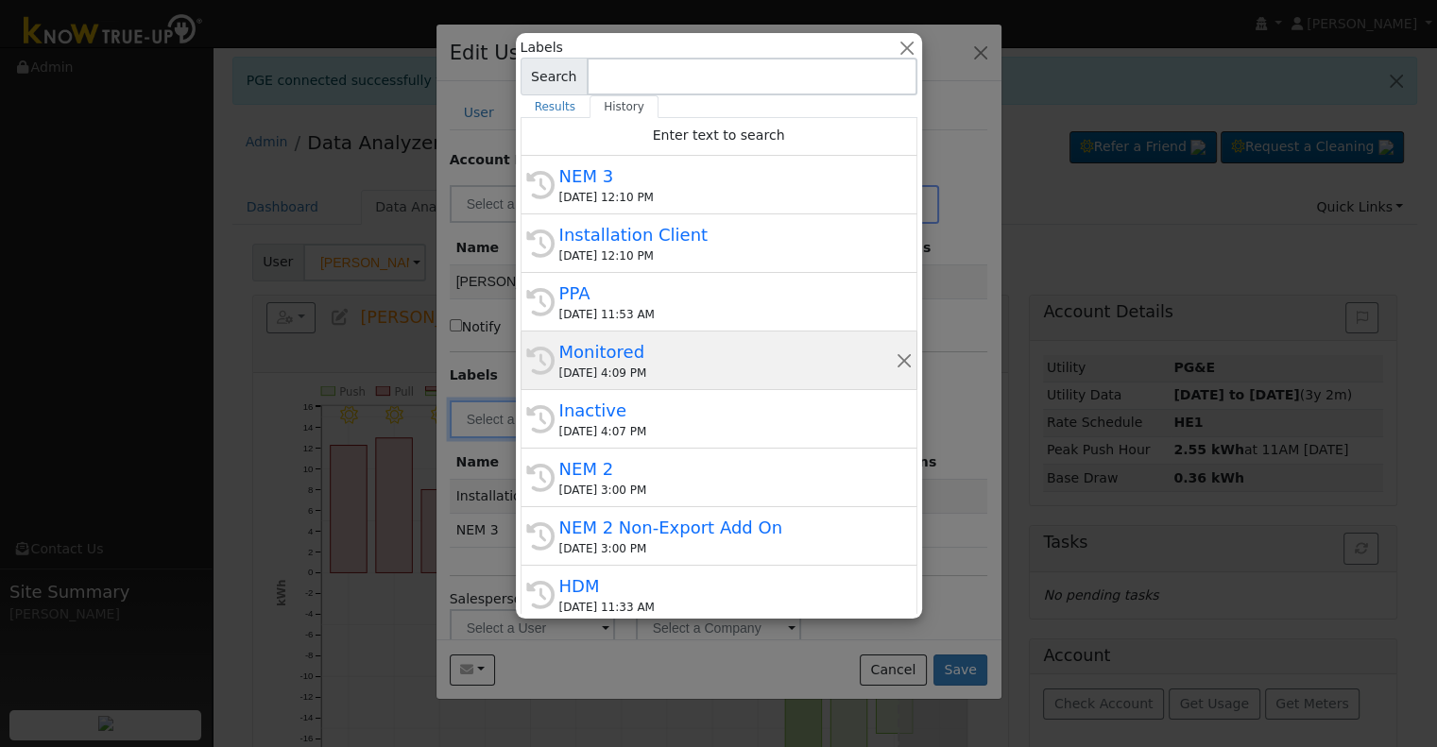
click at [684, 355] on div "Monitored" at bounding box center [727, 352] width 336 height 26
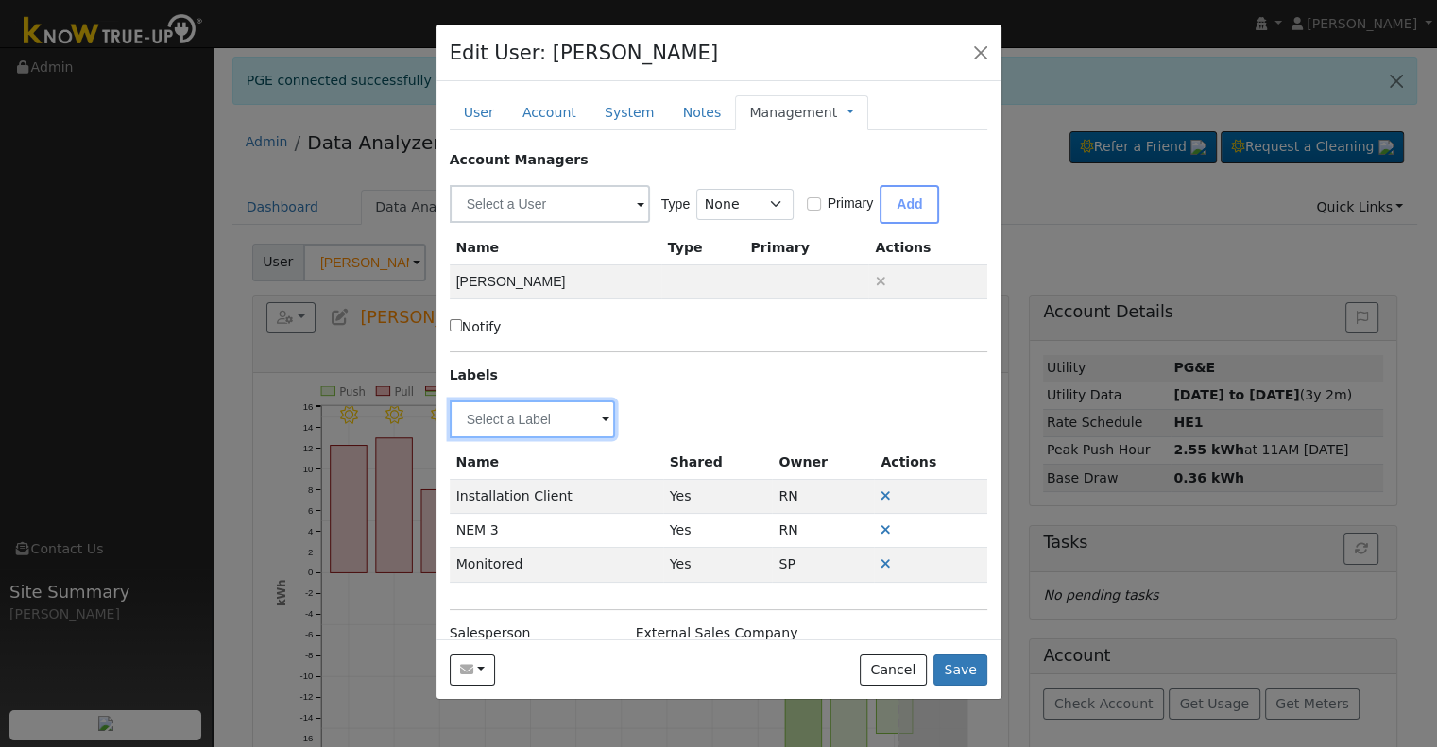
click at [493, 424] on input "text" at bounding box center [533, 420] width 166 height 38
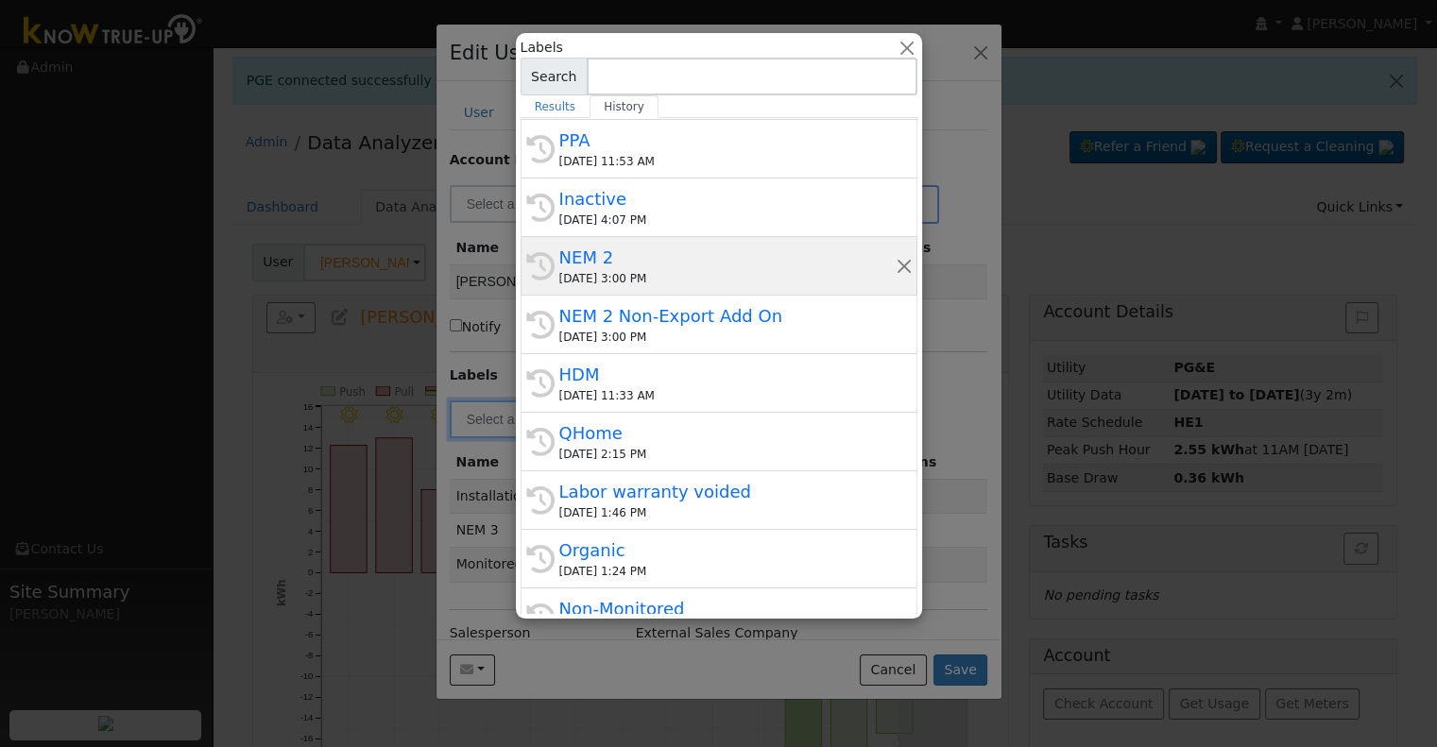
scroll to position [283, 0]
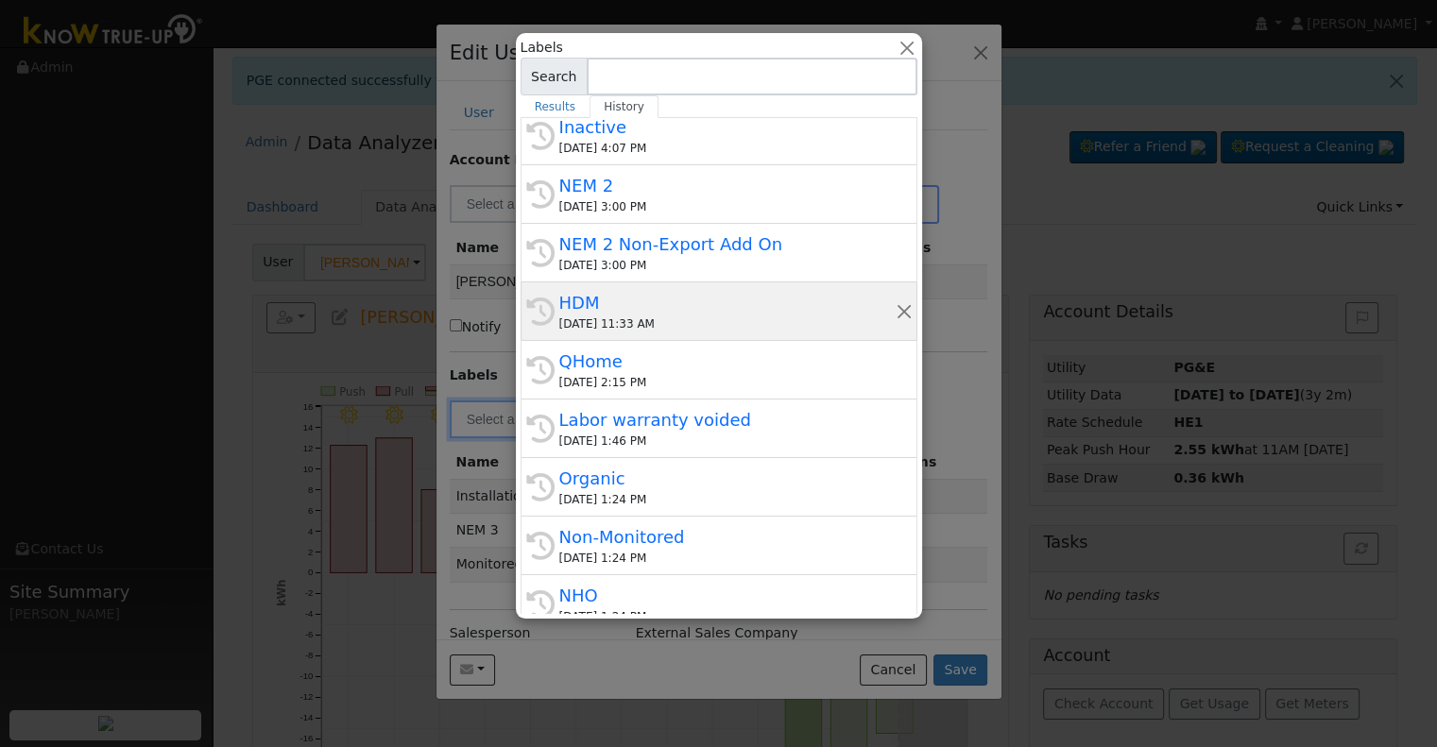
click at [677, 309] on div "HDM" at bounding box center [727, 303] width 336 height 26
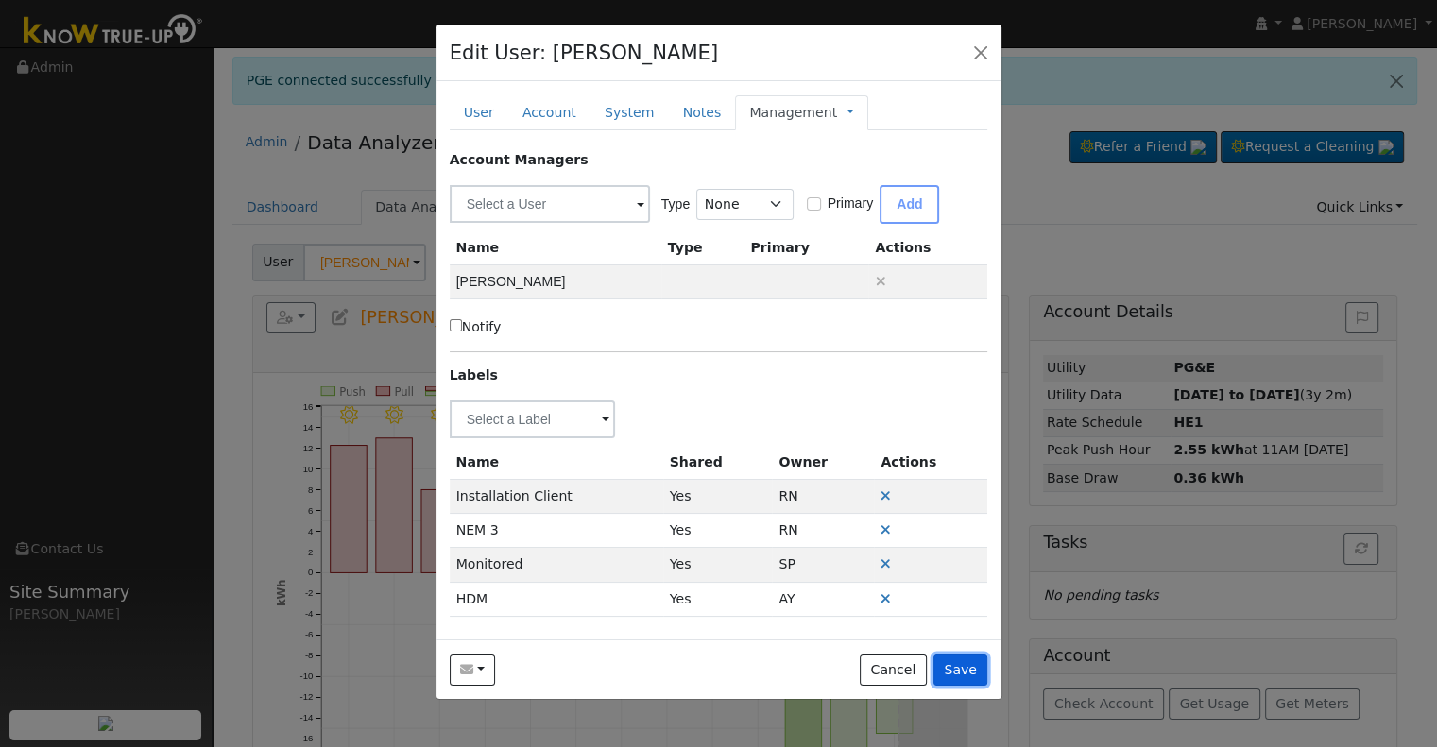
click at [965, 664] on button "Save" at bounding box center [960, 671] width 55 height 32
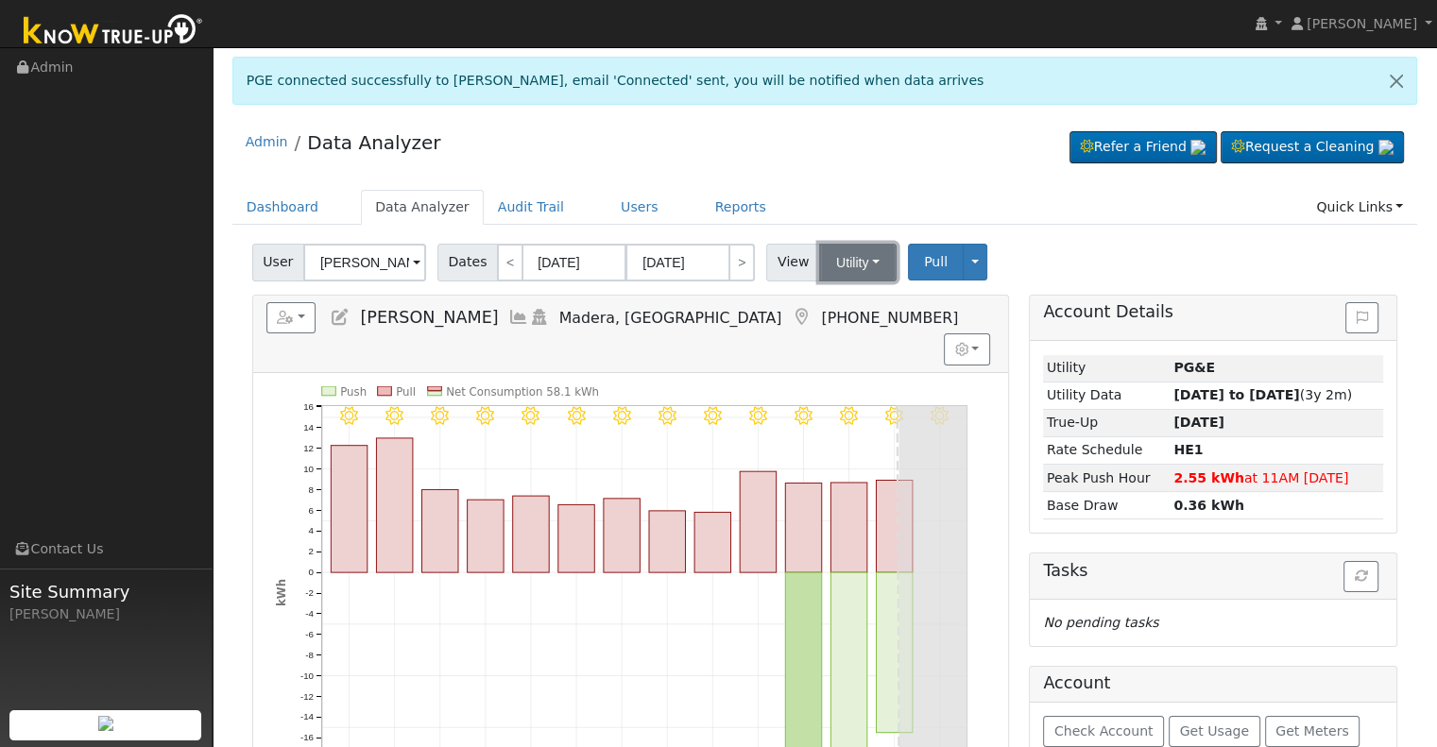
click at [845, 262] on button "Utility" at bounding box center [857, 263] width 77 height 38
click at [836, 330] on link "Solar" at bounding box center [880, 330] width 131 height 26
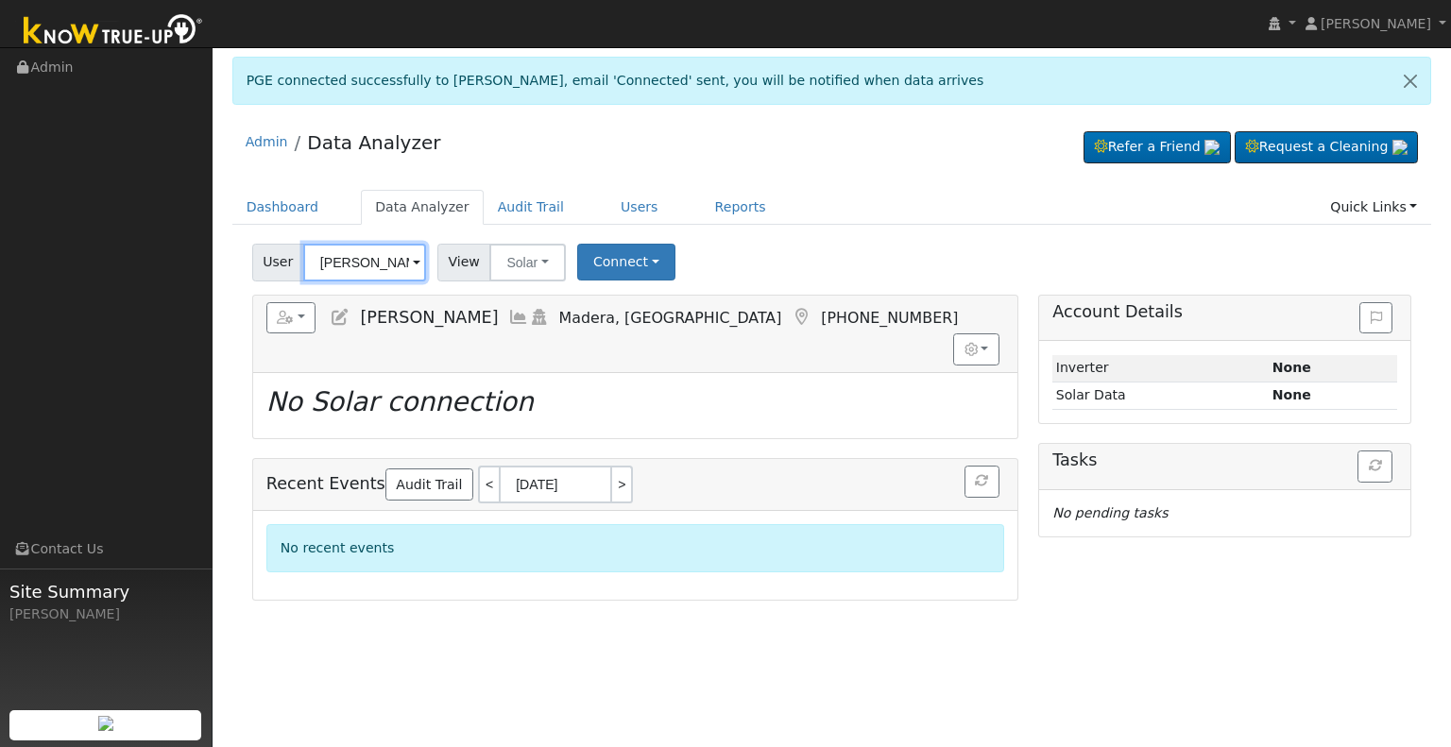
click at [355, 256] on input "[PERSON_NAME]" at bounding box center [364, 263] width 123 height 38
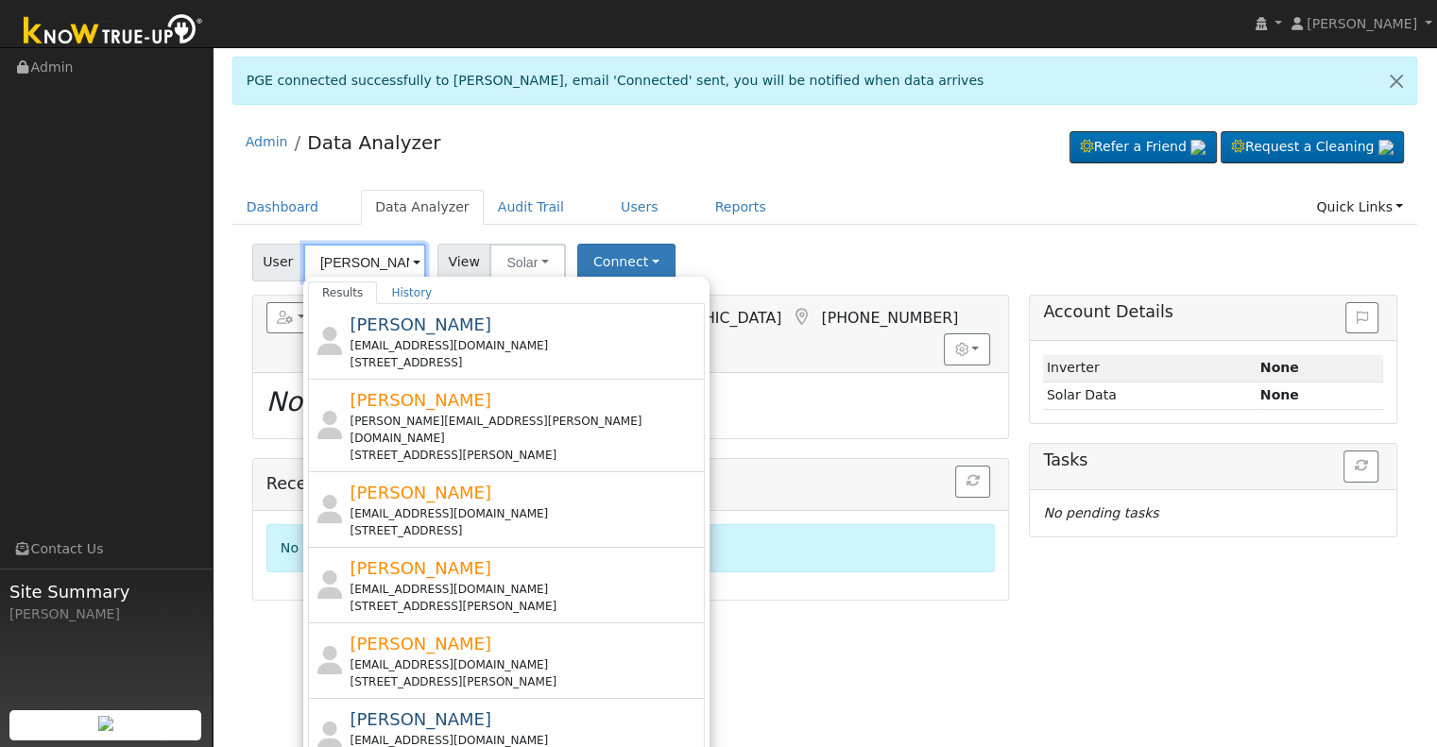
click at [314, 265] on input "[PERSON_NAME]" at bounding box center [364, 263] width 123 height 38
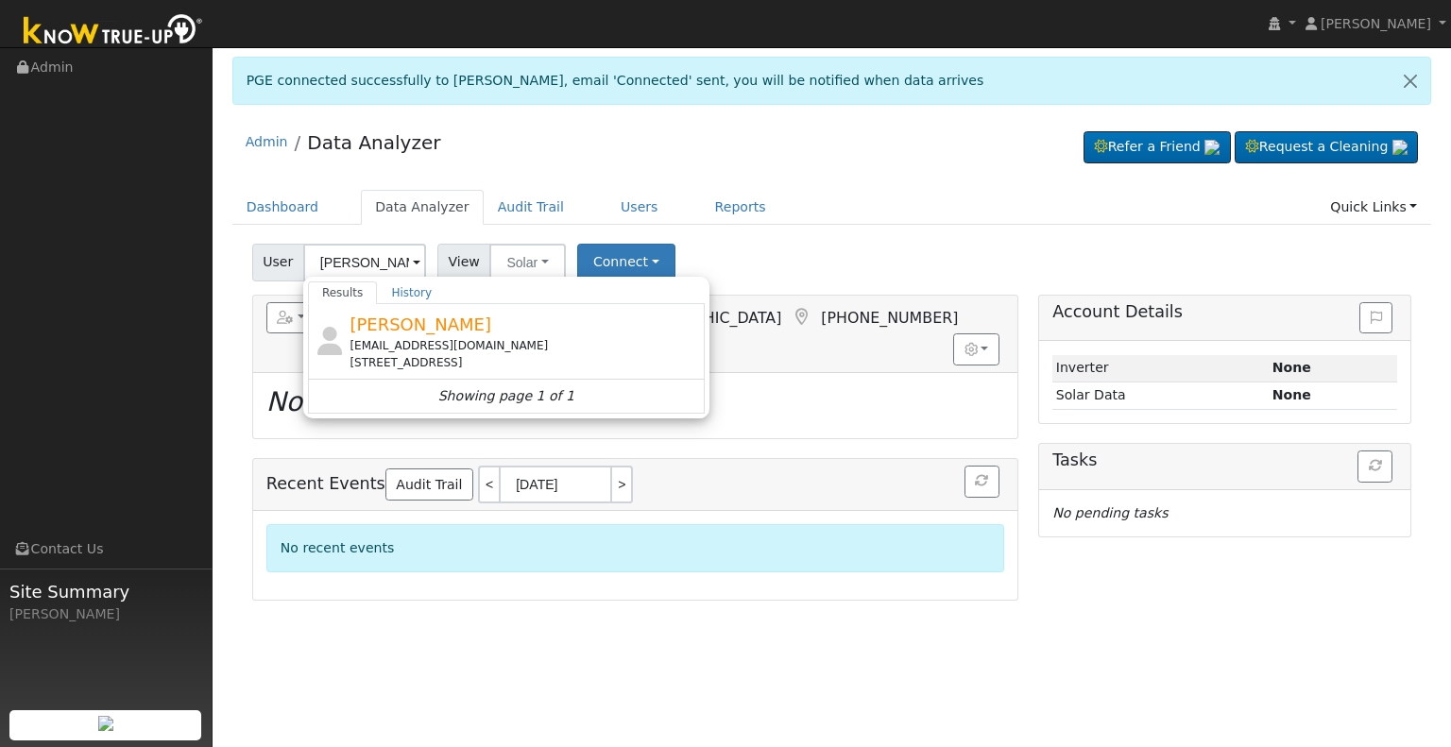
click at [483, 348] on div "[EMAIL_ADDRESS][DOMAIN_NAME]" at bounding box center [525, 345] width 351 height 17
type input "[PERSON_NAME]"
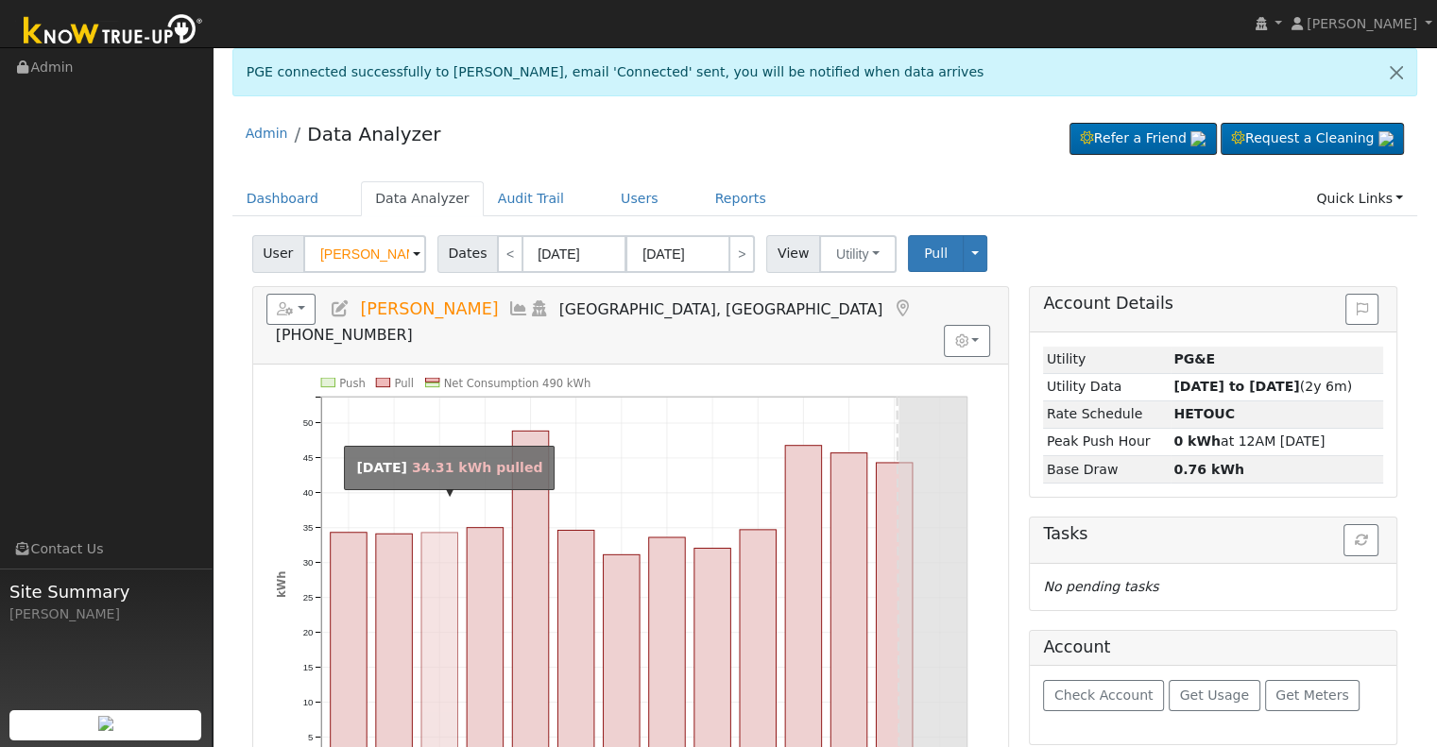
scroll to position [0, 0]
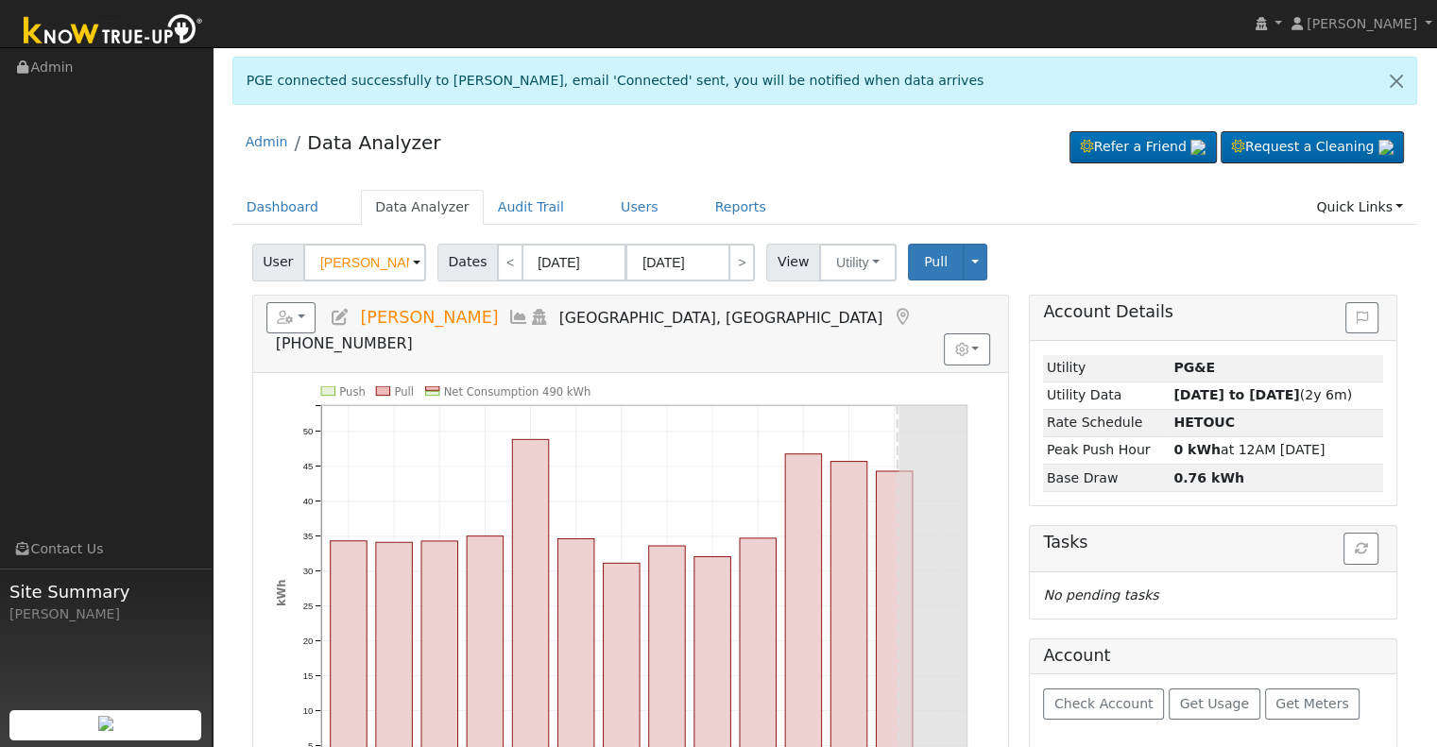
click at [343, 316] on icon at bounding box center [340, 317] width 21 height 17
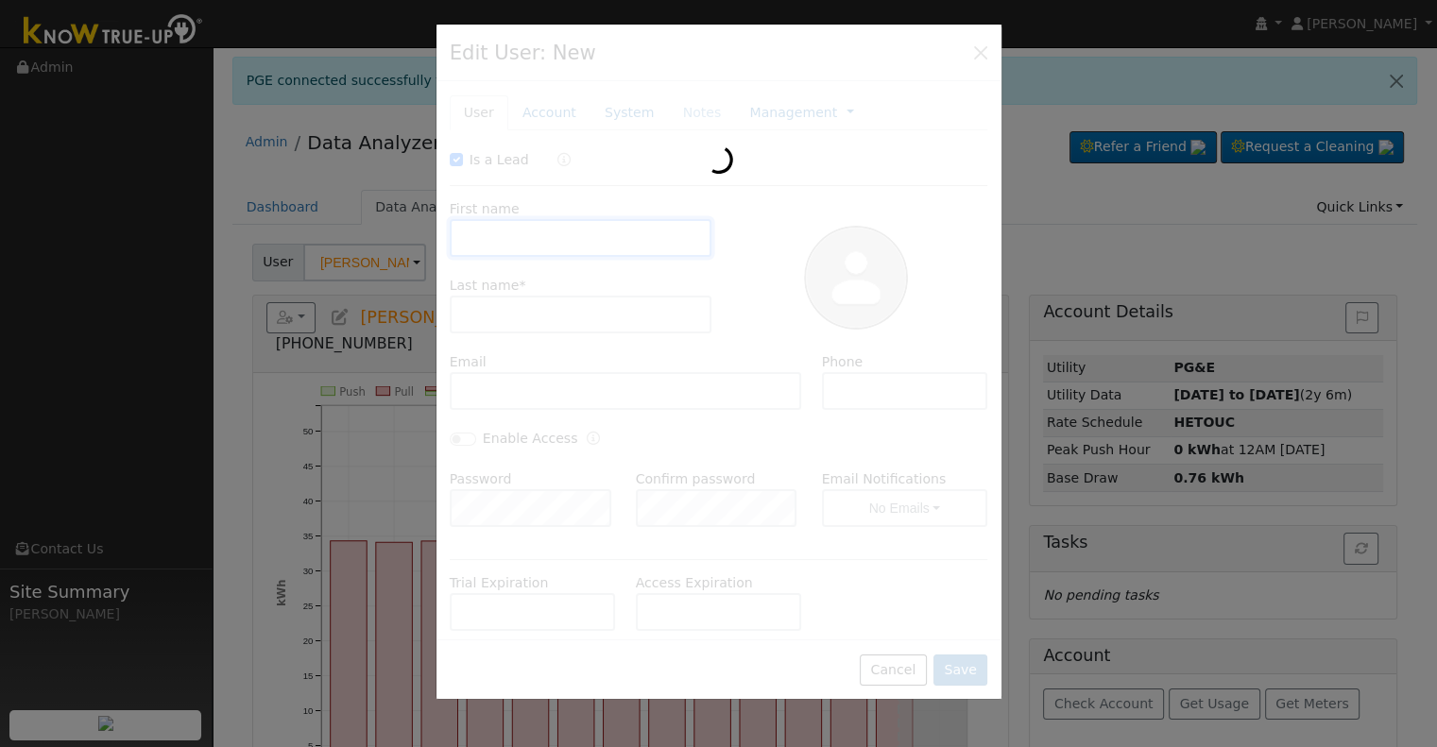
checkbox input "true"
type input "[PERSON_NAME]"
type input "[EMAIL_ADDRESS][DOMAIN_NAME]"
type input "6199629922"
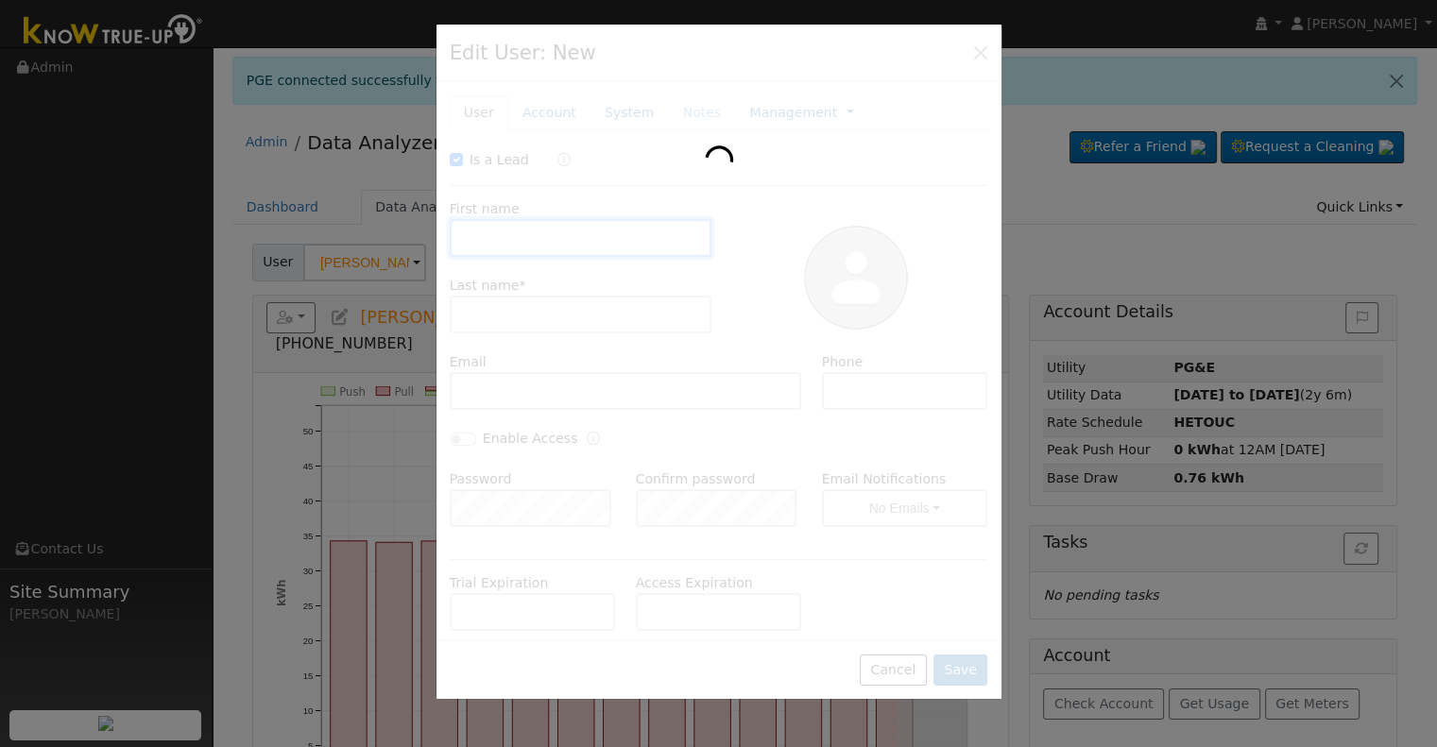
checkbox input "false"
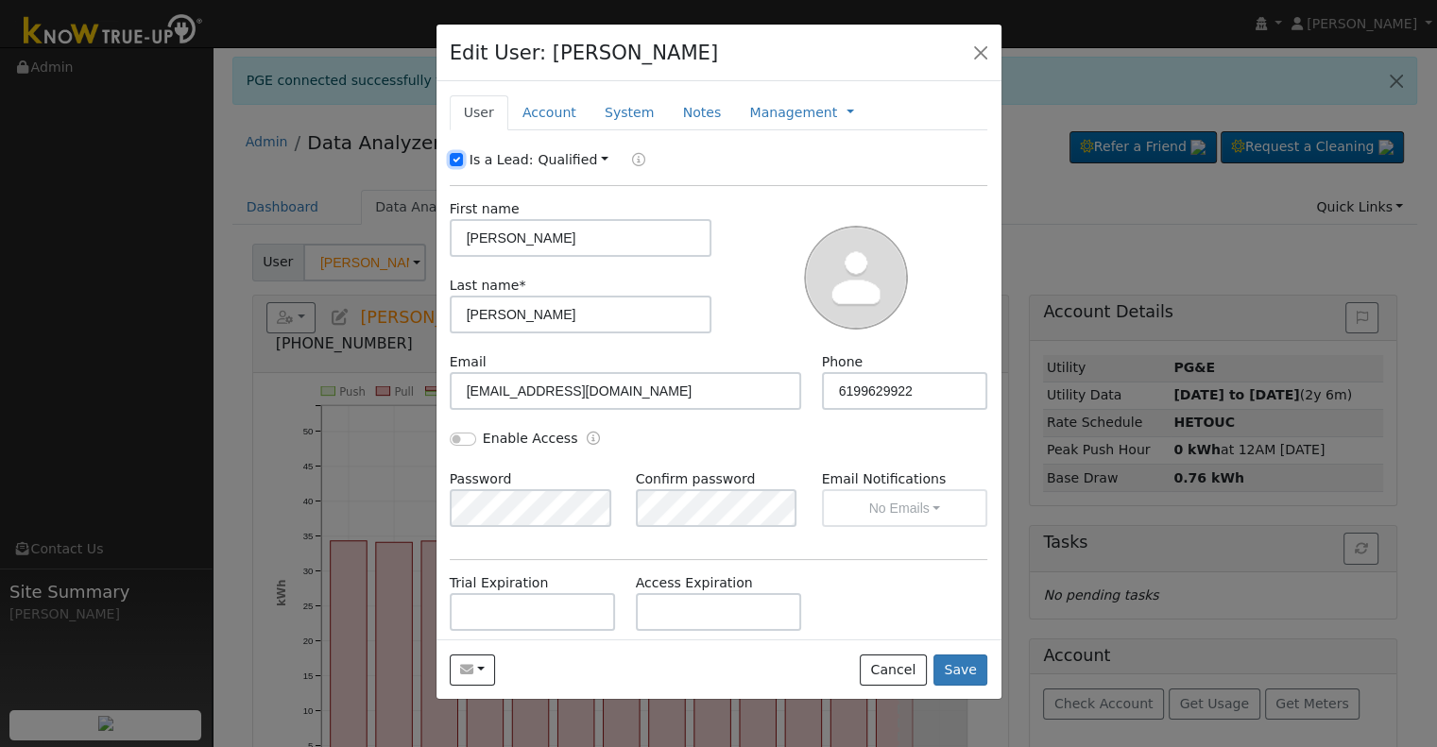
click at [456, 158] on input "Is a Lead:" at bounding box center [456, 159] width 13 height 13
checkbox input "false"
click at [462, 430] on div "Enable Access" at bounding box center [514, 439] width 128 height 20
click at [468, 439] on input "Enable Access" at bounding box center [463, 439] width 26 height 13
checkbox input "true"
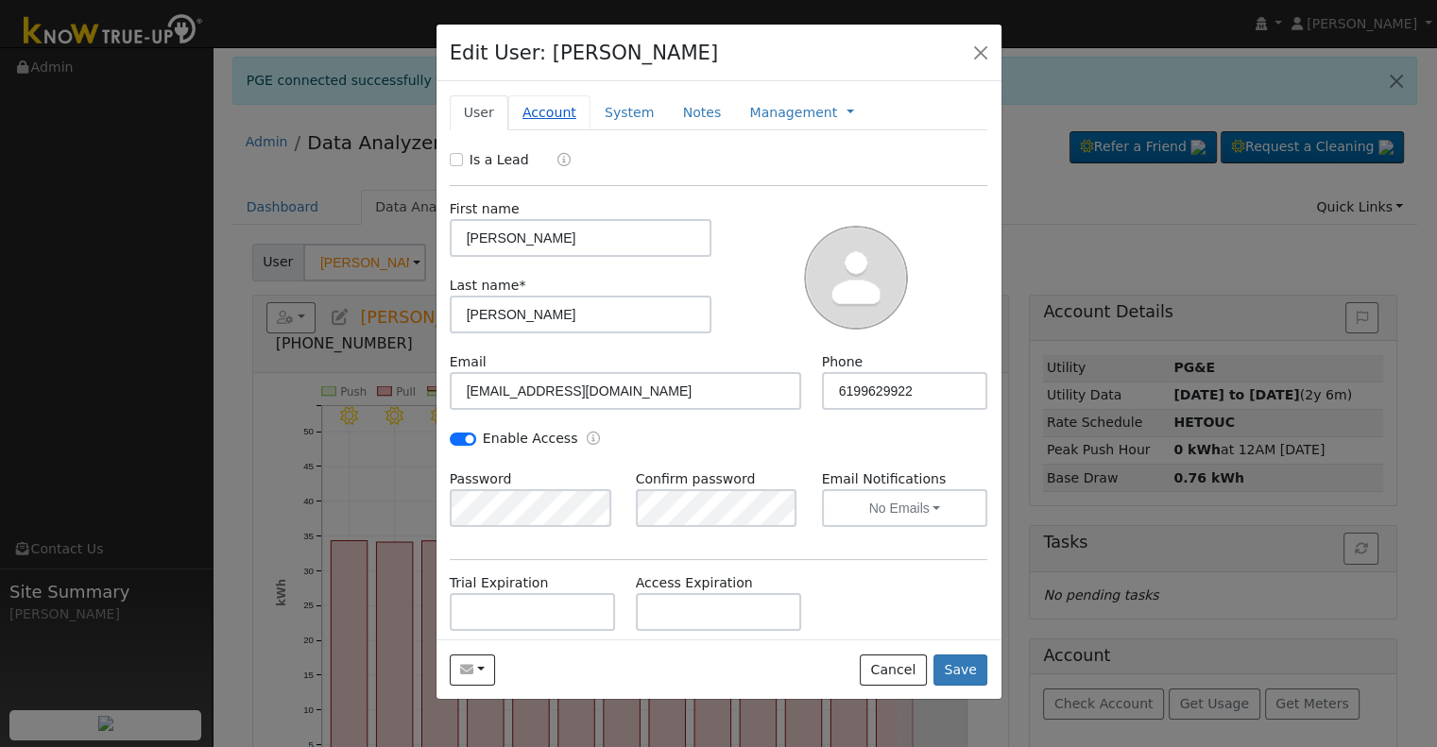
click at [541, 112] on link "Account" at bounding box center [549, 112] width 82 height 35
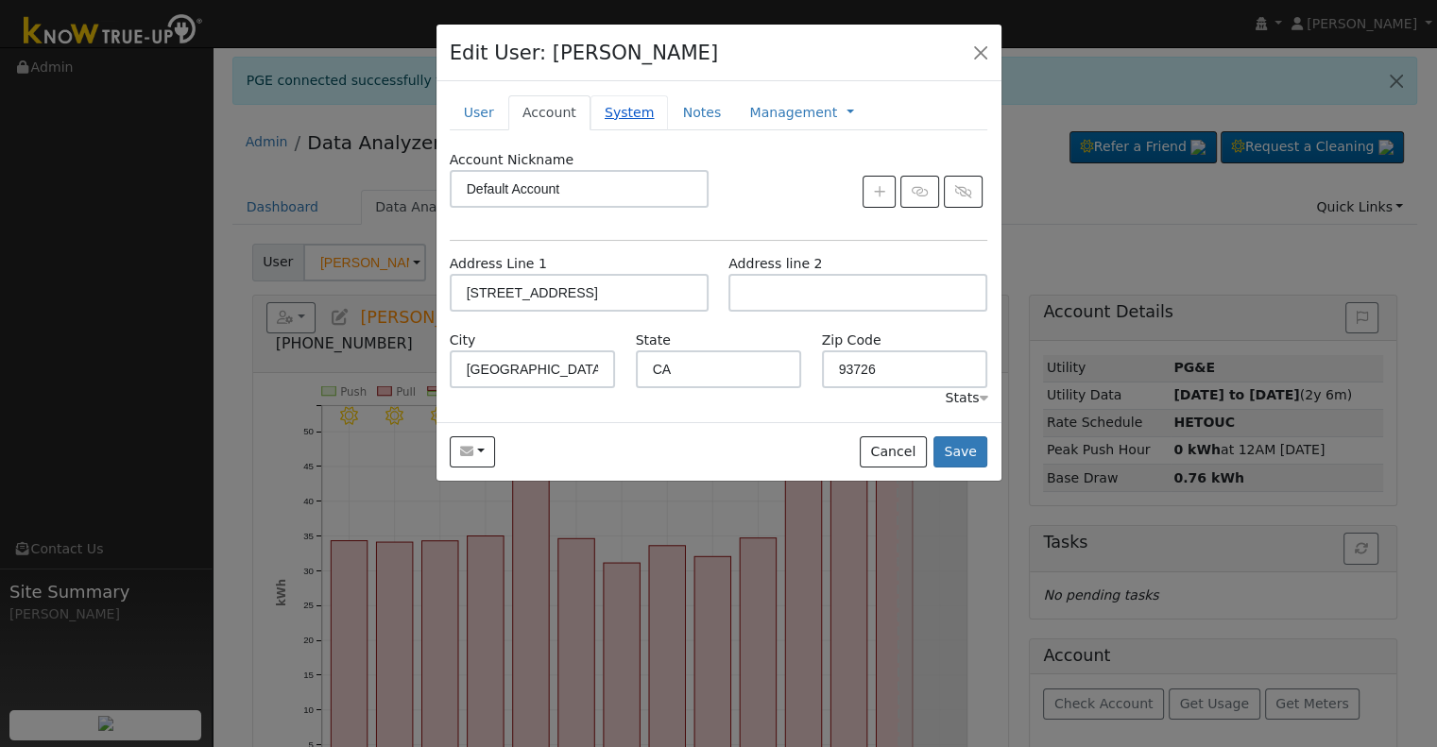
click at [605, 110] on link "System" at bounding box center [629, 112] width 78 height 35
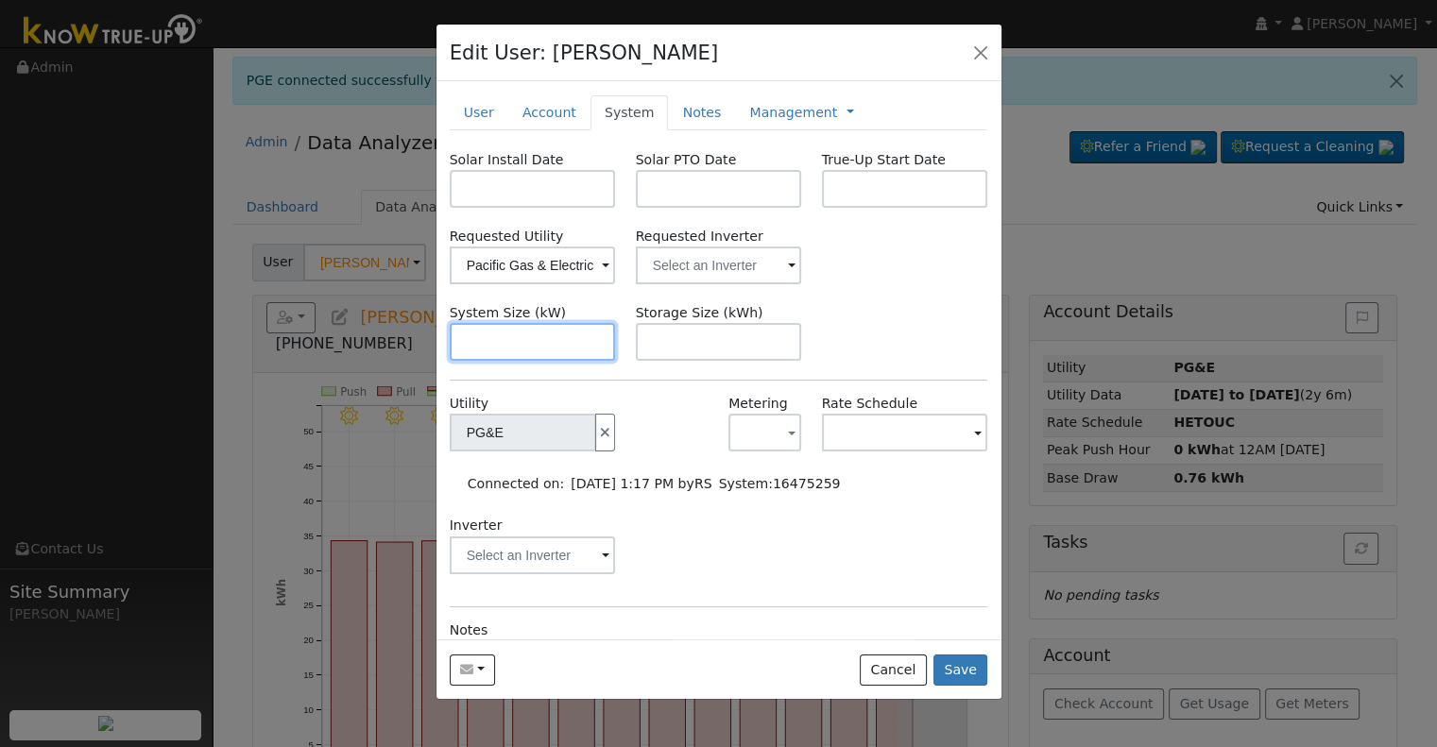
click at [488, 342] on input "text" at bounding box center [533, 342] width 166 height 38
paste input "8.200"
type input "8.2"
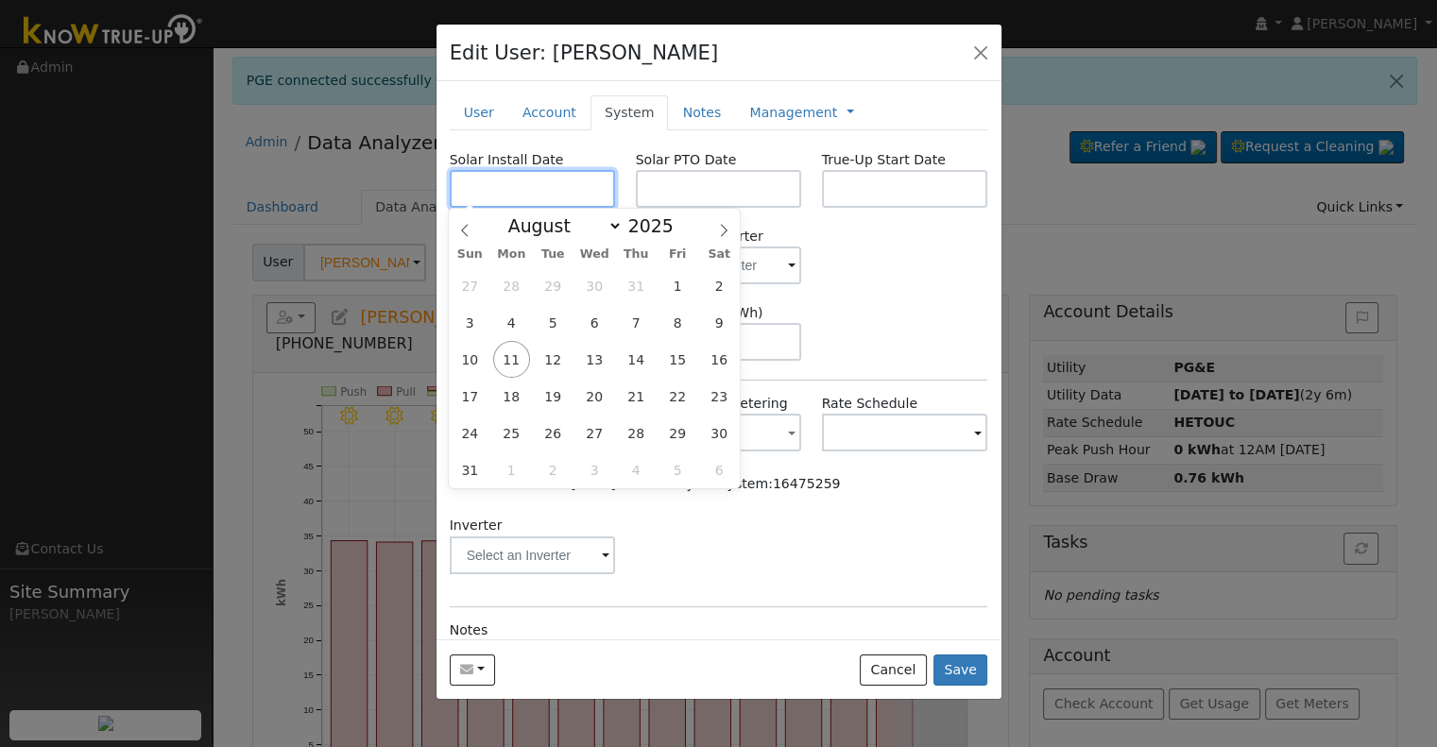
drag, startPoint x: 549, startPoint y: 180, endPoint x: 435, endPoint y: 230, distance: 124.8
click at [548, 180] on input "text" at bounding box center [533, 189] width 166 height 38
paste input "[DATE]"
type input "[DATE]"
select select "4"
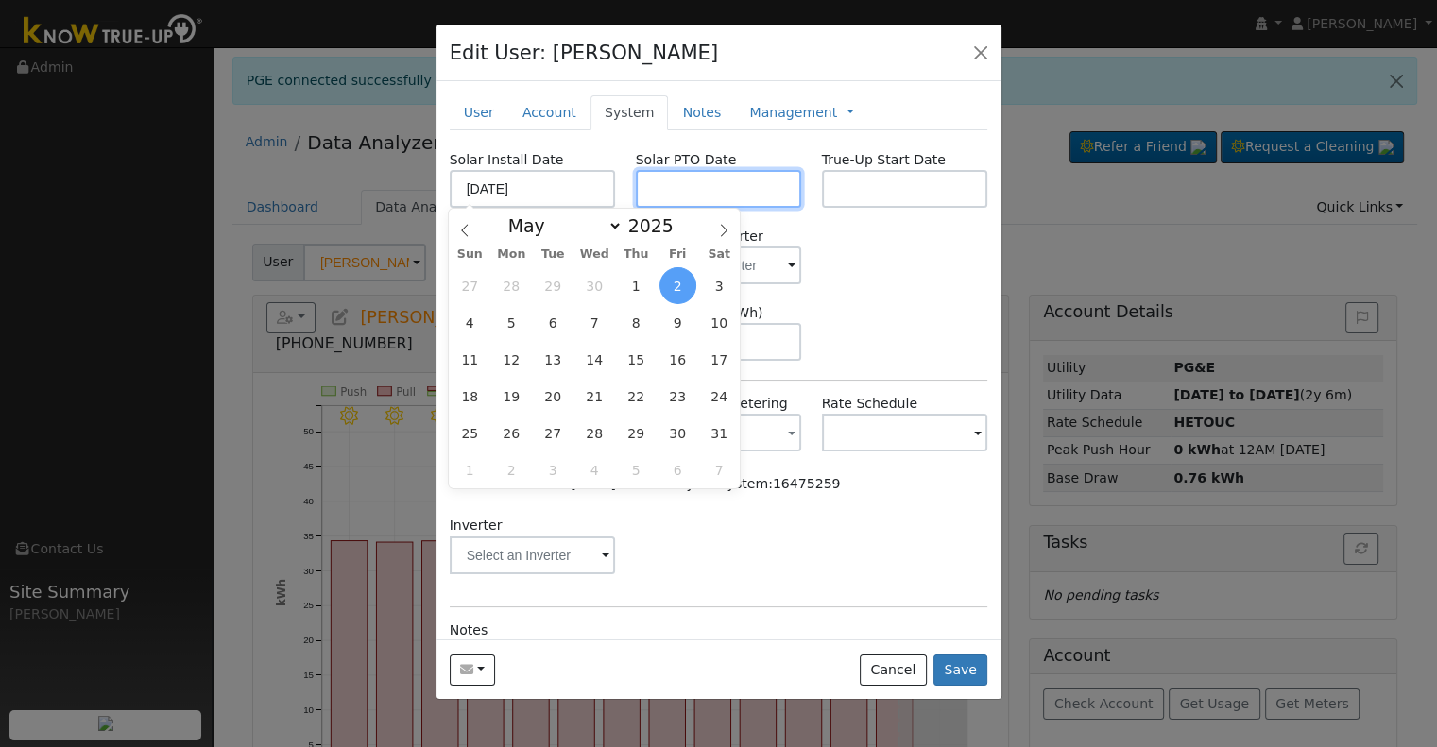
click at [743, 189] on input "text" at bounding box center [719, 189] width 166 height 38
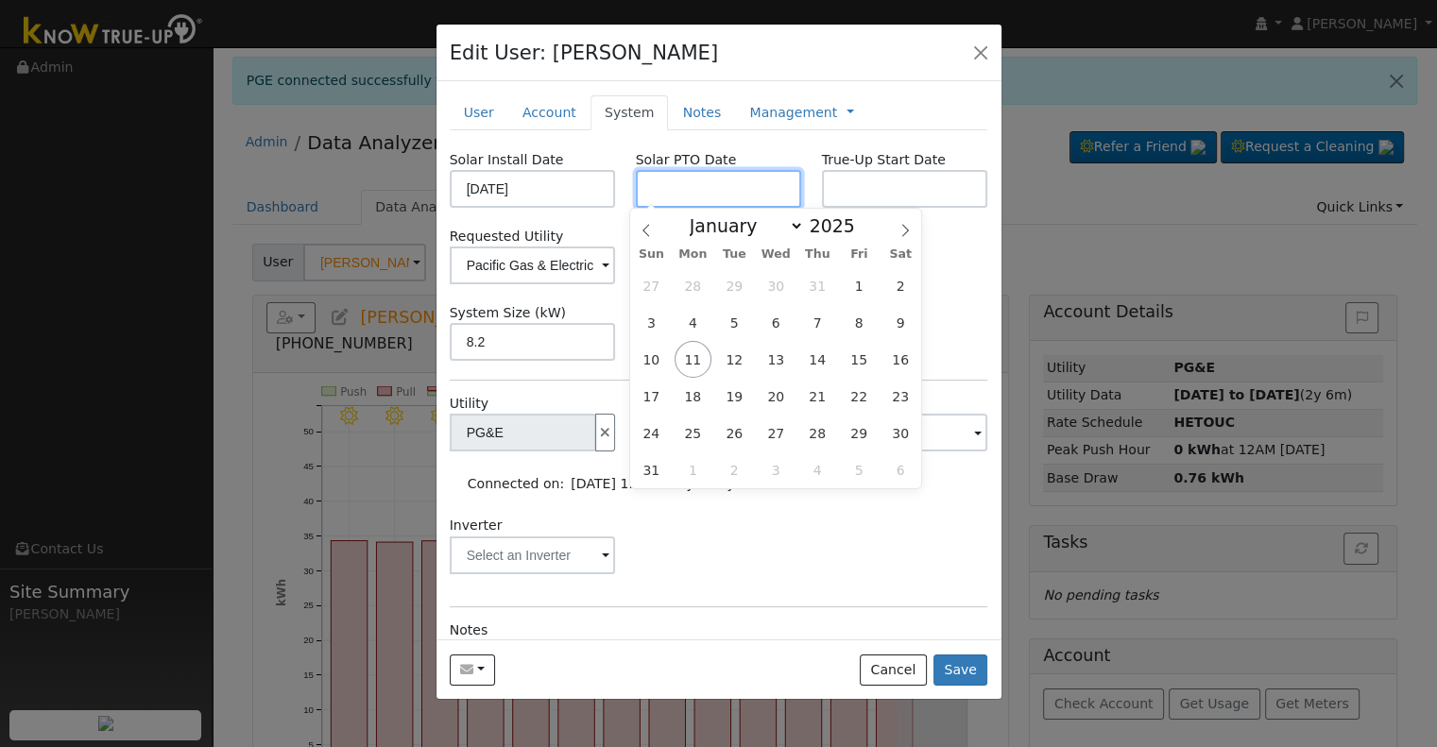
paste input "[DATE]"
type input "[DATE]"
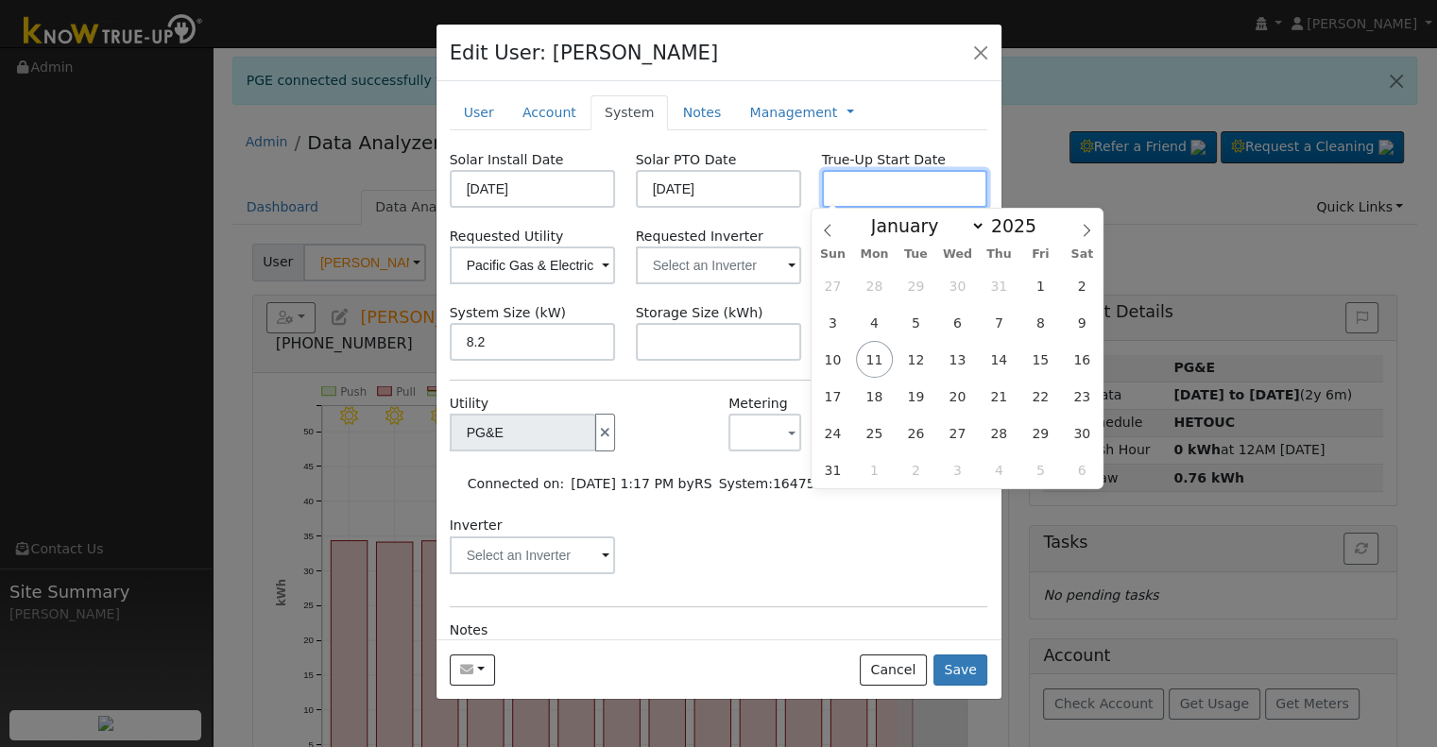
click at [847, 188] on input "text" at bounding box center [905, 189] width 166 height 38
paste input "[DATE]"
type input "[DATE]"
click at [616, 273] on input "text" at bounding box center [533, 266] width 166 height 38
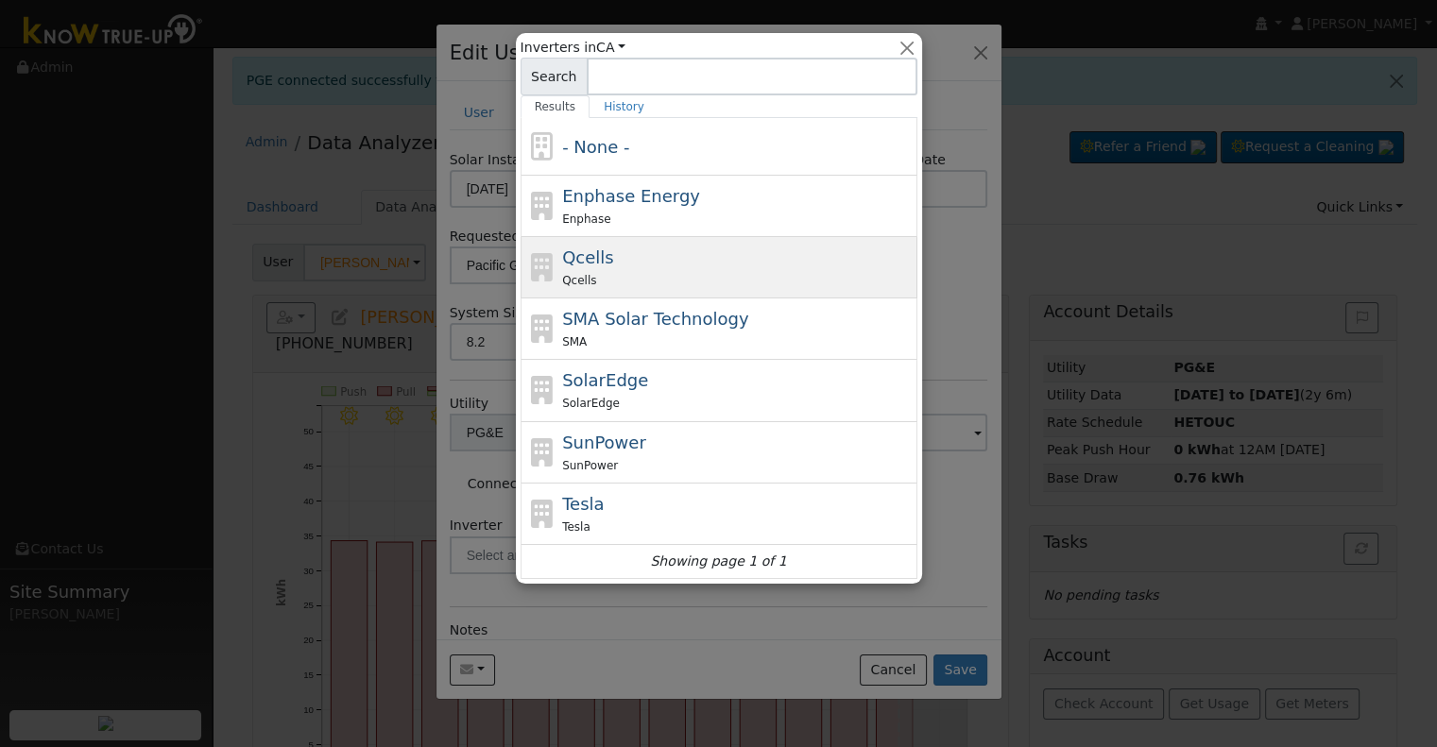
click at [621, 279] on div "Qcells" at bounding box center [737, 280] width 351 height 20
type input "Qcells"
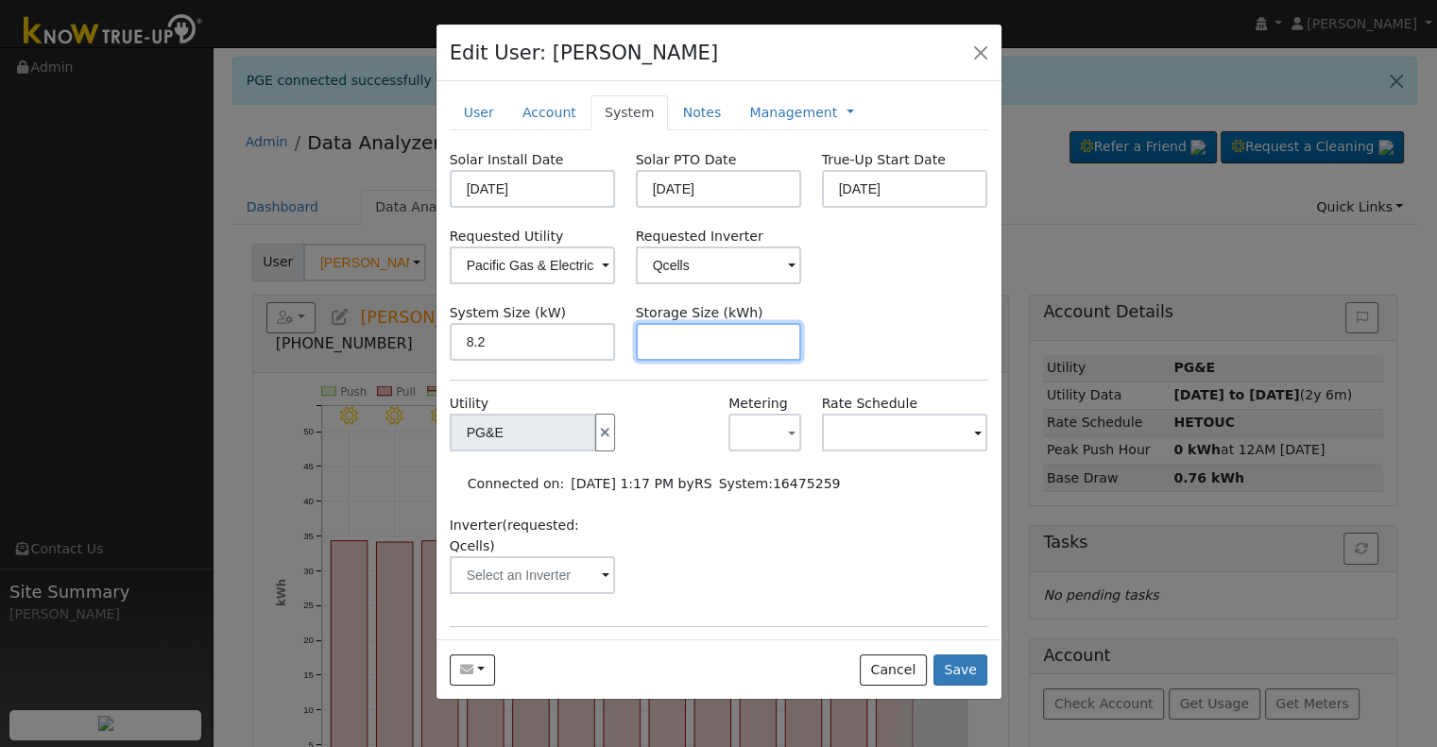
click at [714, 339] on input "text" at bounding box center [719, 342] width 166 height 38
paste input "20.00"
type input "20"
click at [847, 113] on link at bounding box center [851, 113] width 8 height 20
click at [847, 172] on link "Billing" at bounding box center [912, 173] width 131 height 26
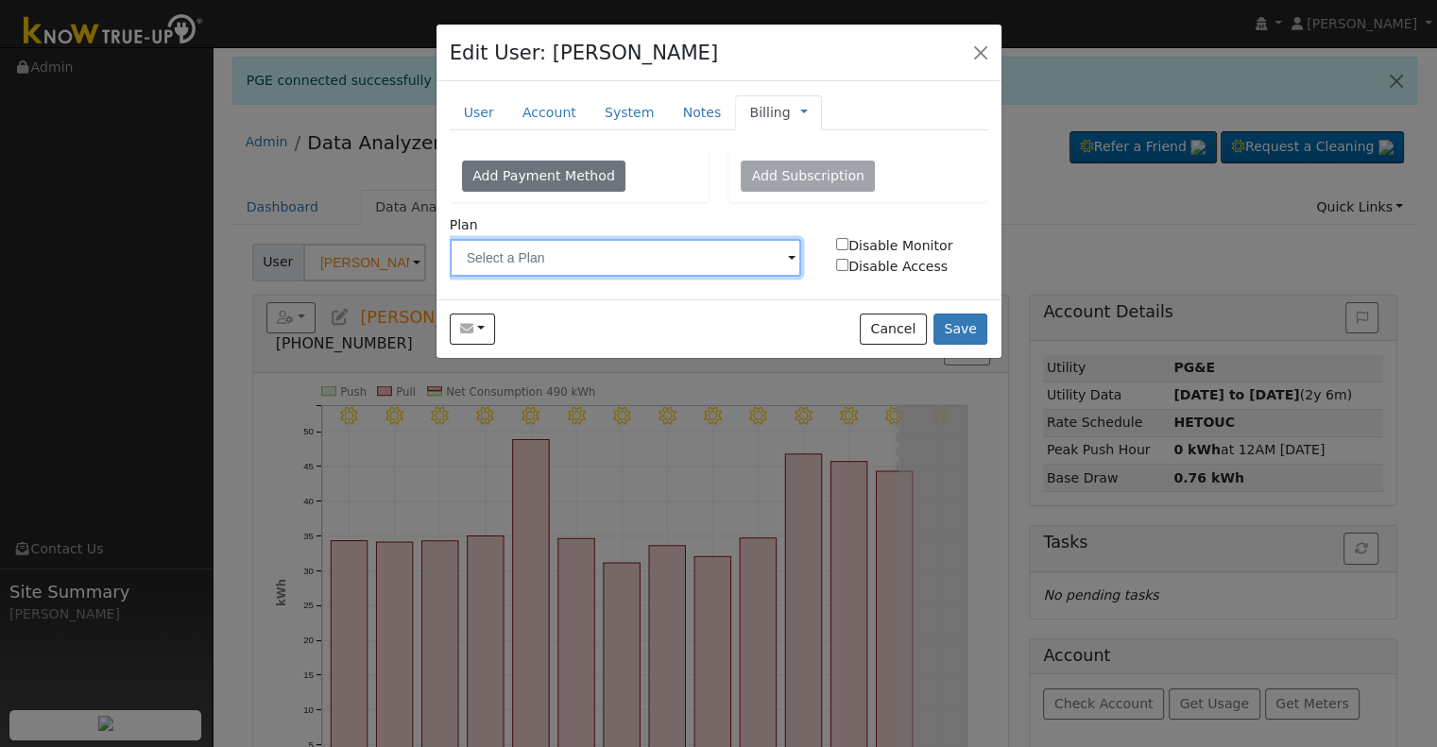
click at [664, 251] on input "text" at bounding box center [626, 258] width 352 height 38
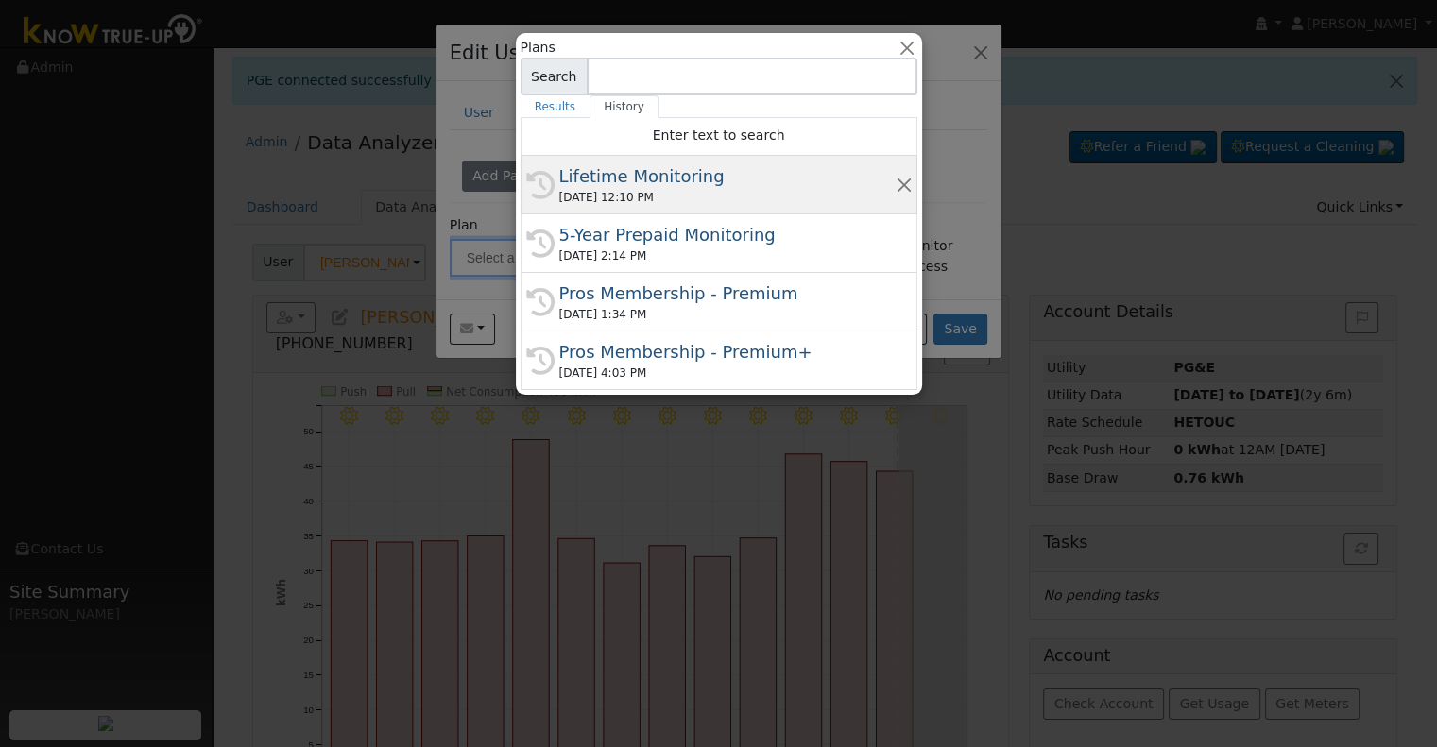
click at [659, 177] on div "Lifetime Monitoring" at bounding box center [727, 176] width 336 height 26
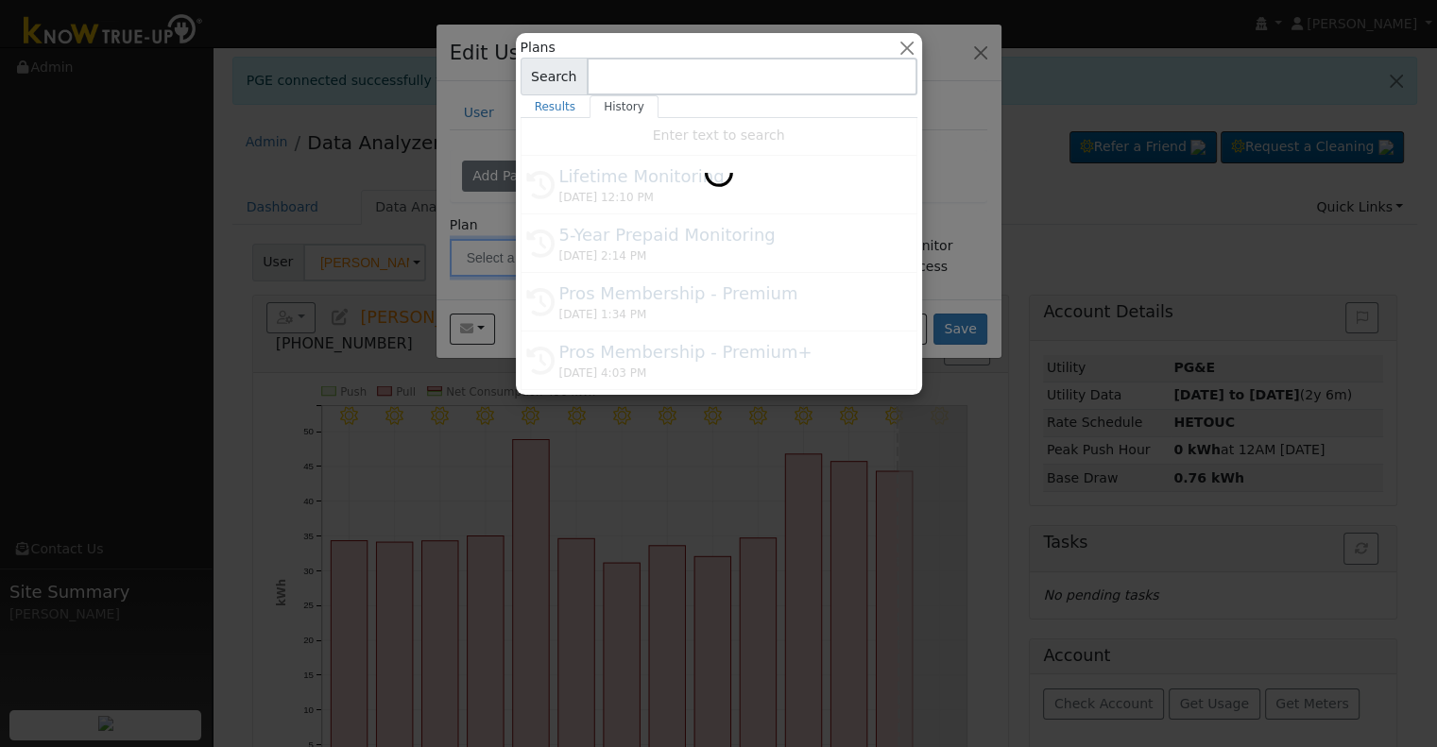
type input "Lifetime Monitoring"
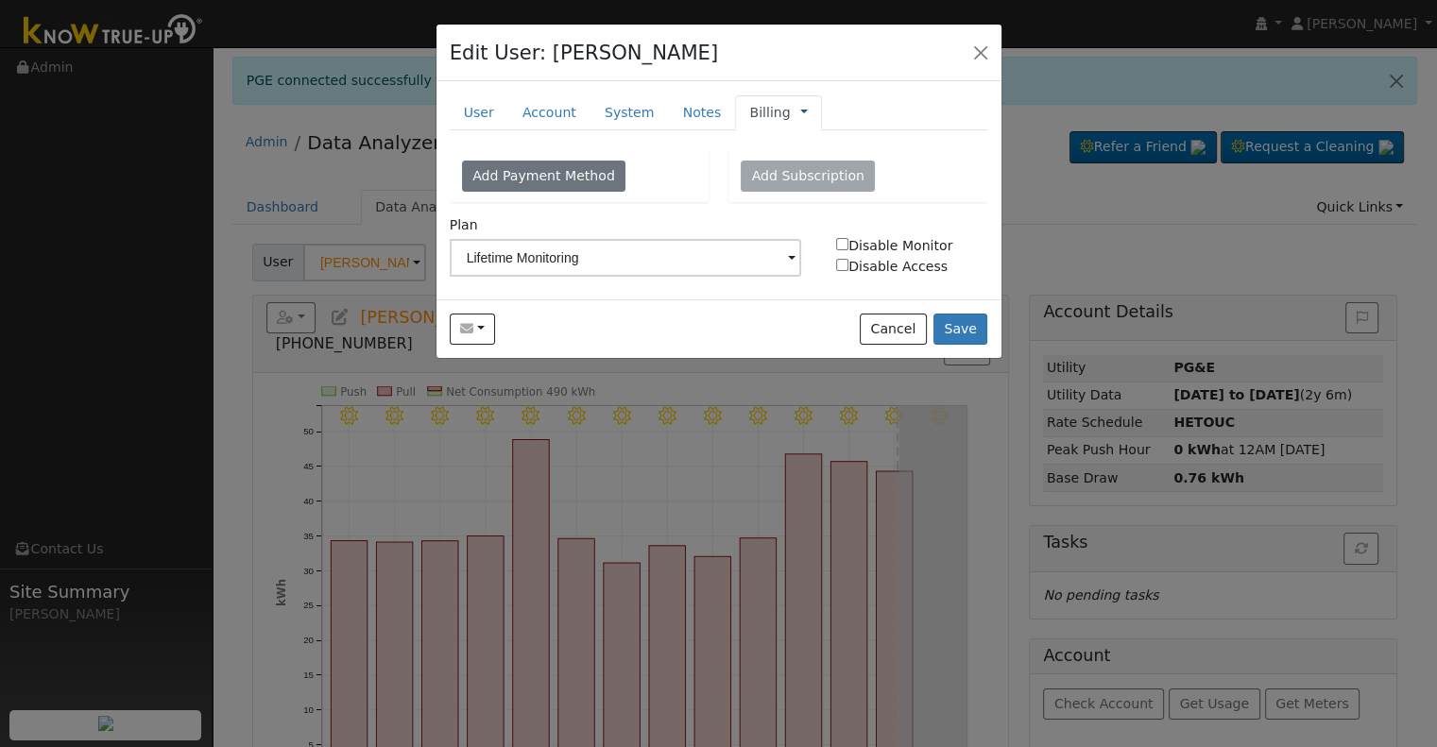
click at [800, 109] on link at bounding box center [804, 113] width 8 height 20
click at [801, 135] on link "Management" at bounding box center [866, 146] width 131 height 26
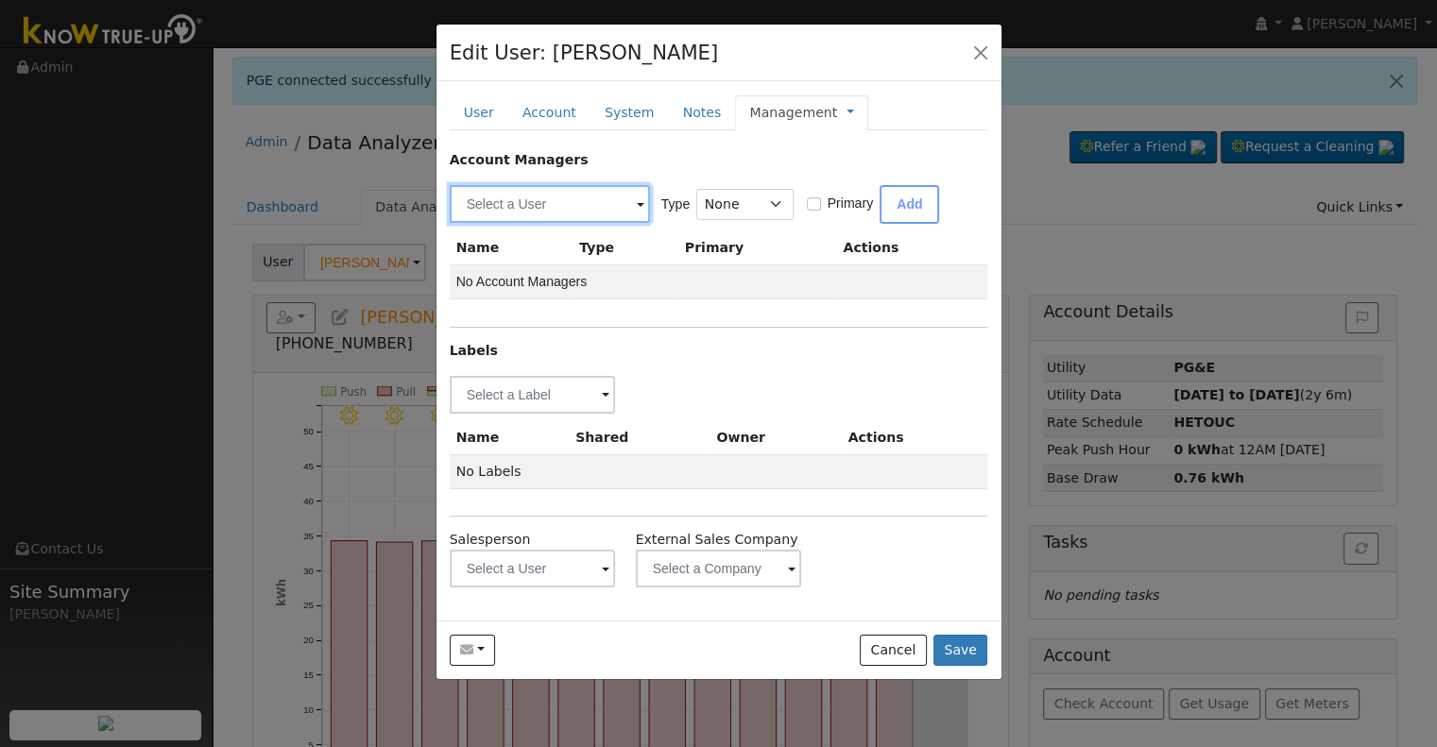
click at [480, 206] on input "text" at bounding box center [550, 204] width 200 height 38
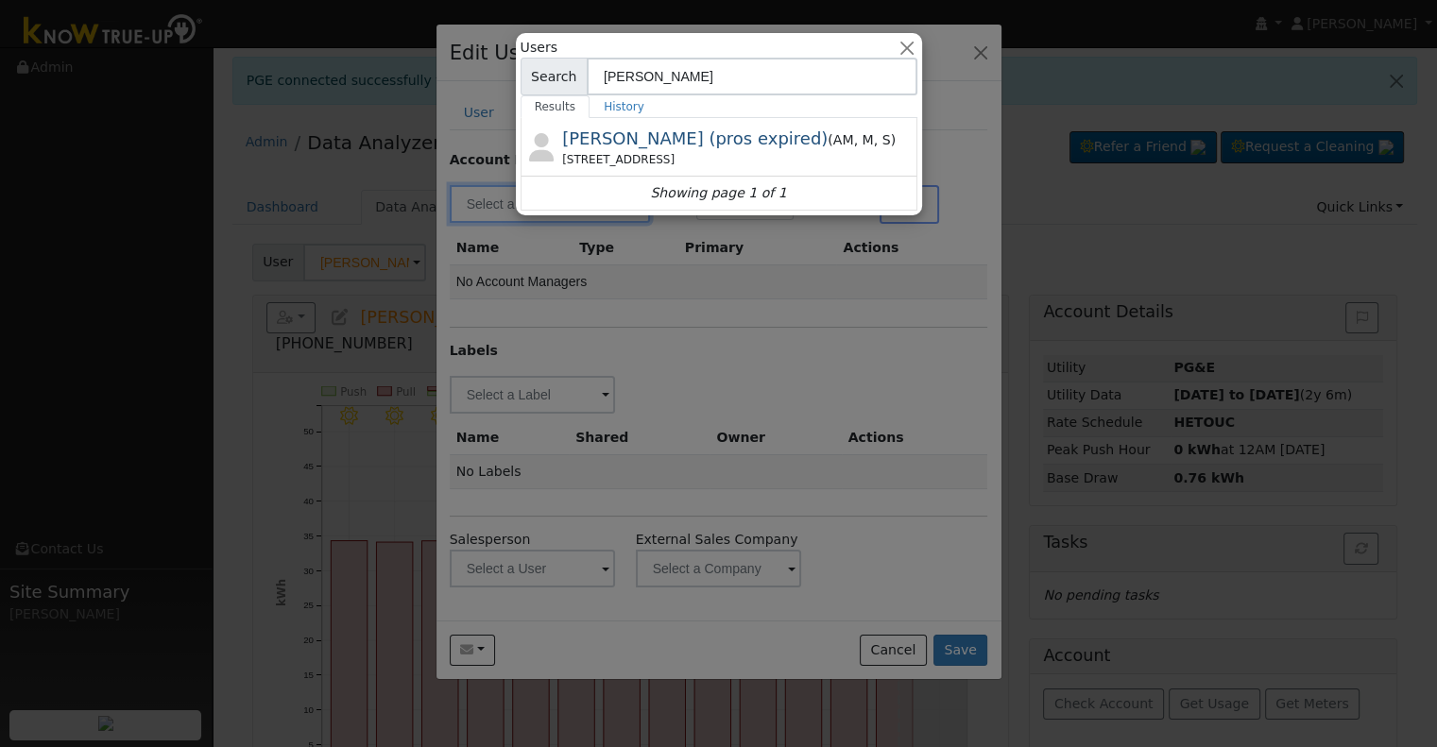
type input "[PERSON_NAME]"
click at [693, 305] on div at bounding box center [718, 373] width 1437 height 747
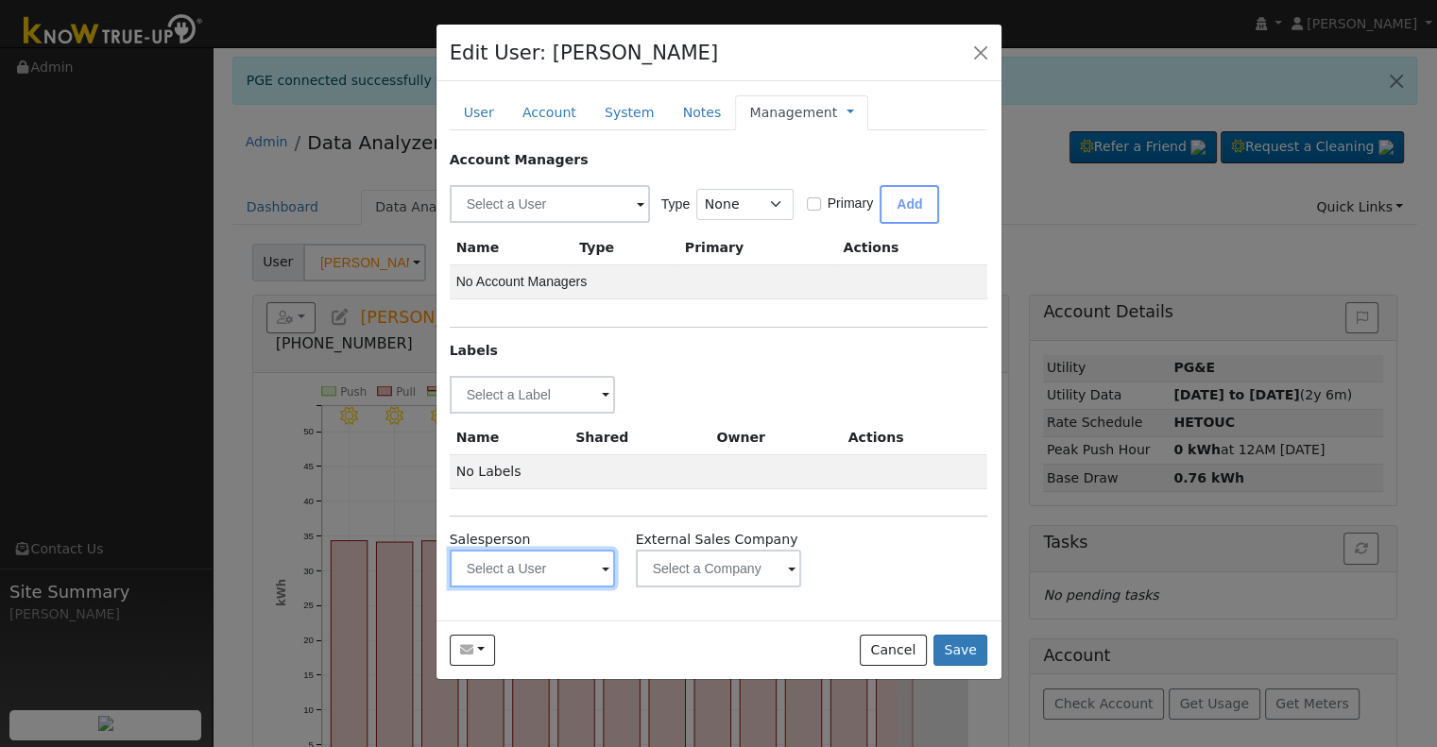
click at [512, 414] on input "text" at bounding box center [533, 395] width 166 height 38
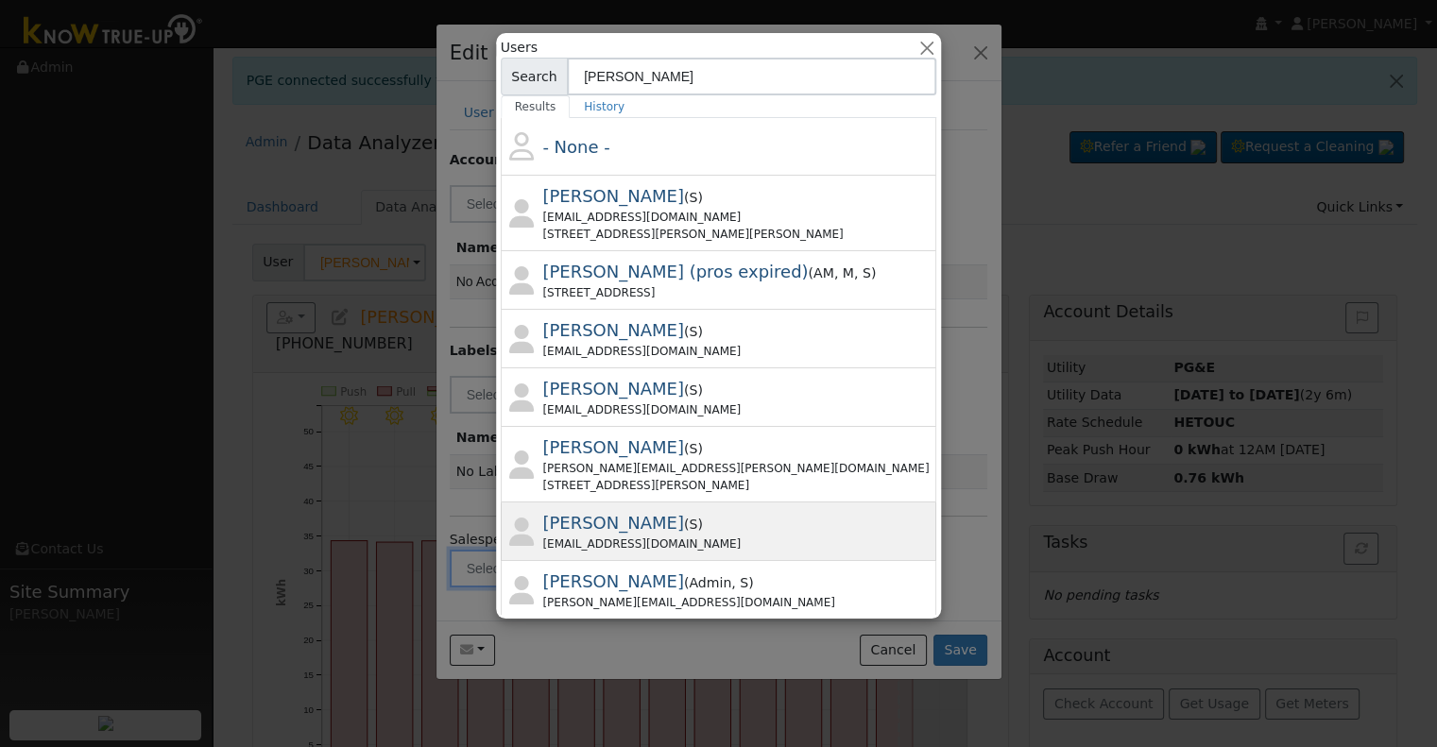
scroll to position [94, 0]
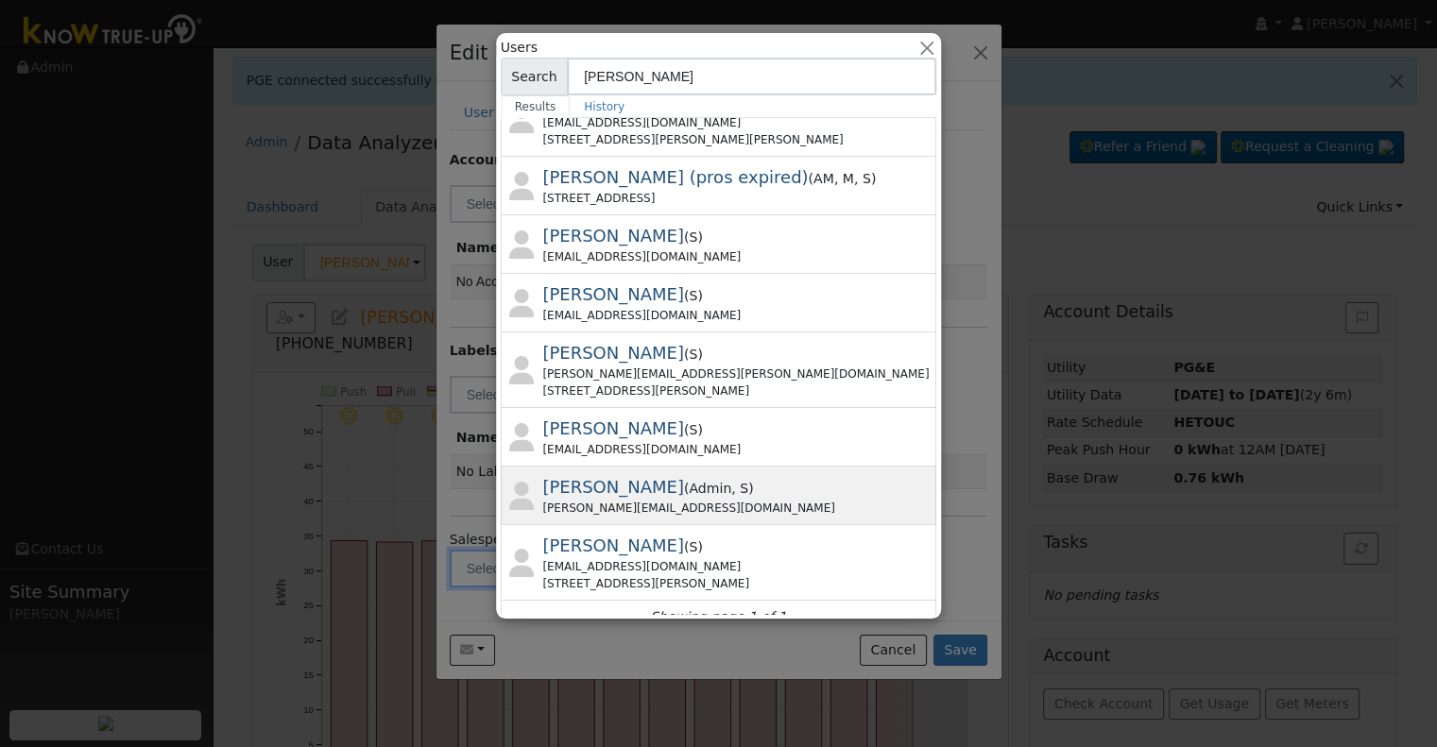
type input "[PERSON_NAME]"
click at [686, 500] on div "[PERSON_NAME][EMAIL_ADDRESS][DOMAIN_NAME]" at bounding box center [738, 508] width 390 height 17
type input "[PERSON_NAME]"
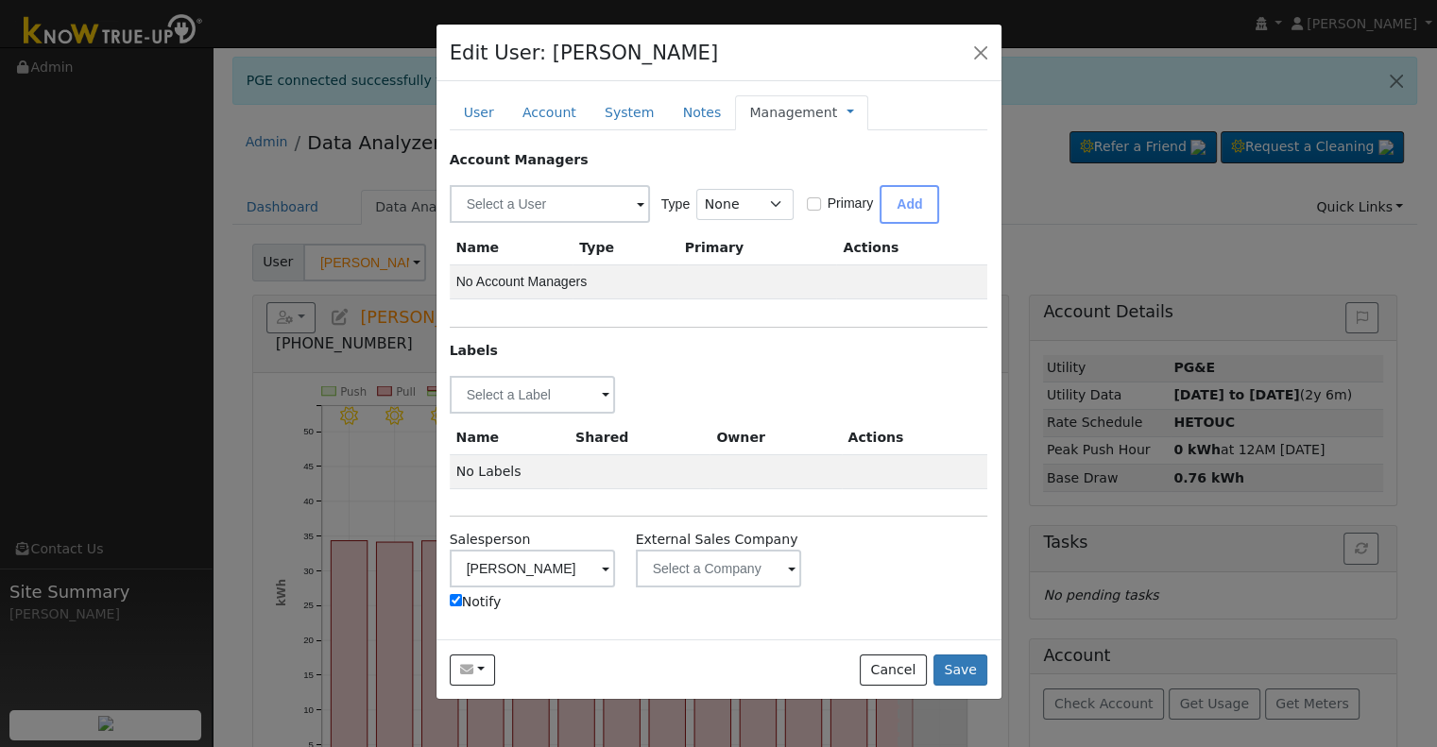
click at [447, 598] on div "Salesperson [PERSON_NAME] Notify" at bounding box center [532, 571] width 186 height 82
click at [455, 600] on input "Notify" at bounding box center [456, 600] width 12 height 12
checkbox input "false"
click at [536, 393] on input "text" at bounding box center [533, 395] width 166 height 38
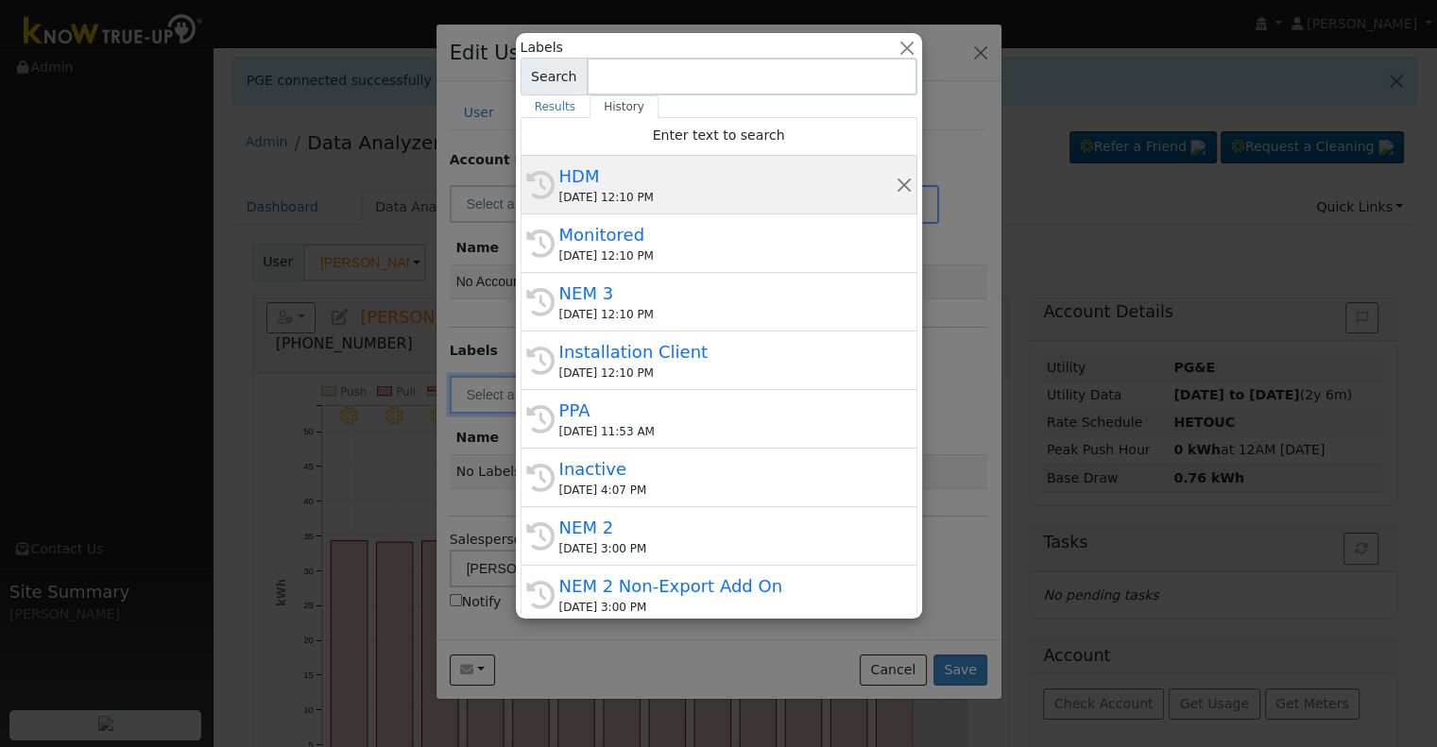
click at [675, 182] on div "HDM" at bounding box center [727, 176] width 336 height 26
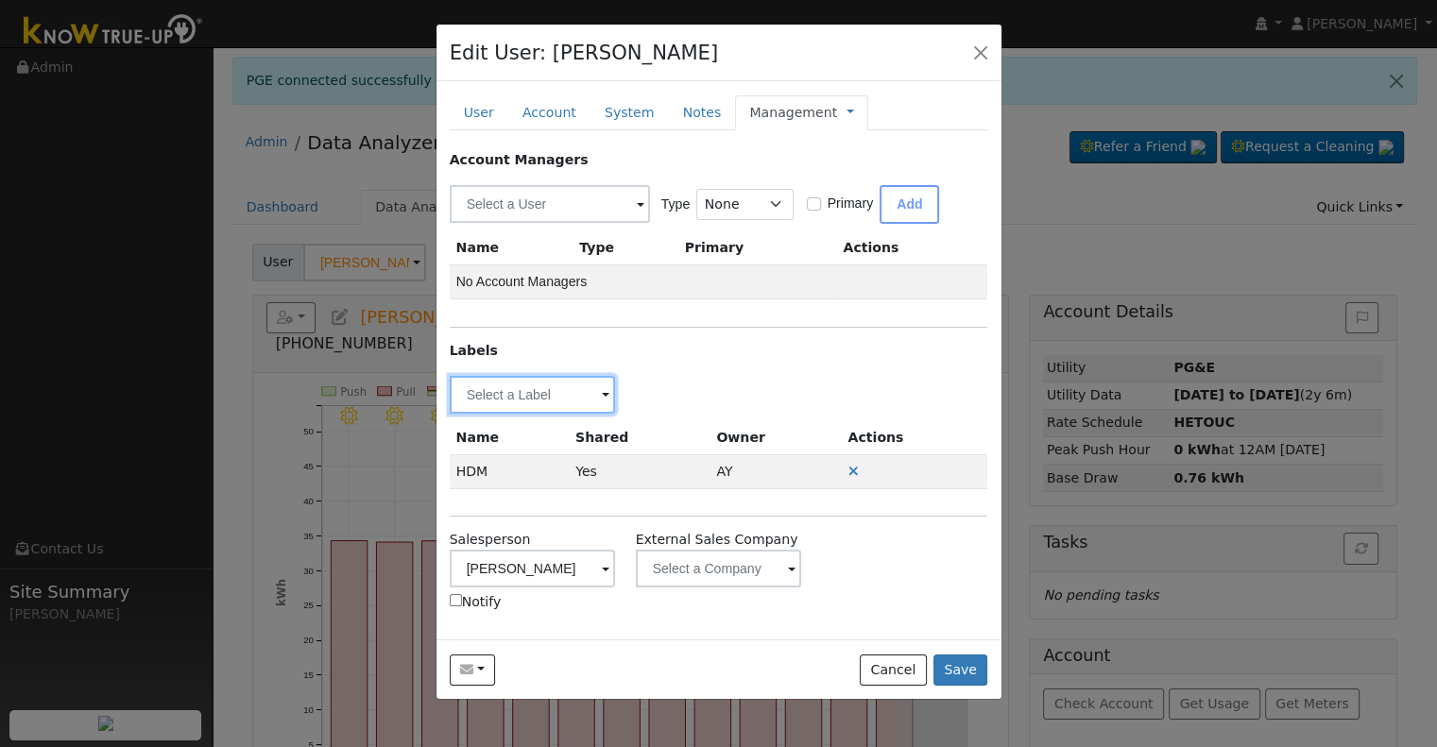
click at [574, 381] on input "text" at bounding box center [533, 395] width 166 height 38
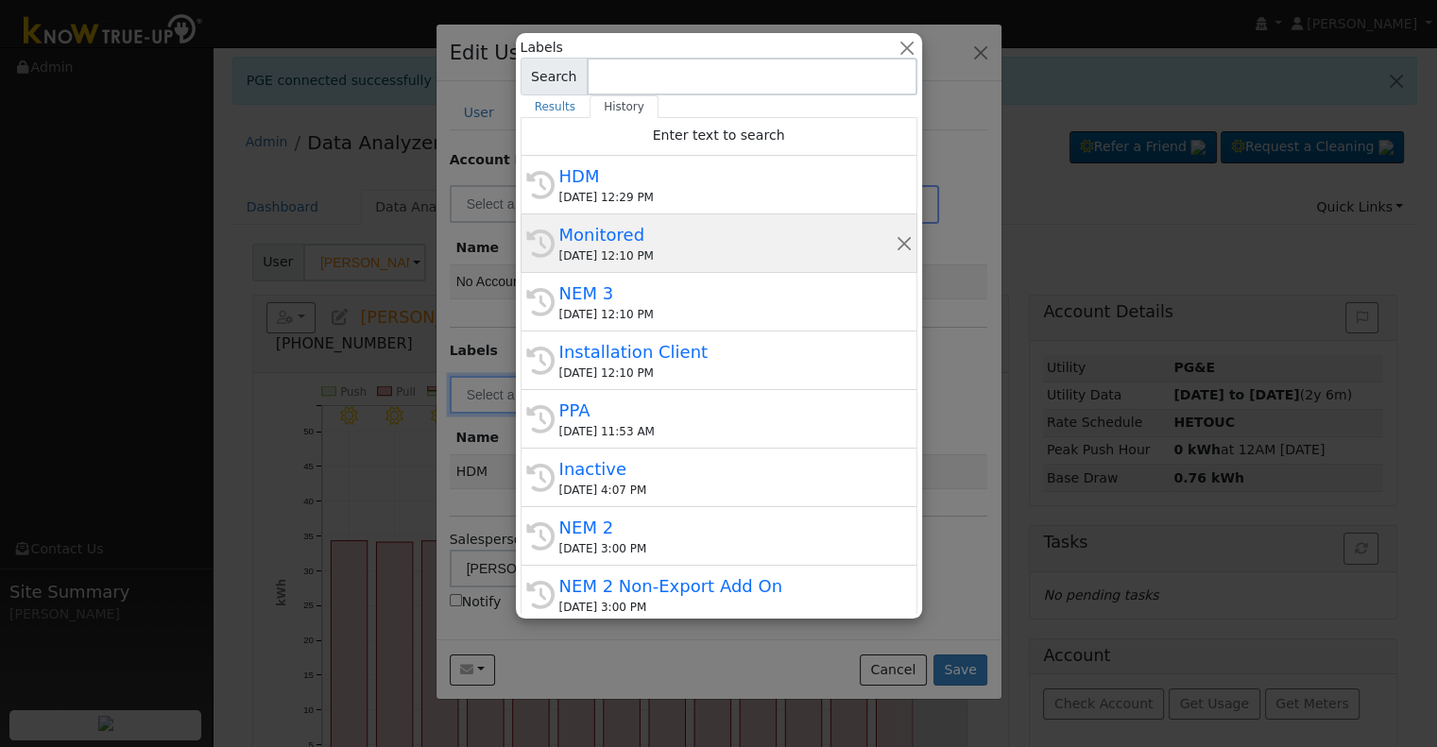
click at [674, 235] on div "Monitored" at bounding box center [727, 235] width 336 height 26
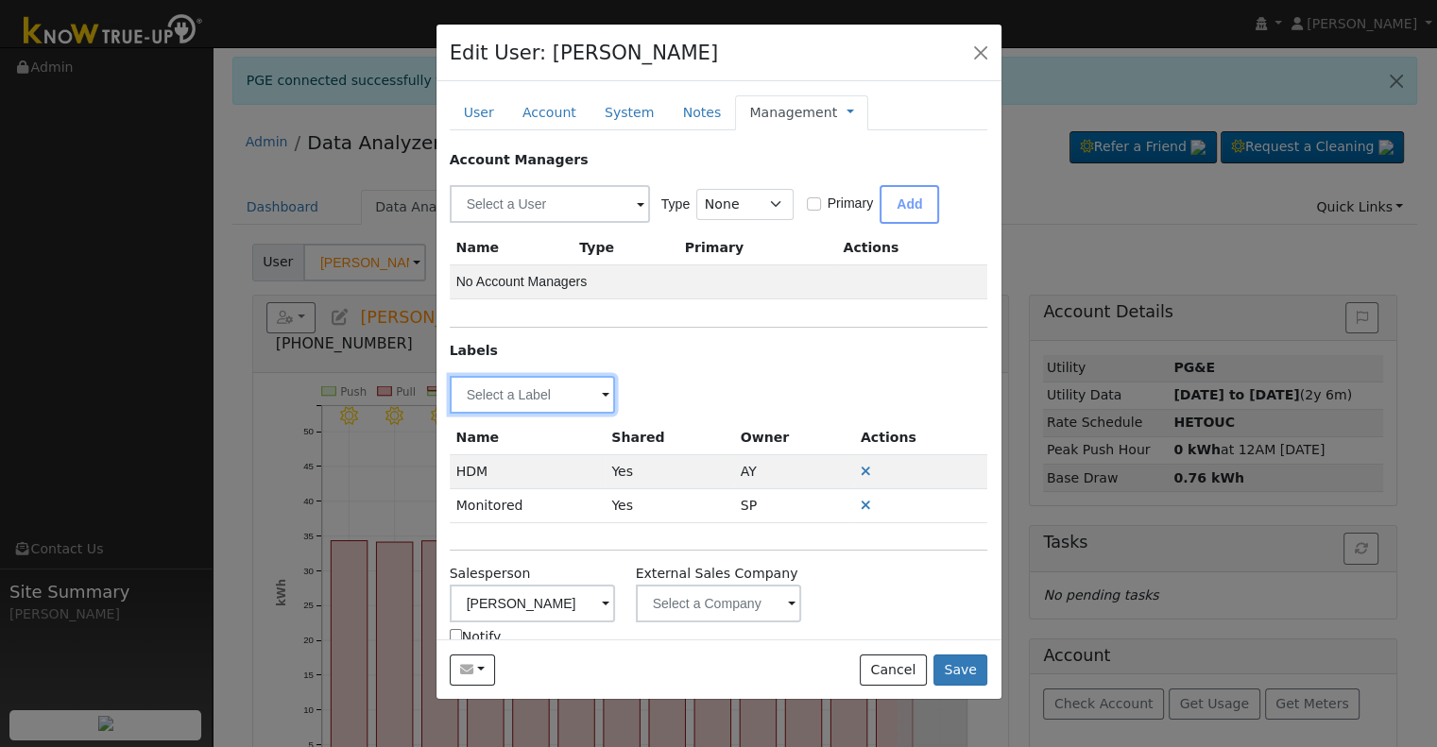
click at [548, 397] on input "text" at bounding box center [533, 395] width 166 height 38
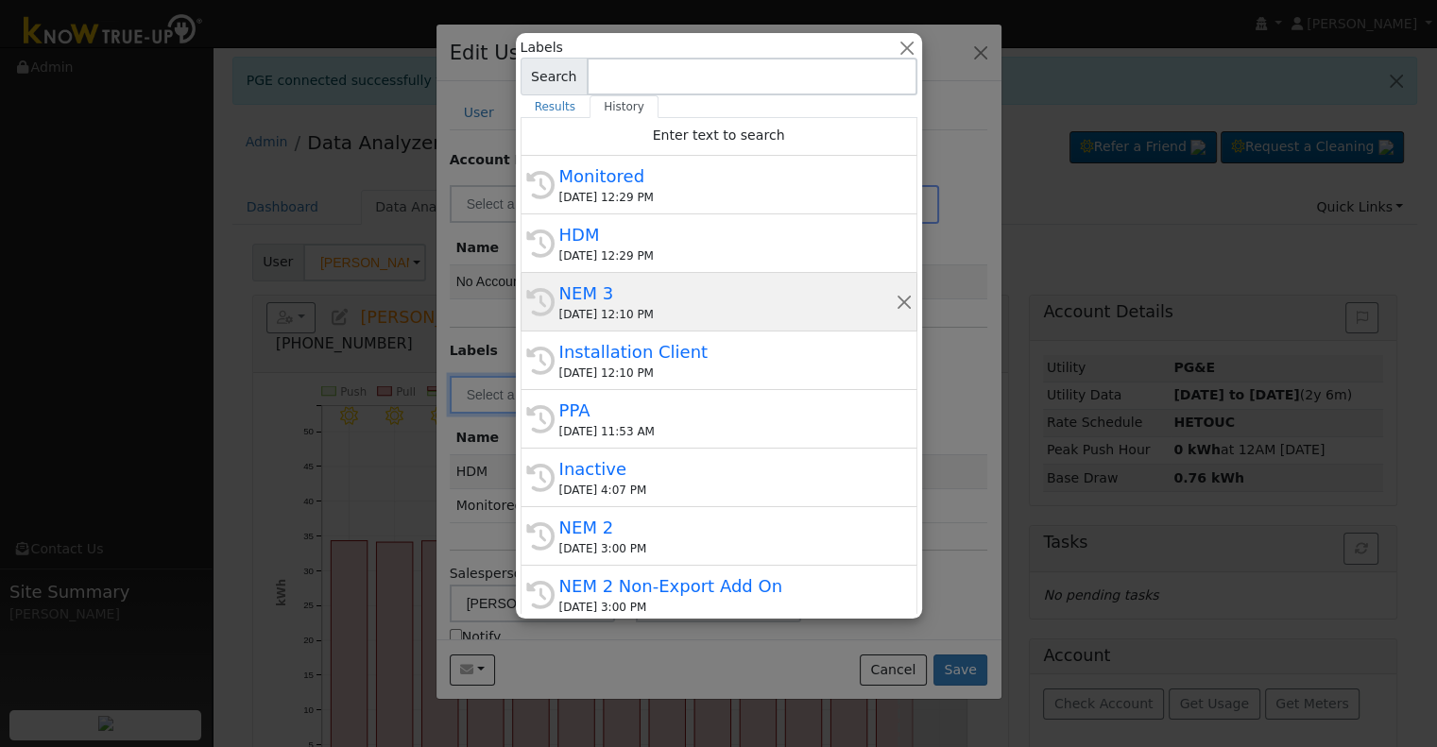
click at [708, 313] on div "[DATE] 12:10 PM" at bounding box center [727, 314] width 336 height 17
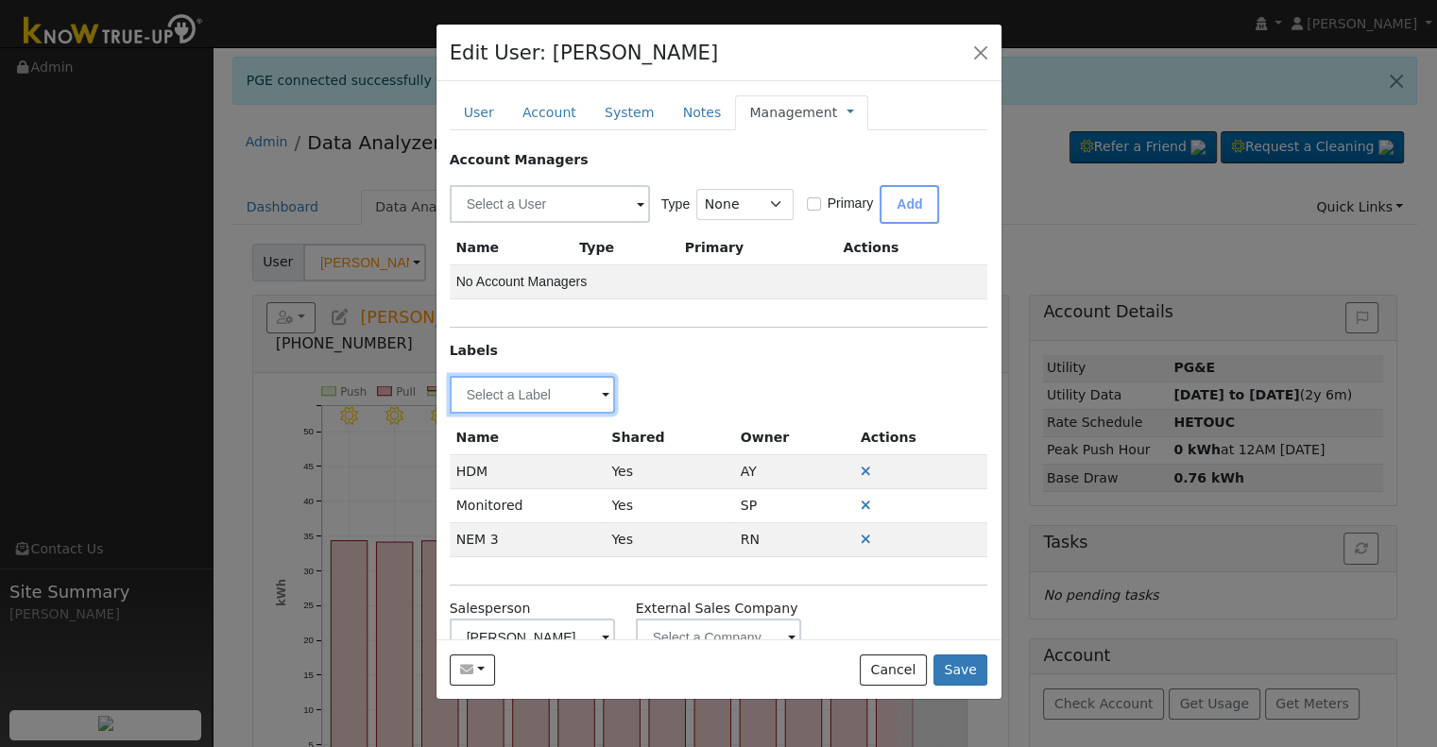
click at [522, 397] on input "text" at bounding box center [533, 395] width 166 height 38
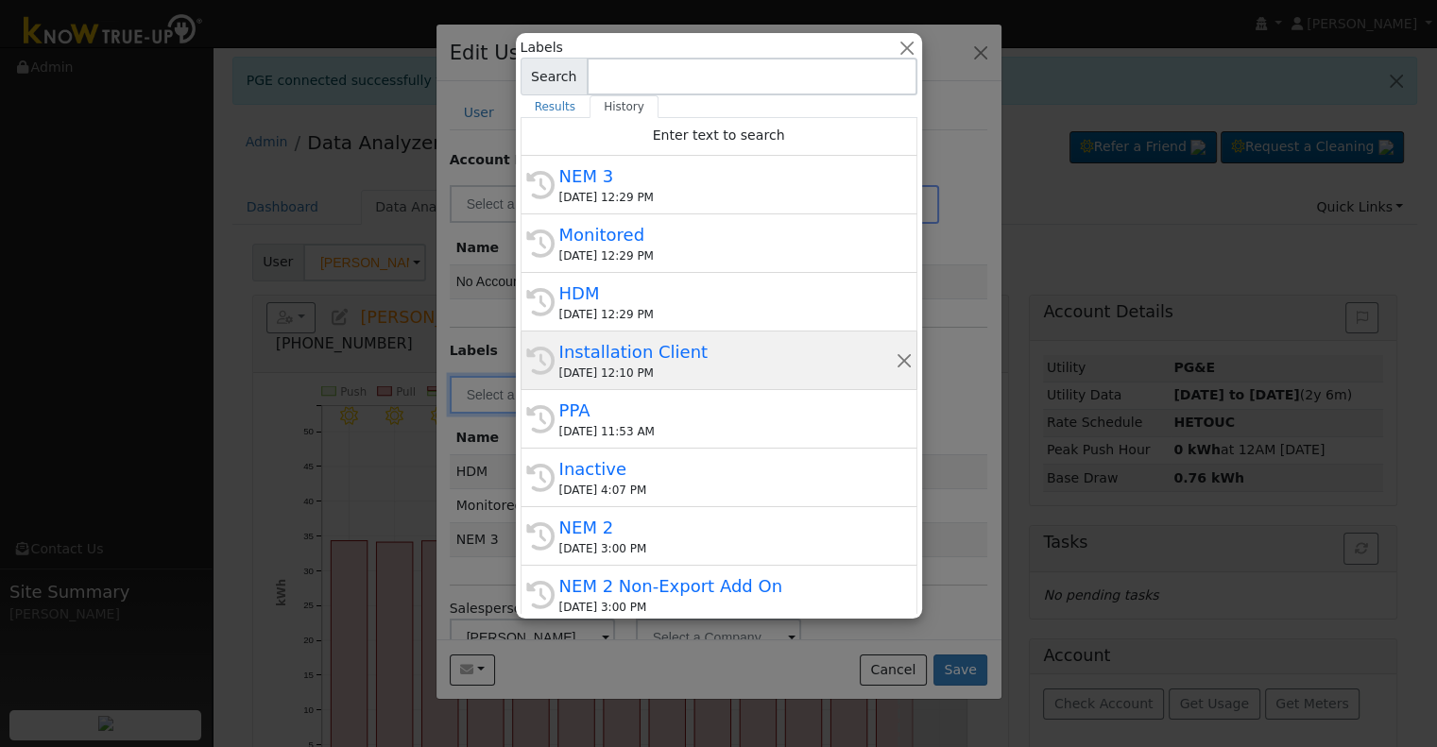
click at [693, 347] on div "Installation Client" at bounding box center [727, 352] width 336 height 26
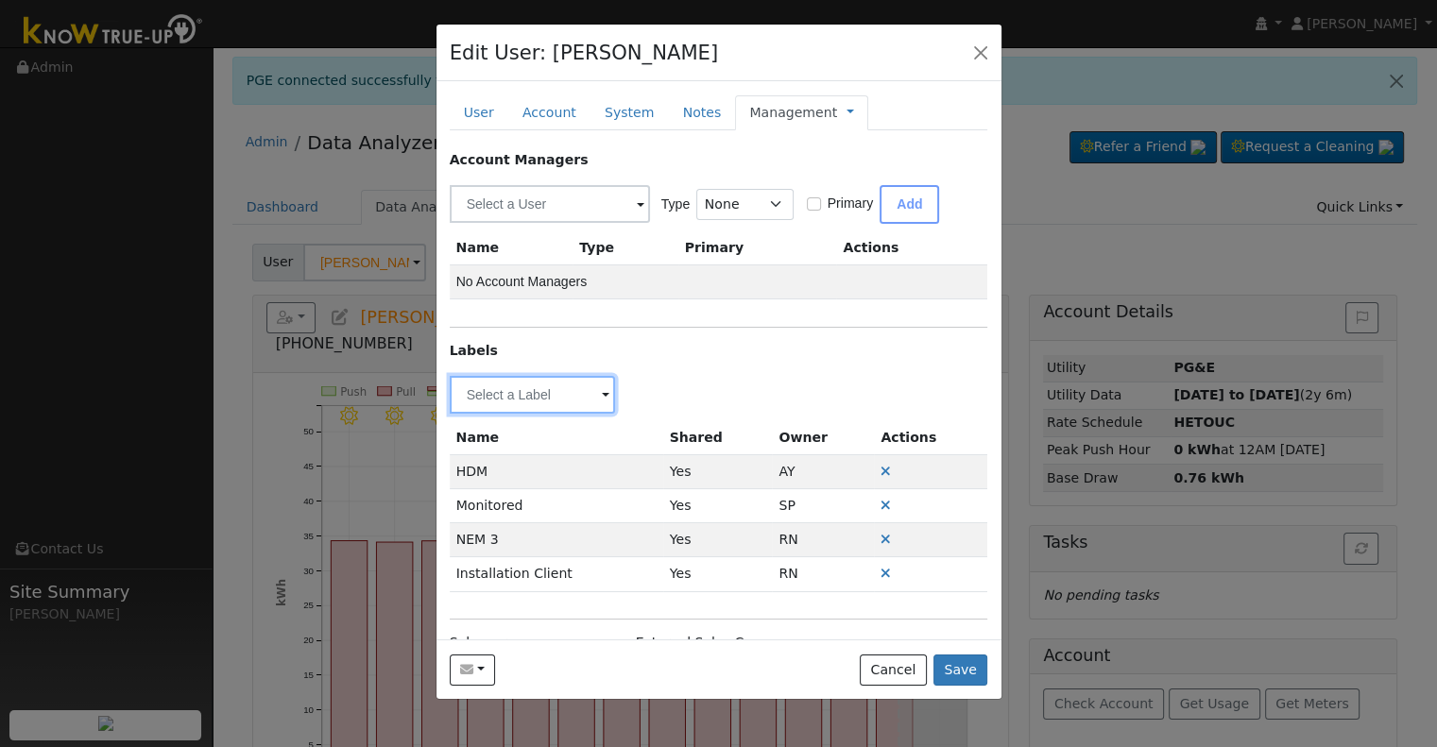
click at [505, 385] on input "text" at bounding box center [533, 395] width 166 height 38
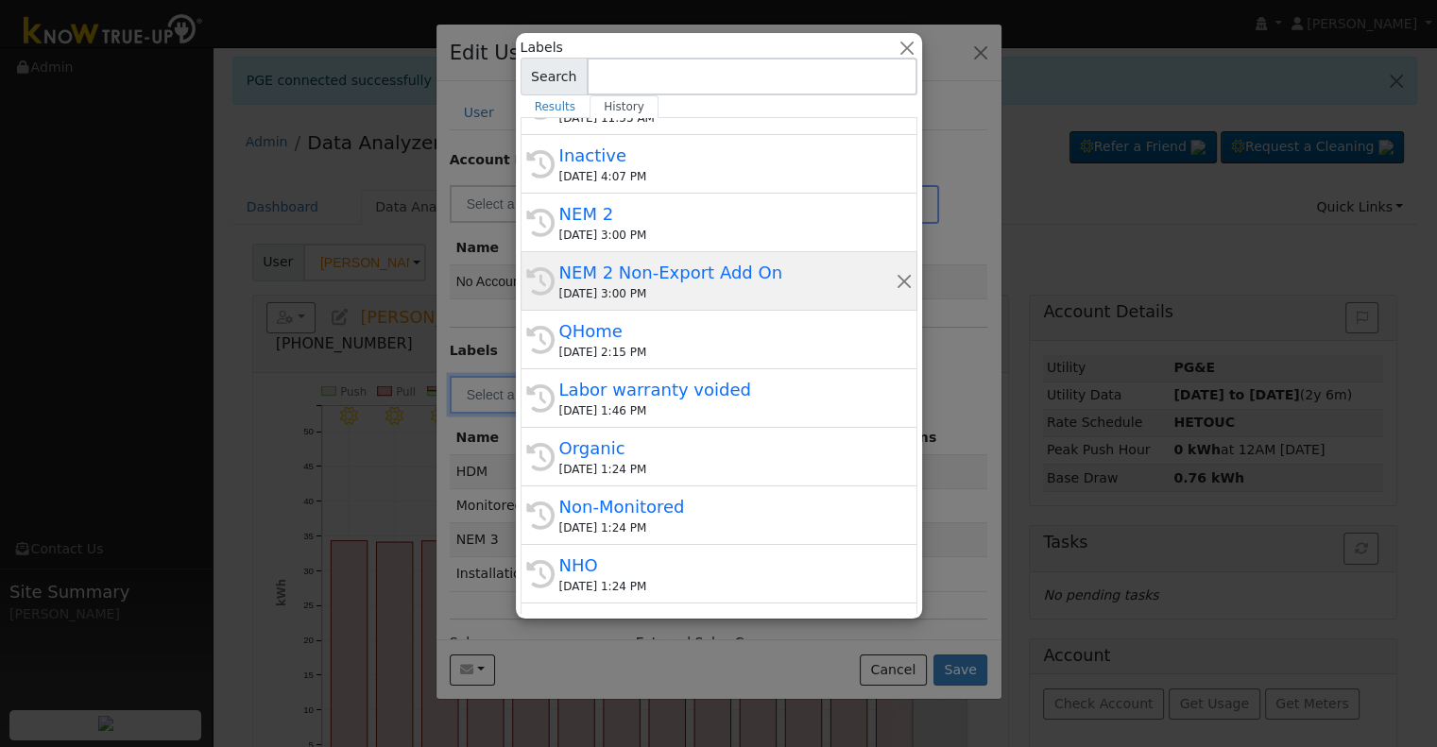
scroll to position [378, 0]
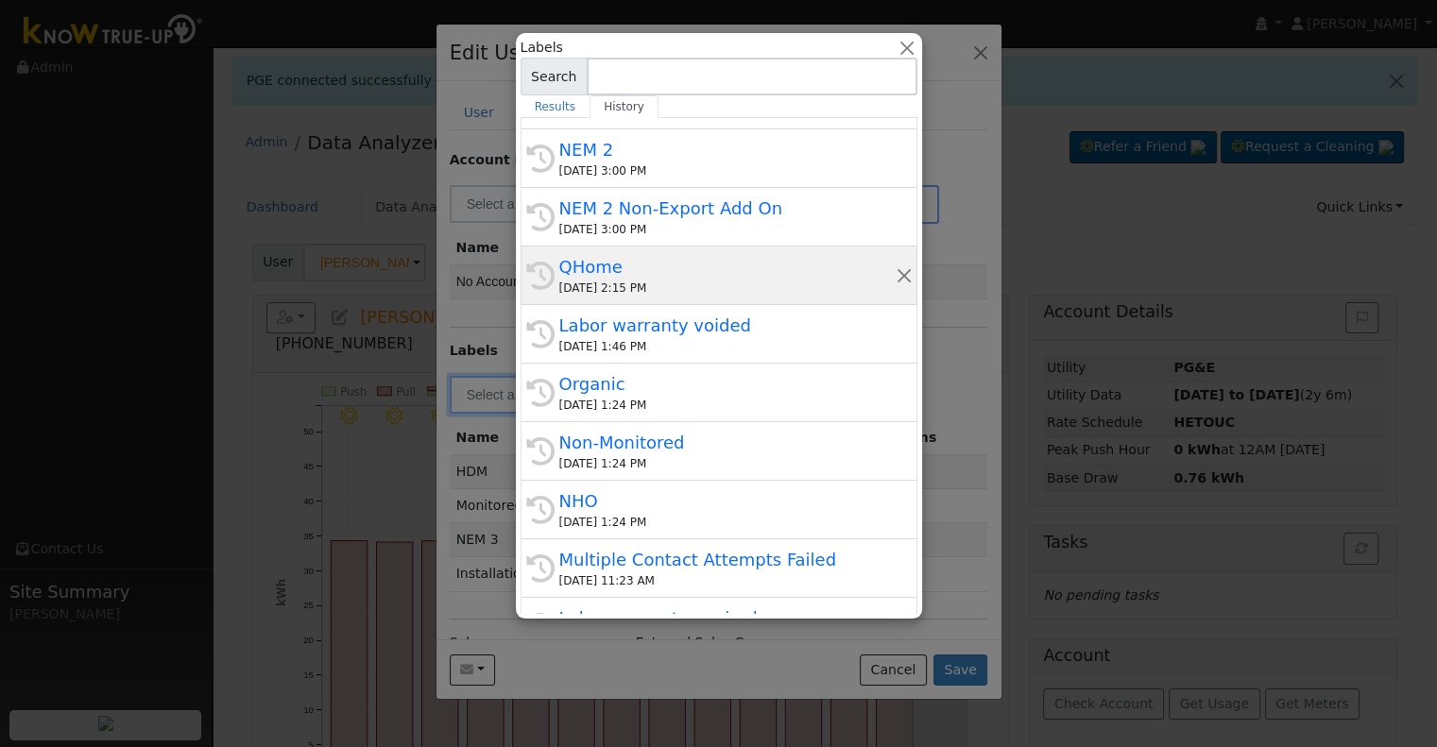
click at [673, 290] on div "[DATE] 2:15 PM" at bounding box center [727, 288] width 336 height 17
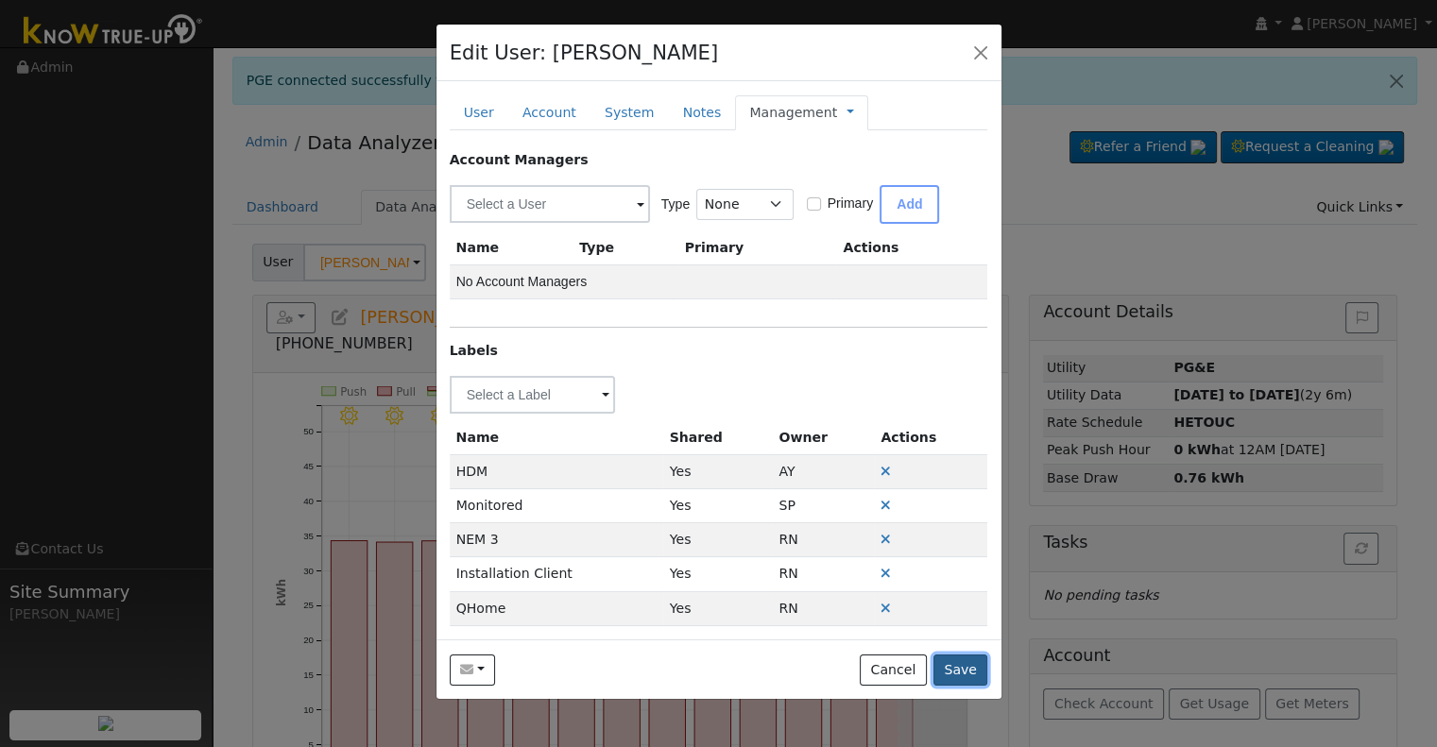
click at [964, 663] on button "Save" at bounding box center [960, 671] width 55 height 32
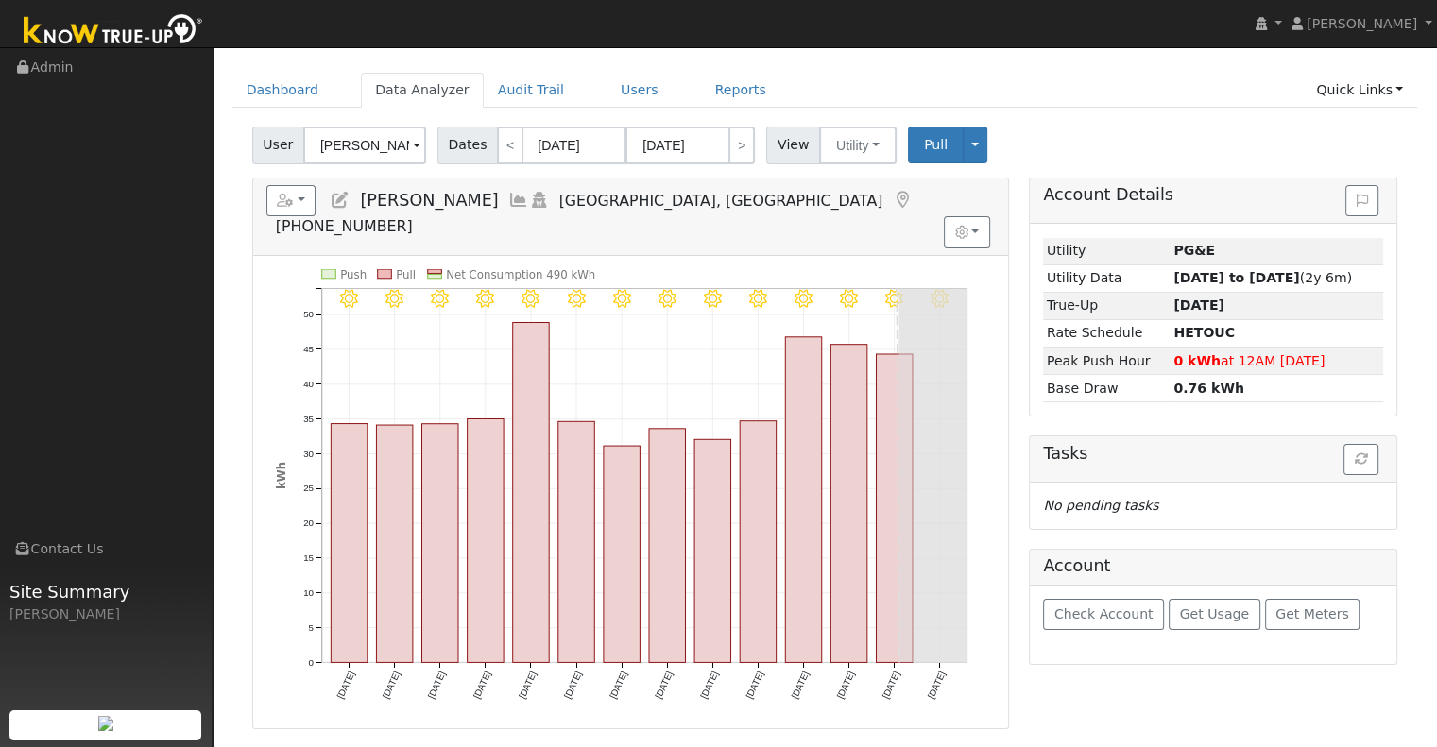
scroll to position [92, 0]
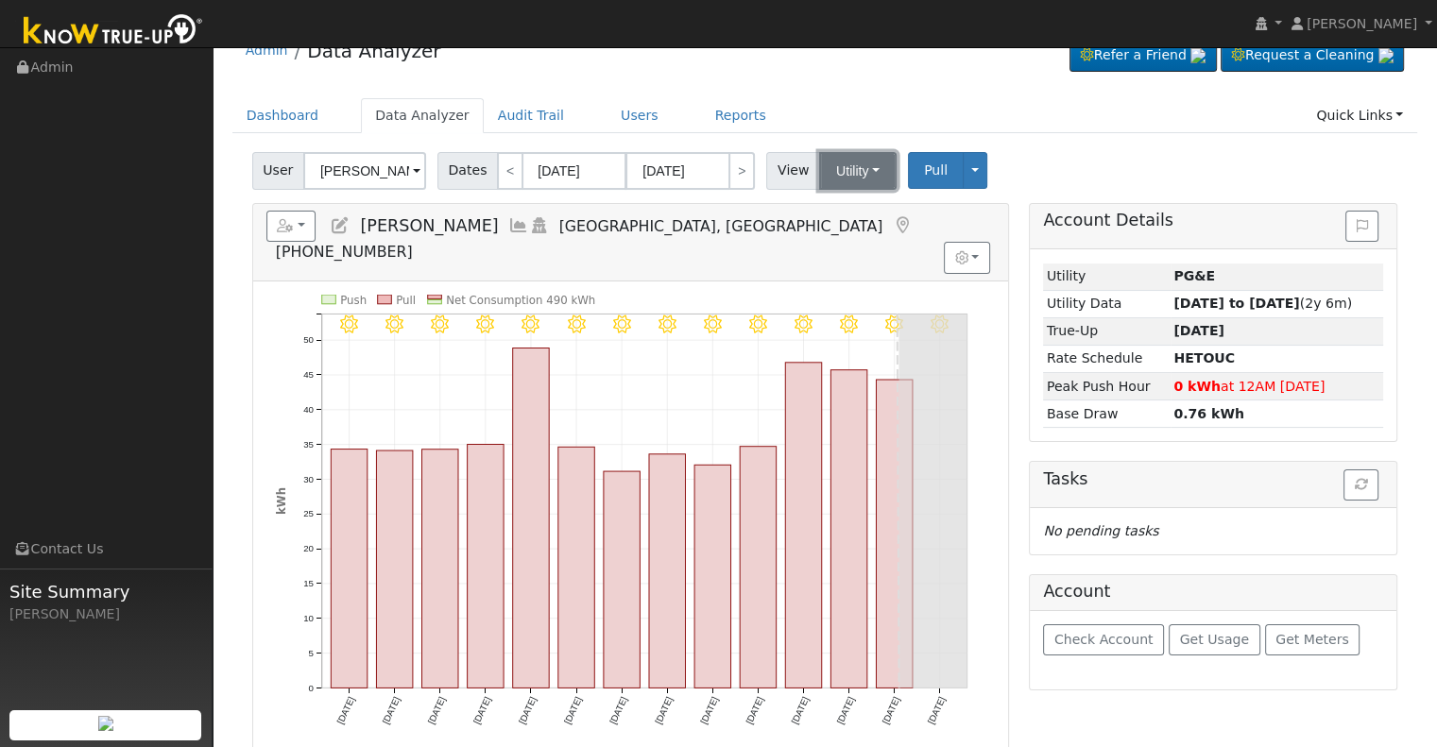
click at [832, 179] on button "Utility" at bounding box center [857, 171] width 77 height 38
click at [830, 230] on link "Solar" at bounding box center [880, 239] width 131 height 26
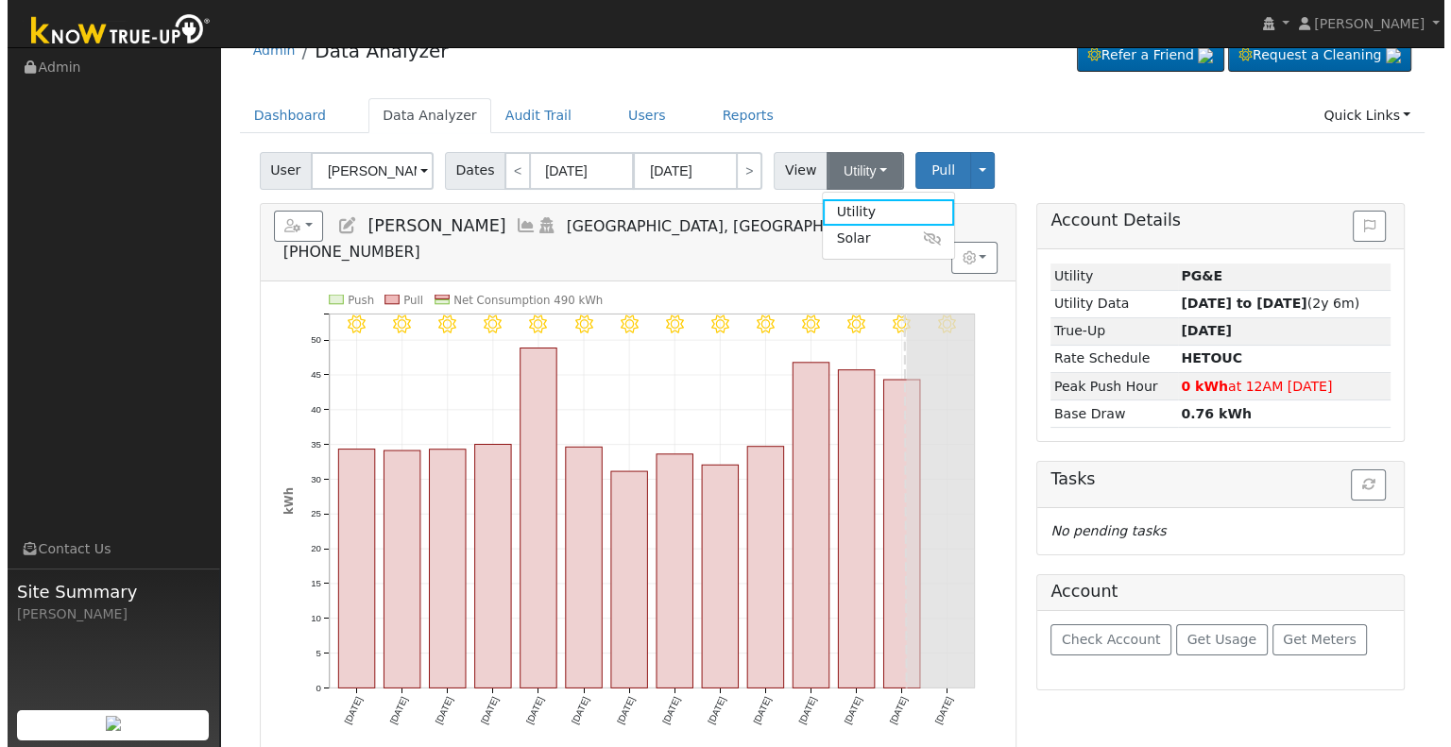
scroll to position [0, 0]
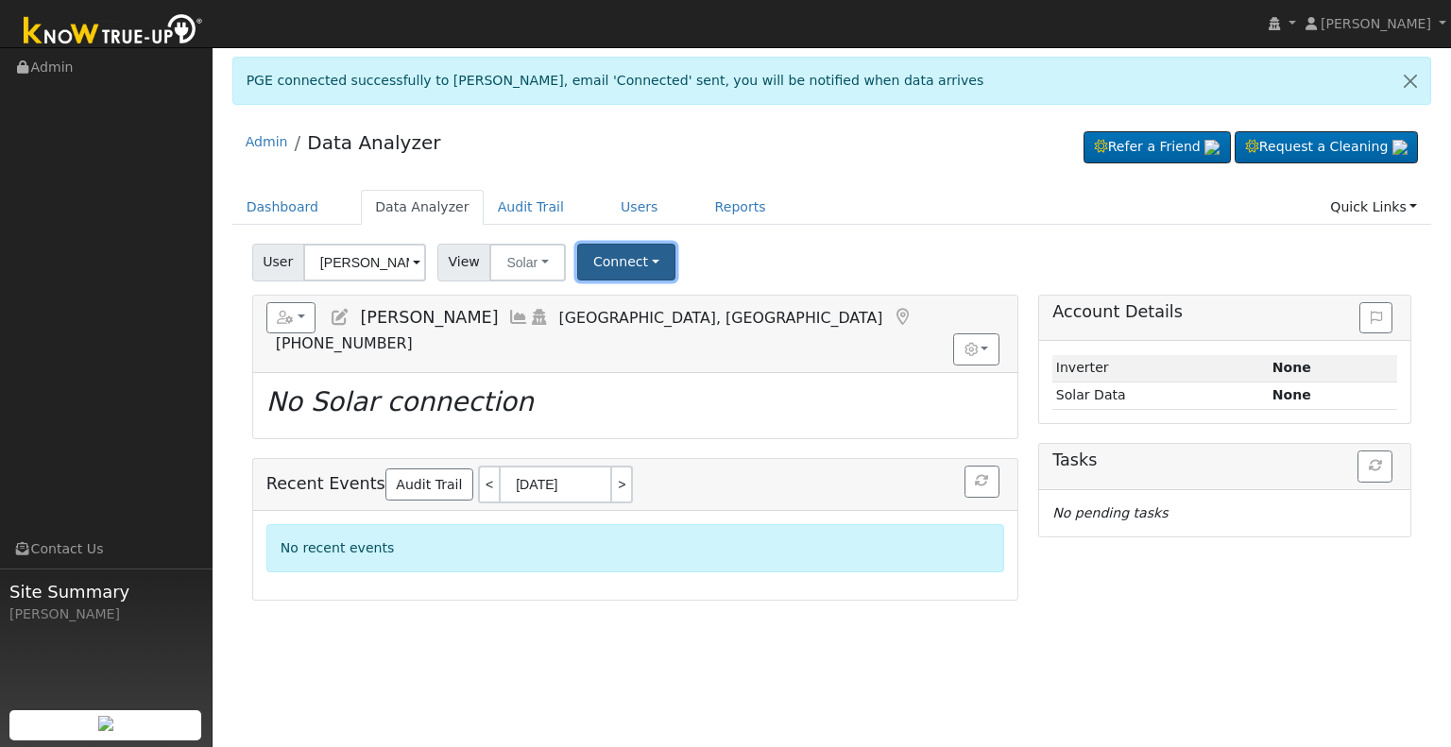
click at [627, 260] on button "Connect" at bounding box center [626, 262] width 98 height 37
click at [626, 294] on link "Select a Provider" at bounding box center [650, 303] width 147 height 26
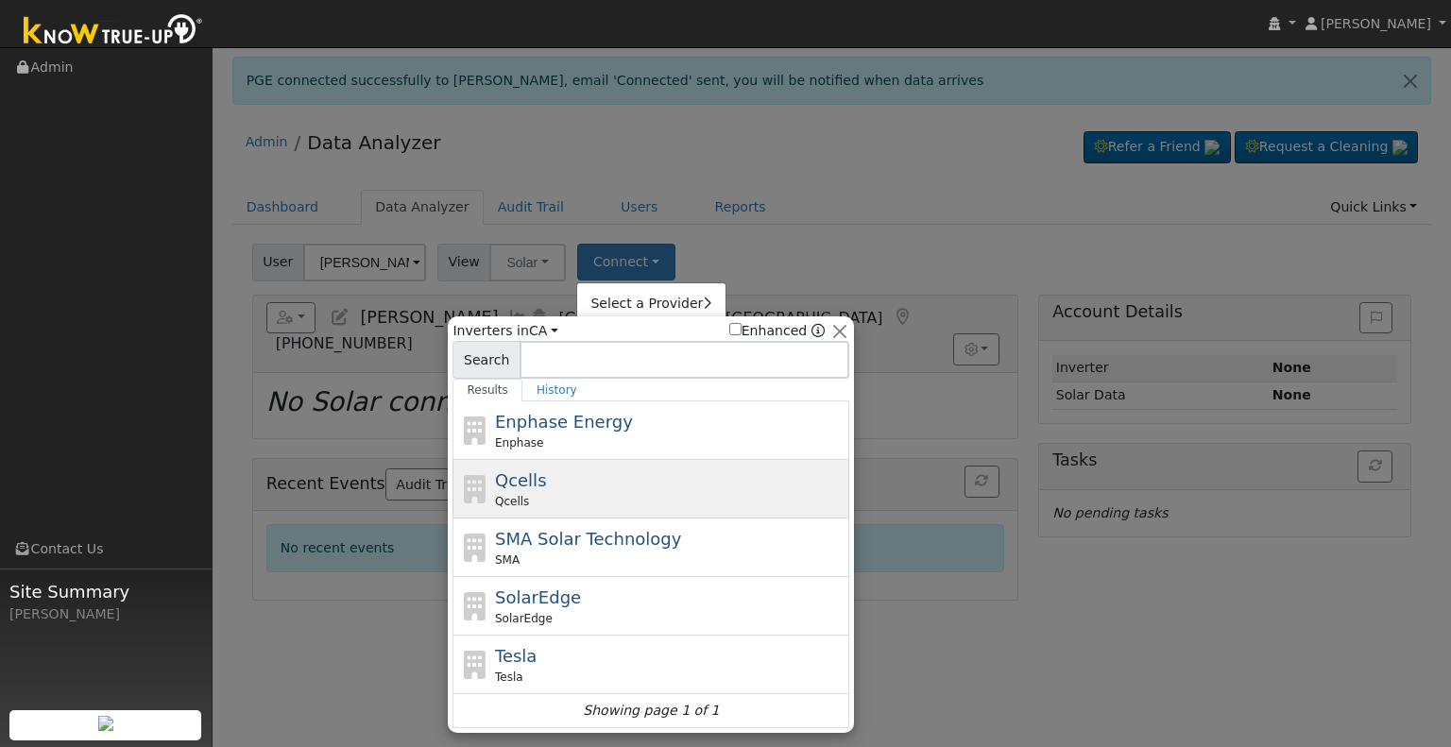
click at [582, 505] on div "Qcells" at bounding box center [670, 501] width 351 height 17
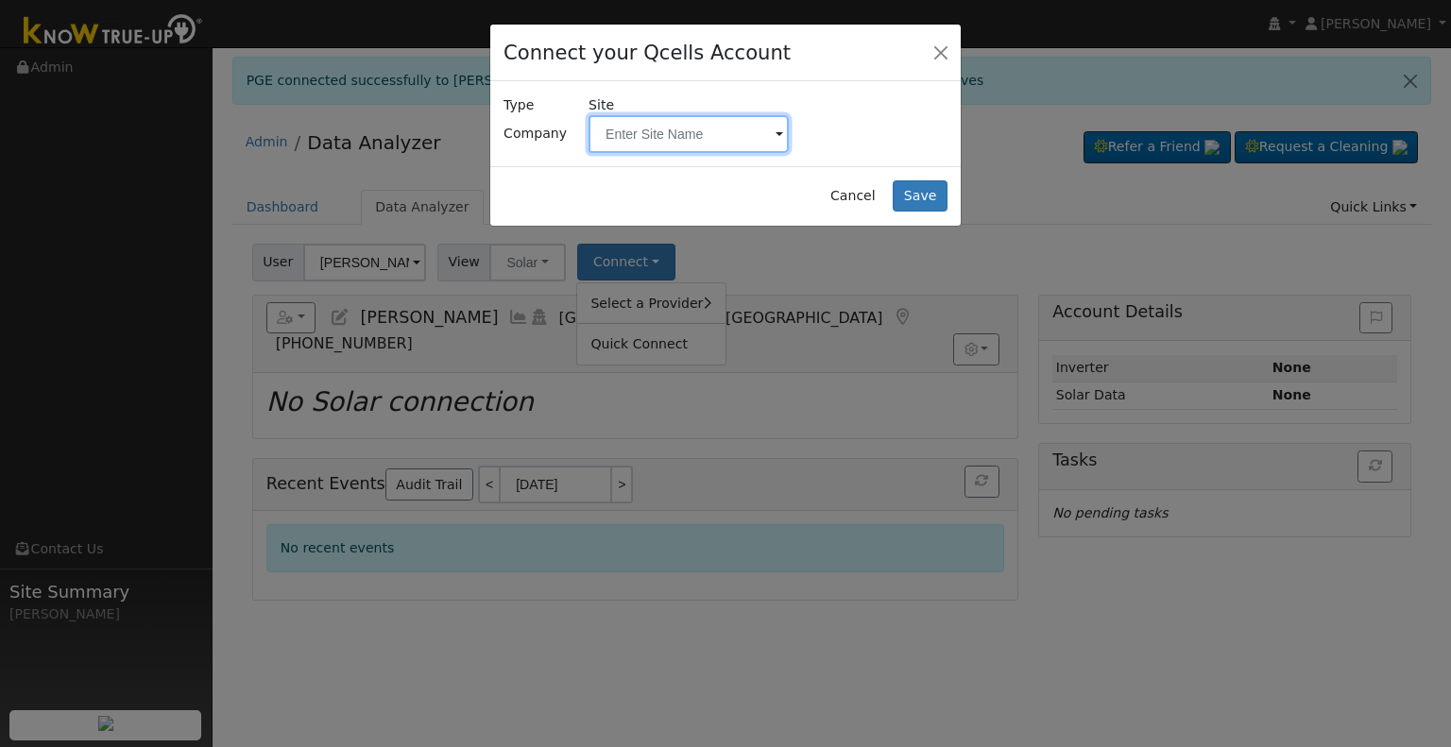
click at [674, 131] on input "text" at bounding box center [689, 134] width 200 height 38
paste input "[PERSON_NAME]"
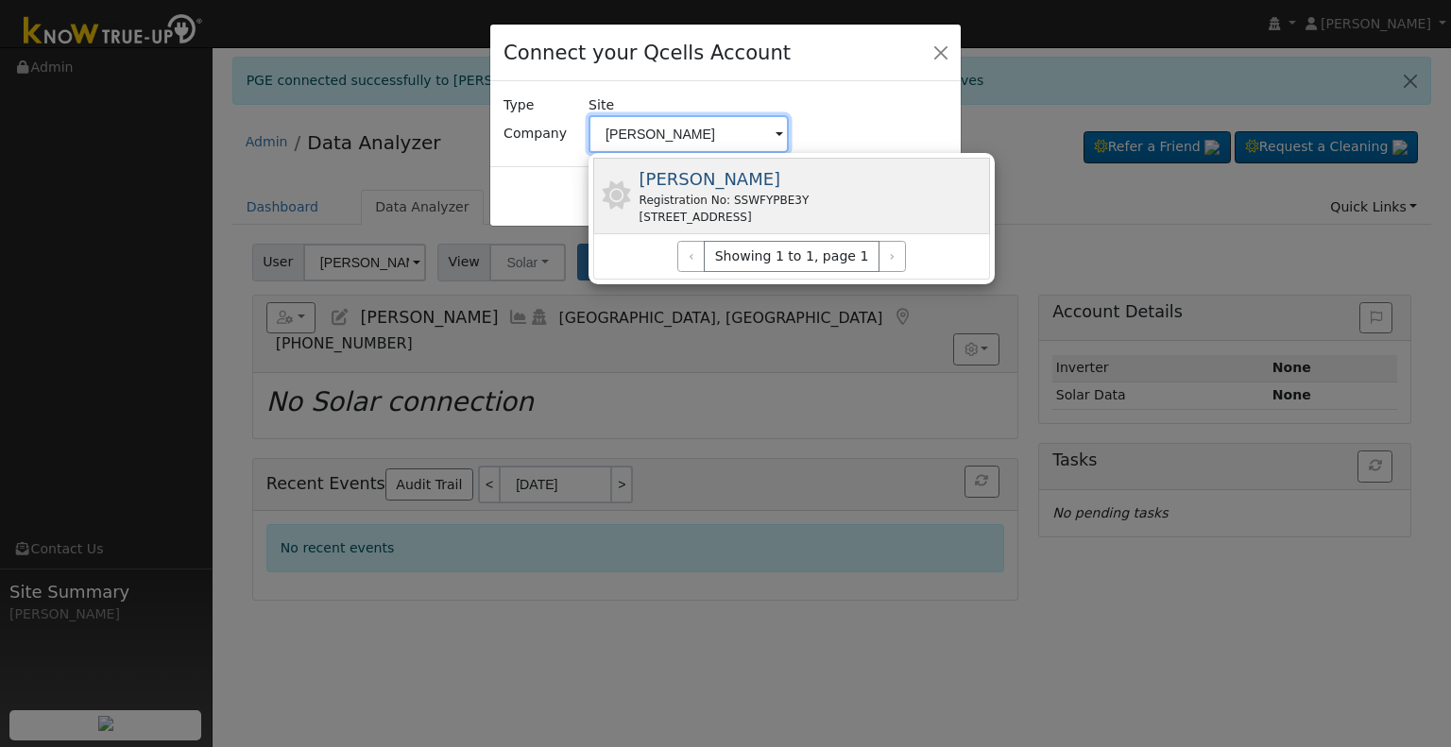
type input "[PERSON_NAME]"
click at [782, 199] on div "Registration No: SSWFYPBE3Y" at bounding box center [725, 200] width 170 height 17
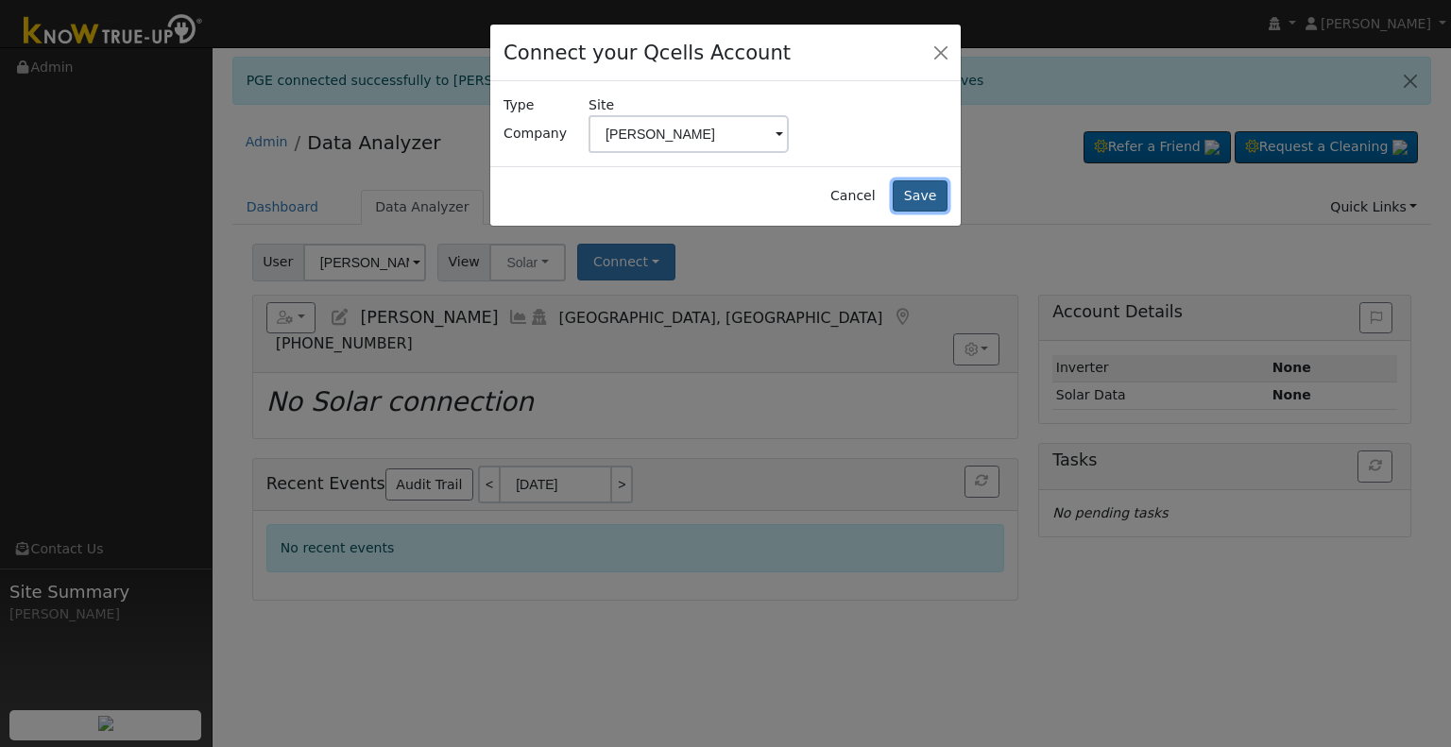
click at [929, 190] on button "Save" at bounding box center [920, 196] width 55 height 32
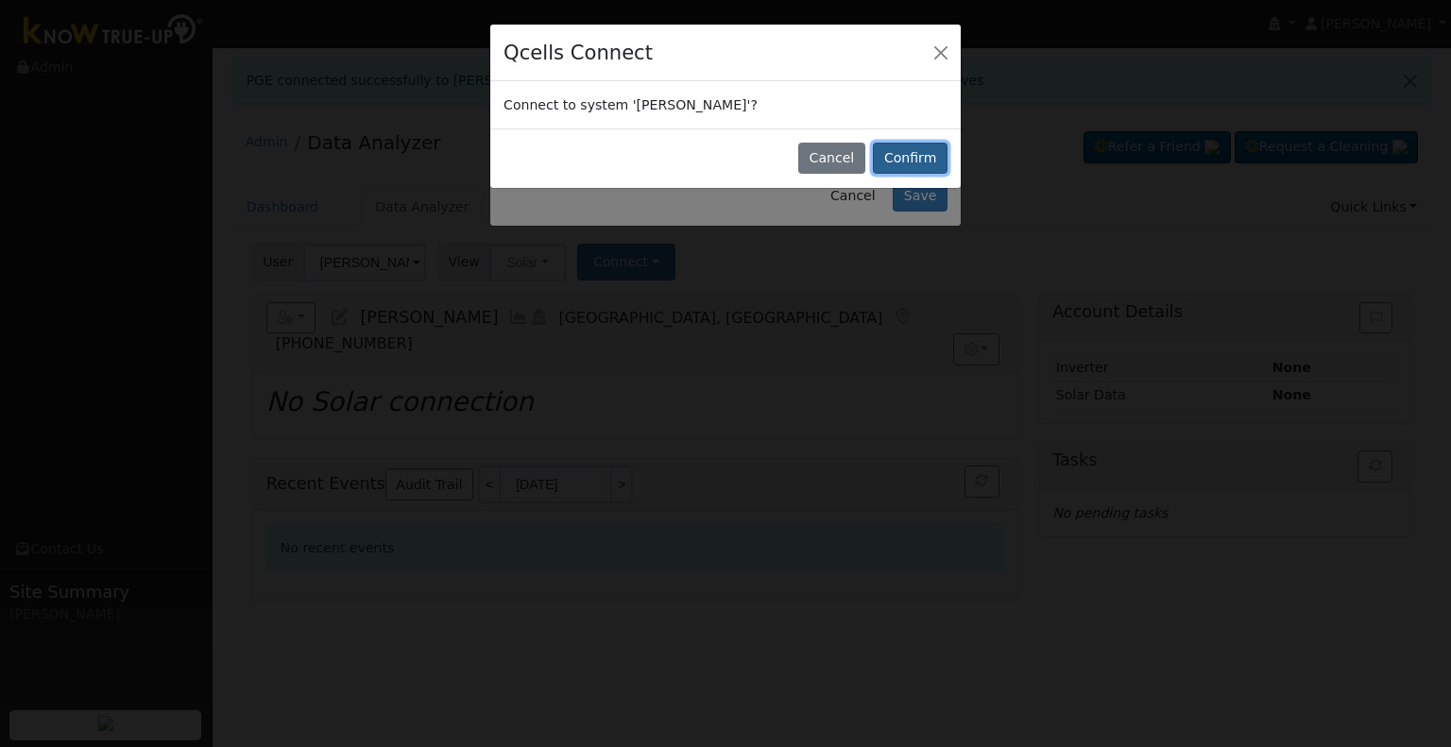
click at [914, 148] on button "Confirm" at bounding box center [910, 159] width 75 height 32
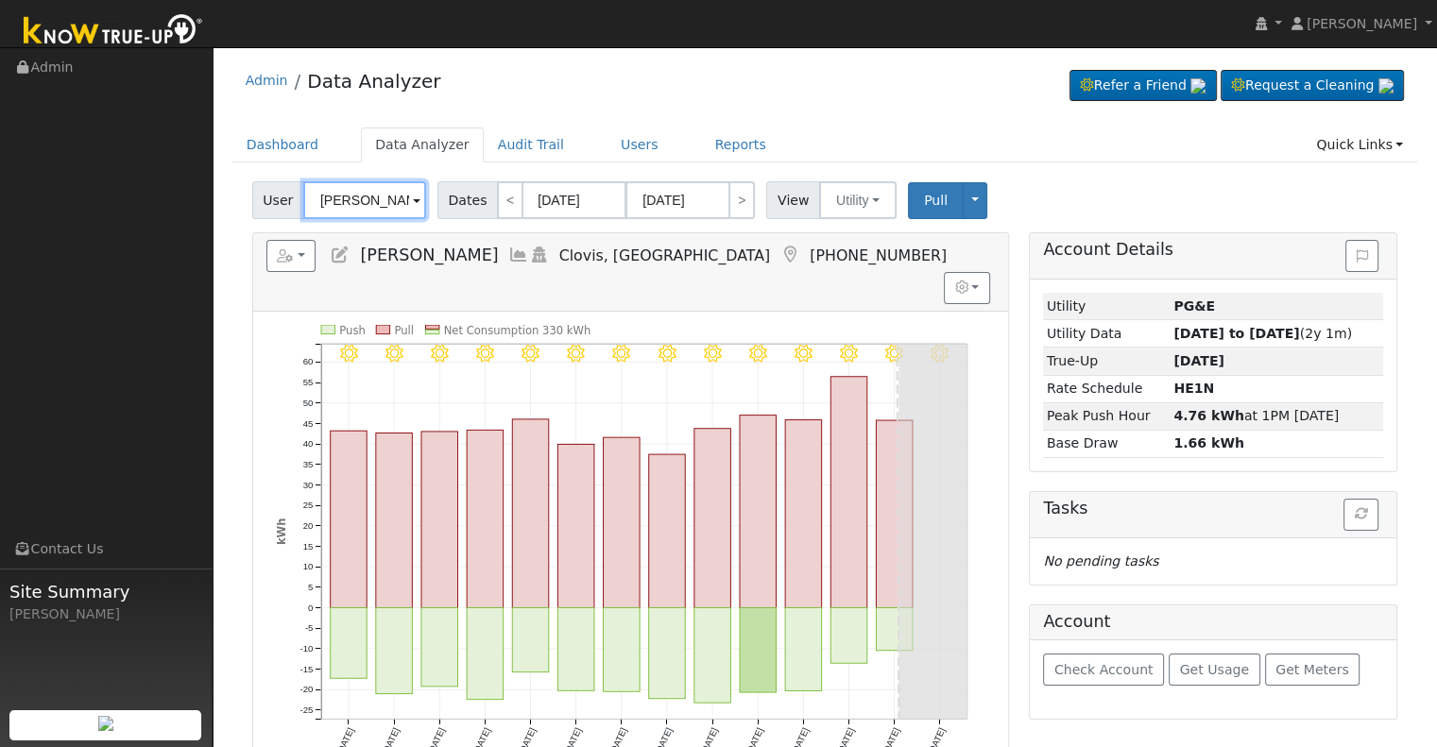
click at [384, 204] on input "[PERSON_NAME]" at bounding box center [364, 200] width 123 height 38
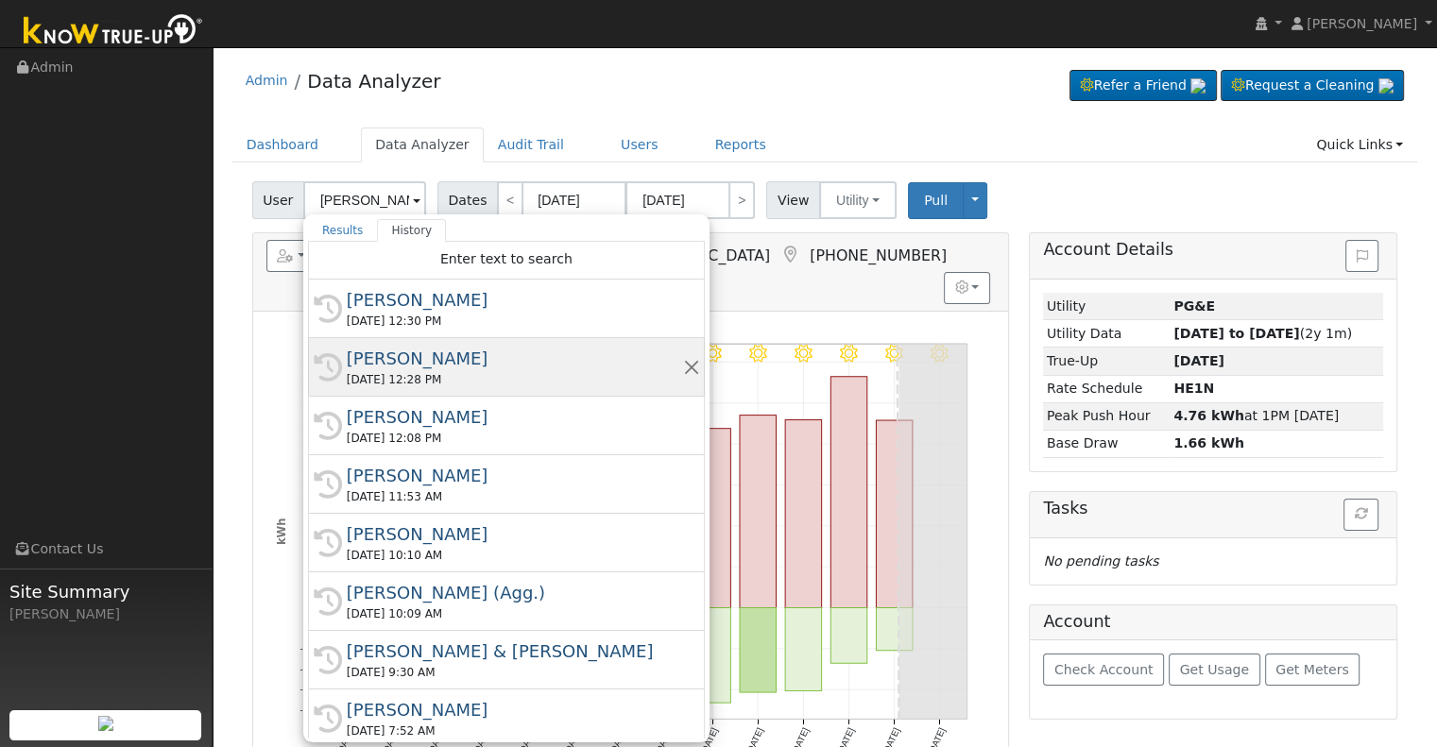
click at [395, 358] on div "[PERSON_NAME]" at bounding box center [515, 359] width 336 height 26
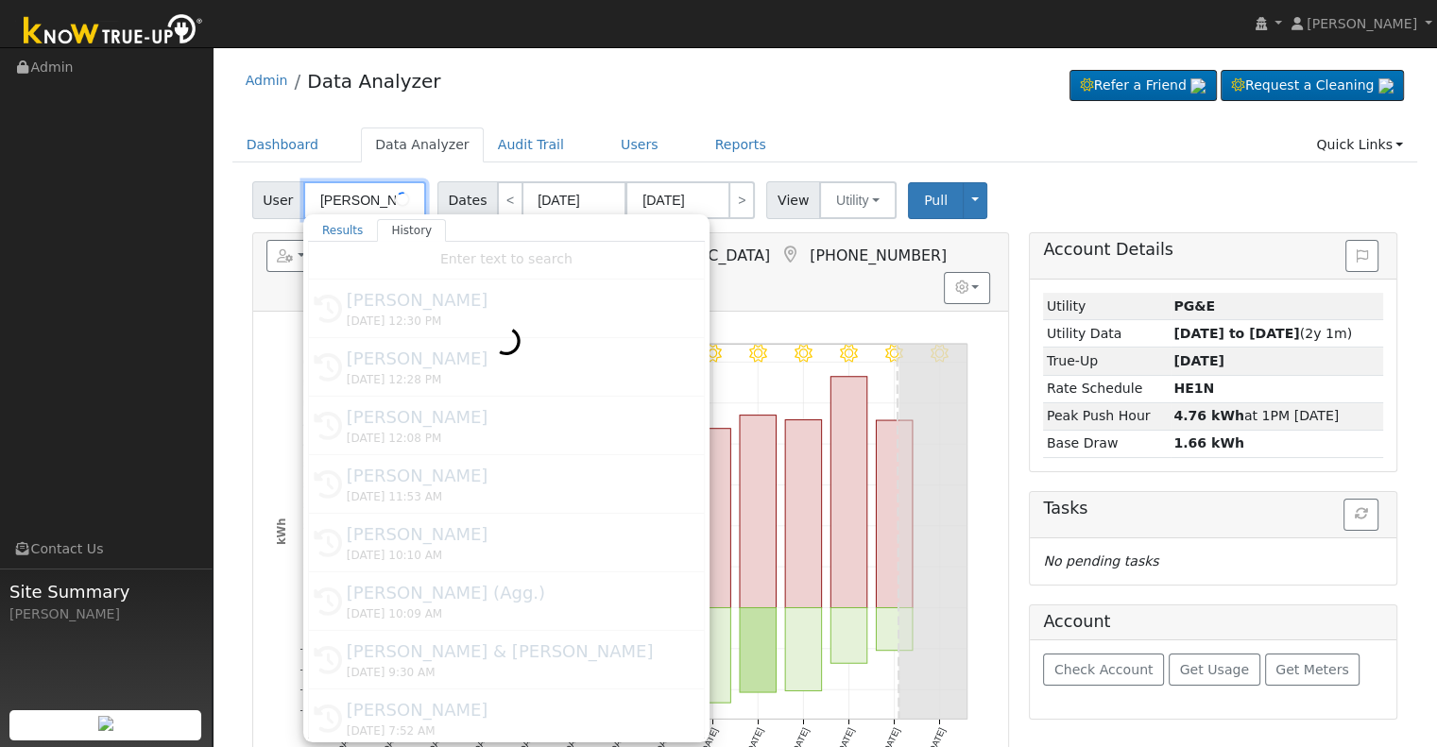
type input "[PERSON_NAME]"
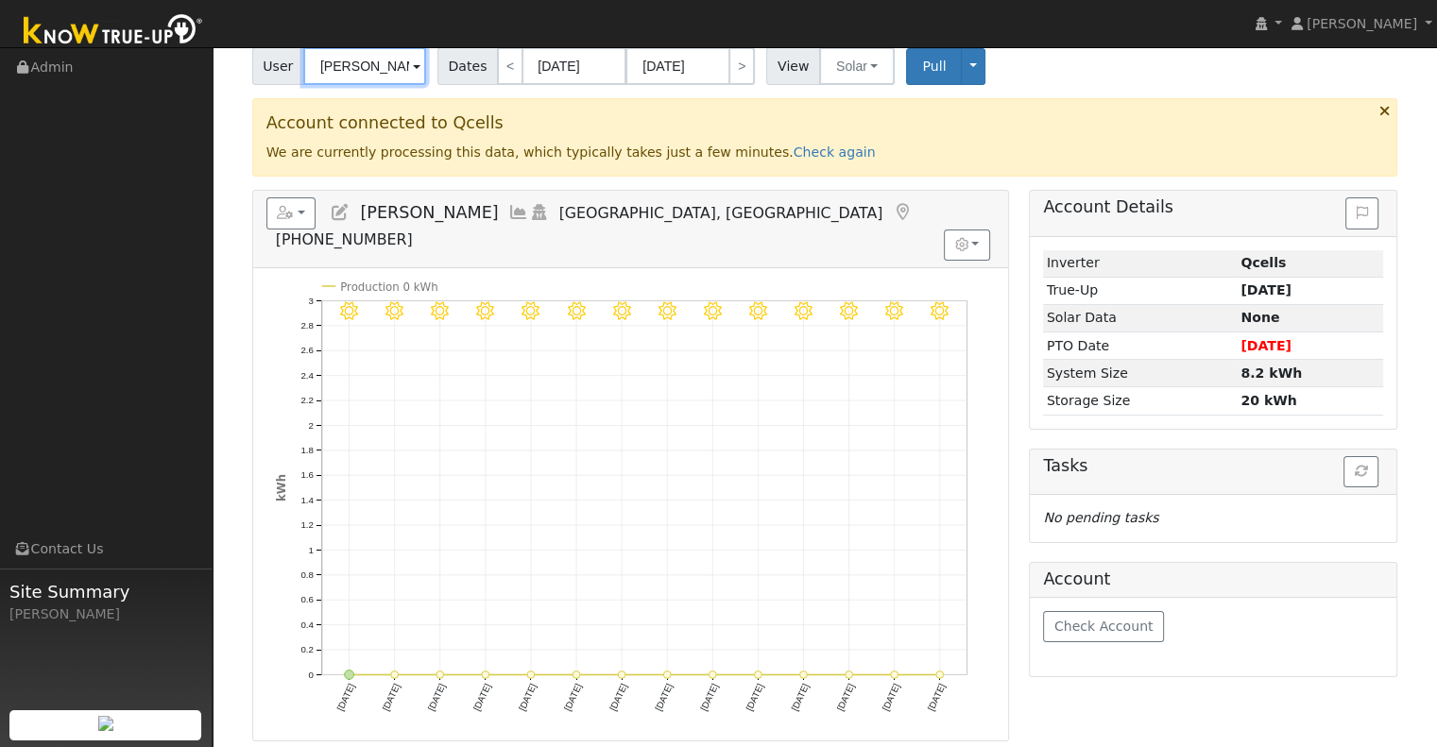
scroll to position [189, 0]
